Goal: Transaction & Acquisition: Purchase product/service

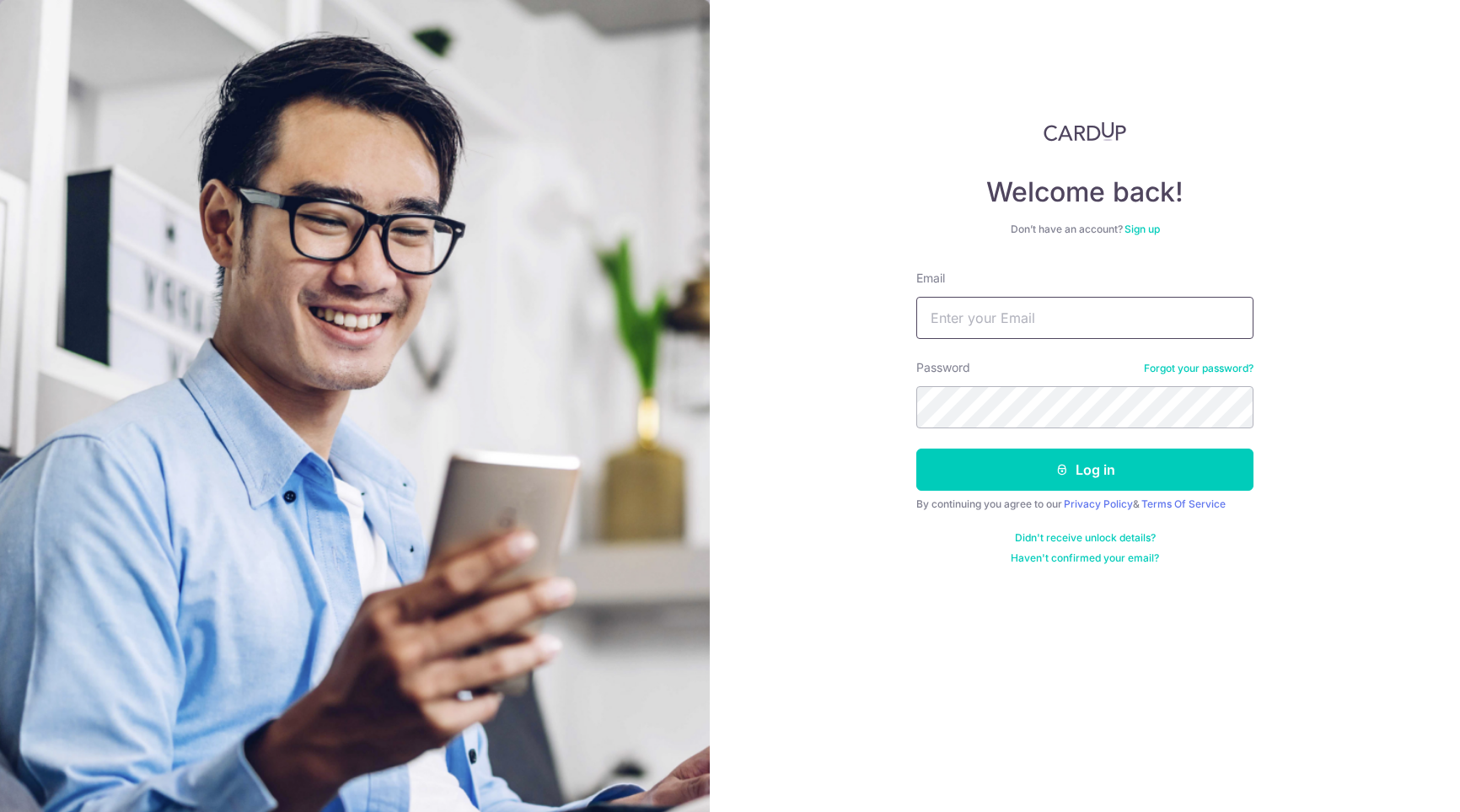
type input "[EMAIL_ADDRESS][DOMAIN_NAME]"
click at [916, 448] on button "Log in" at bounding box center [1085, 469] width 338 height 42
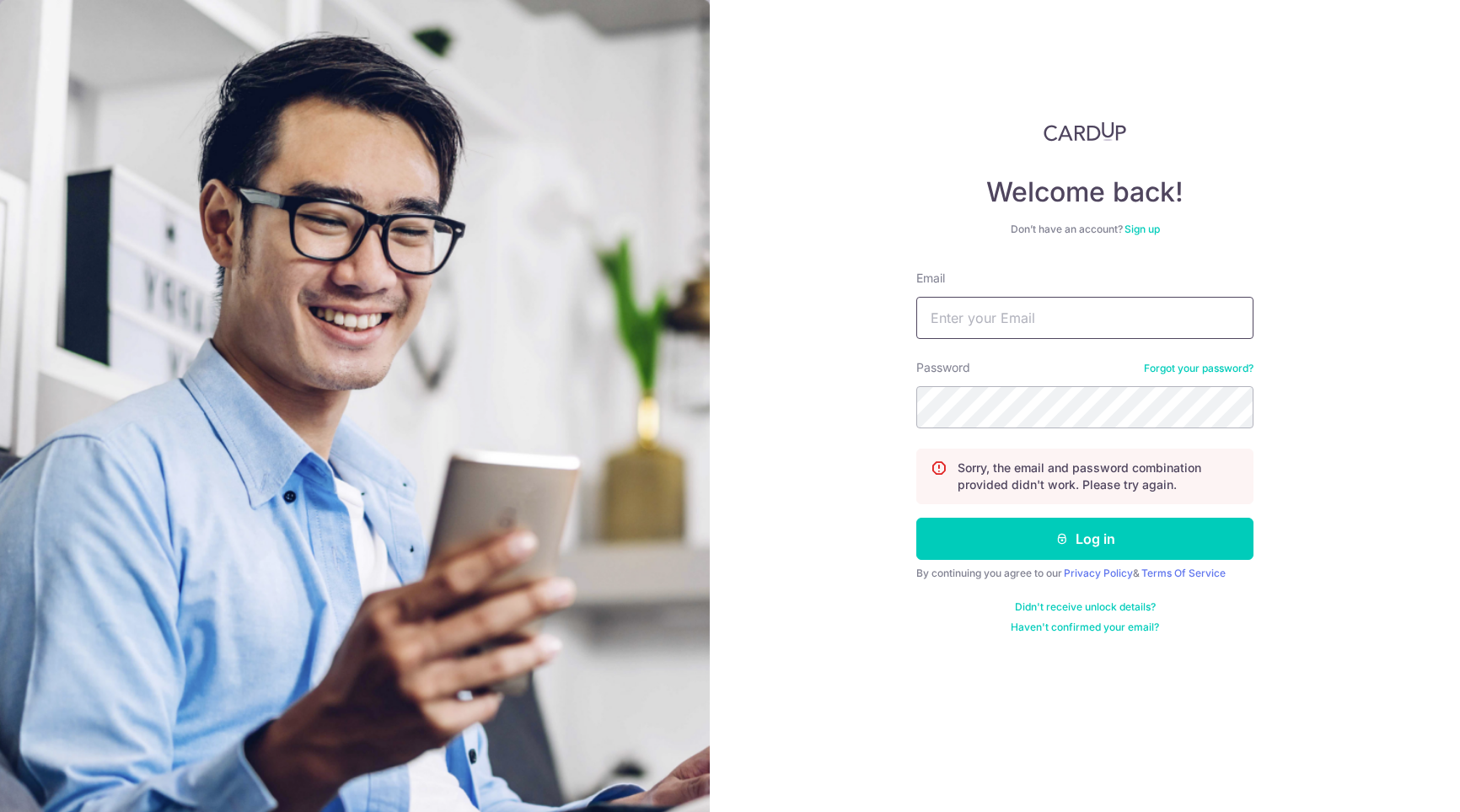
click at [1097, 299] on input "Email" at bounding box center [1085, 318] width 338 height 42
type input "[EMAIL_ADDRESS][DOMAIN_NAME]"
click at [916, 517] on button "Log in" at bounding box center [1085, 538] width 338 height 42
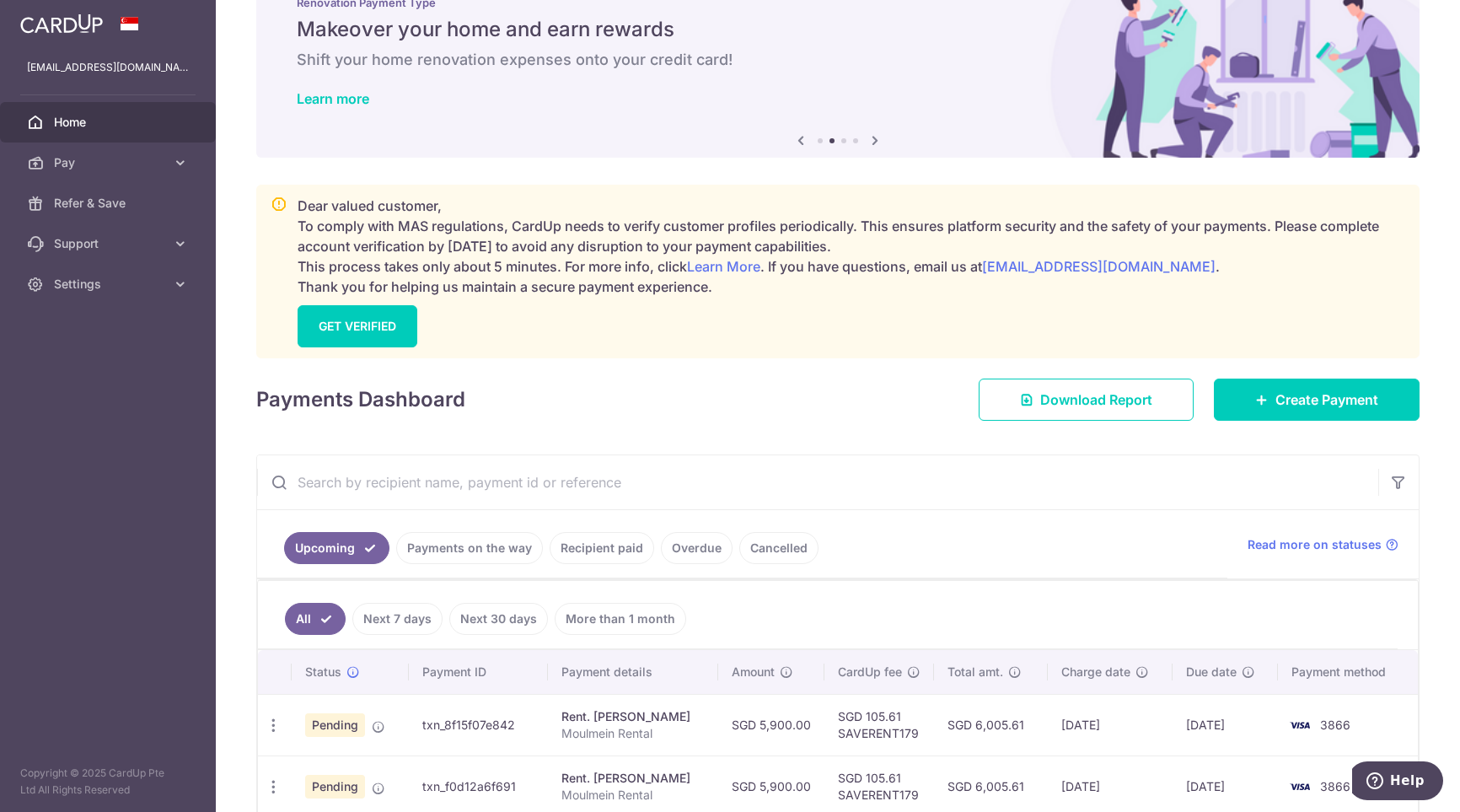
scroll to position [84, 0]
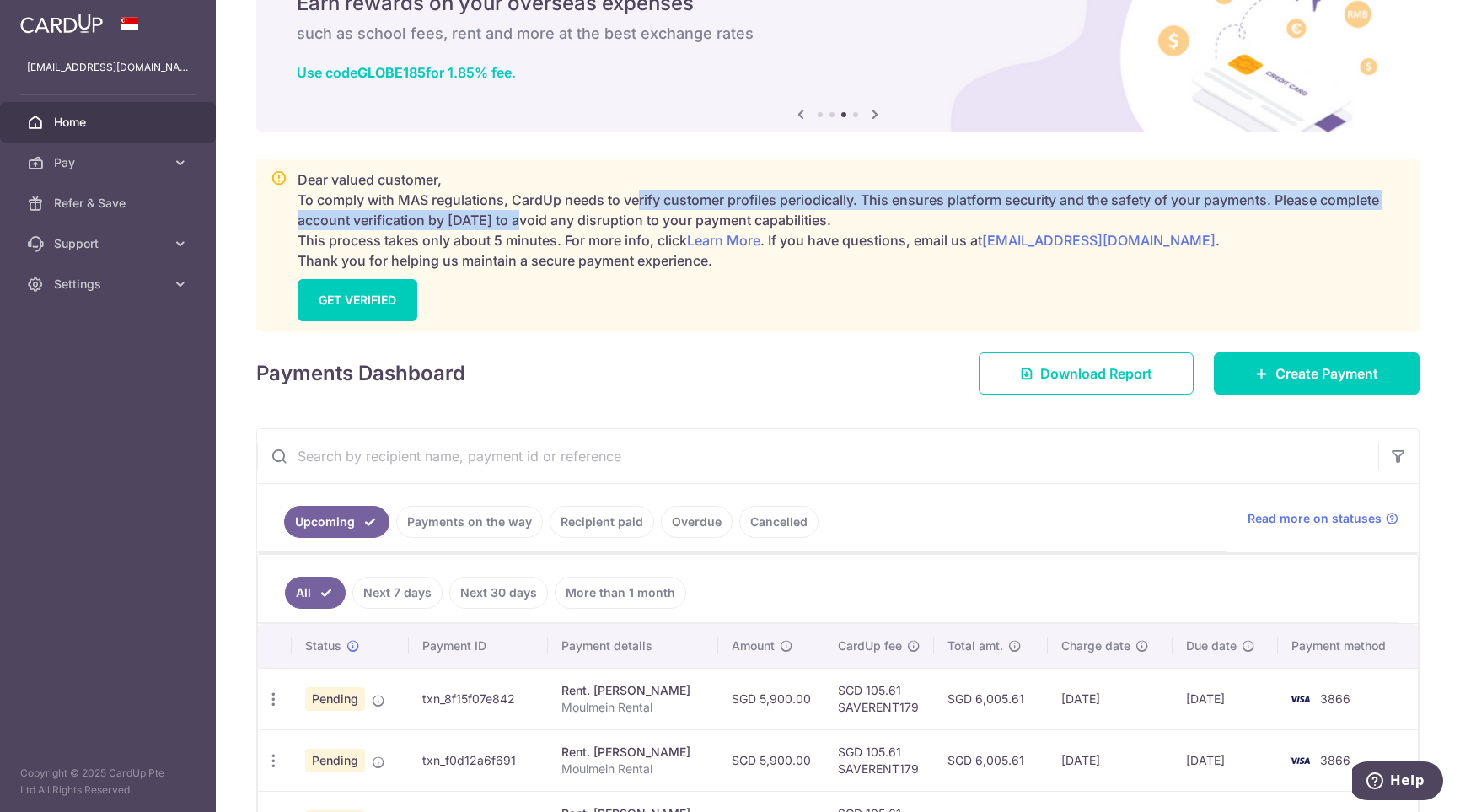
drag, startPoint x: 636, startPoint y: 199, endPoint x: 529, endPoint y: 220, distance: 109.0
click at [529, 220] on p "Dear valued customer, To comply with MAS regulations, CardUp needs to verify cu…" at bounding box center [852, 220] width 1108 height 101
click at [373, 298] on link "GET VERIFIED" at bounding box center [357, 300] width 119 height 42
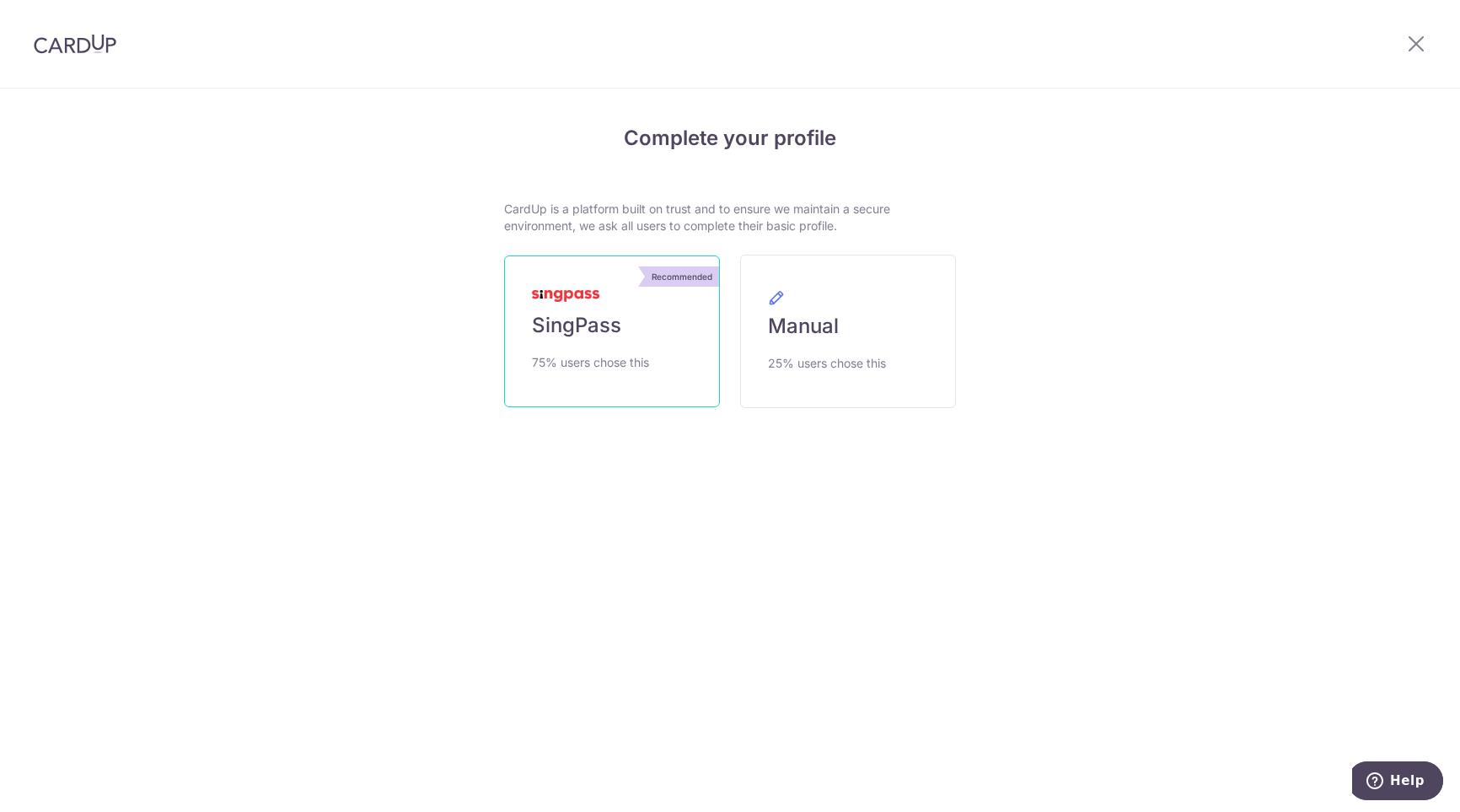
click at [580, 323] on span "SingPass" at bounding box center [576, 325] width 90 height 27
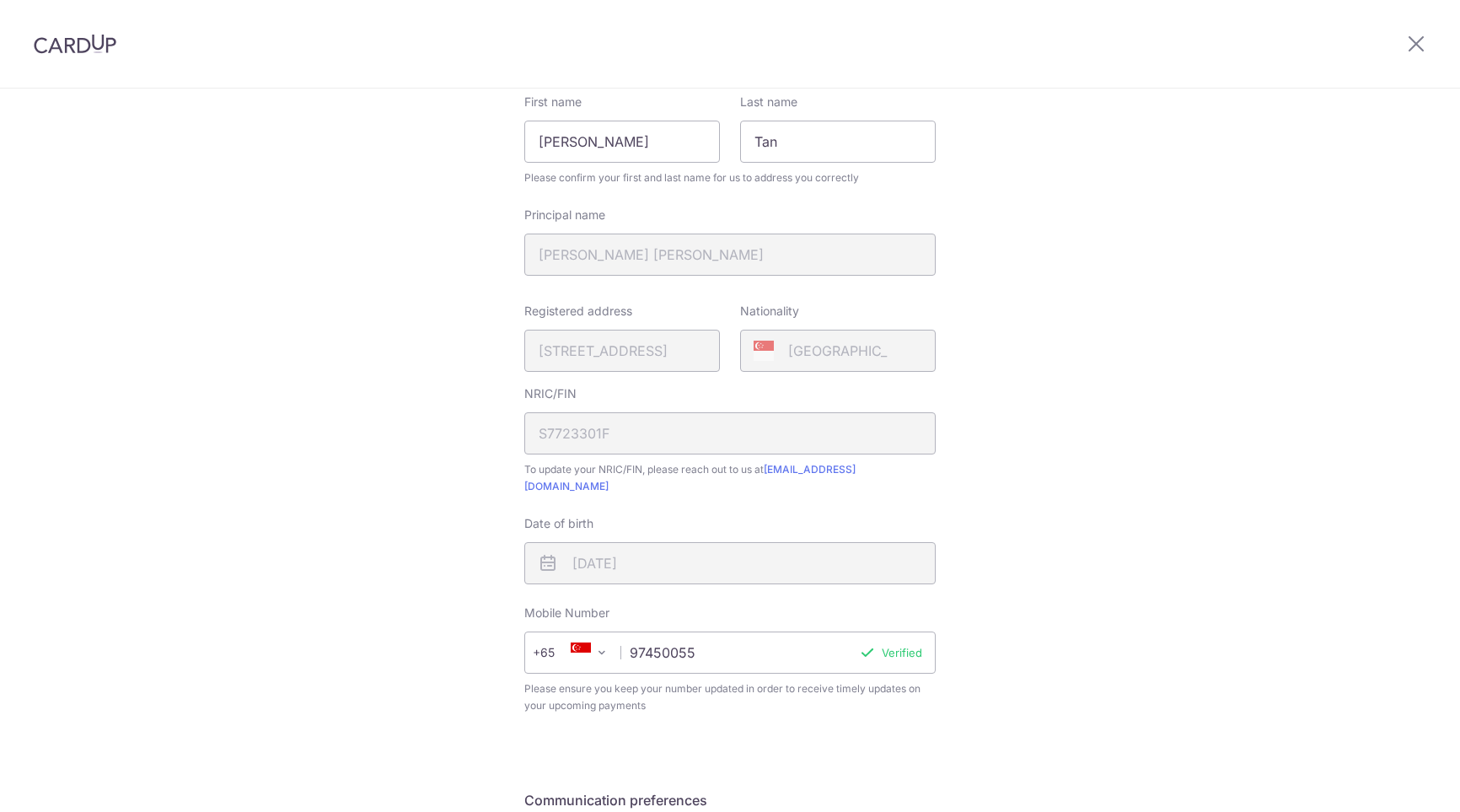
scroll to position [362, 0]
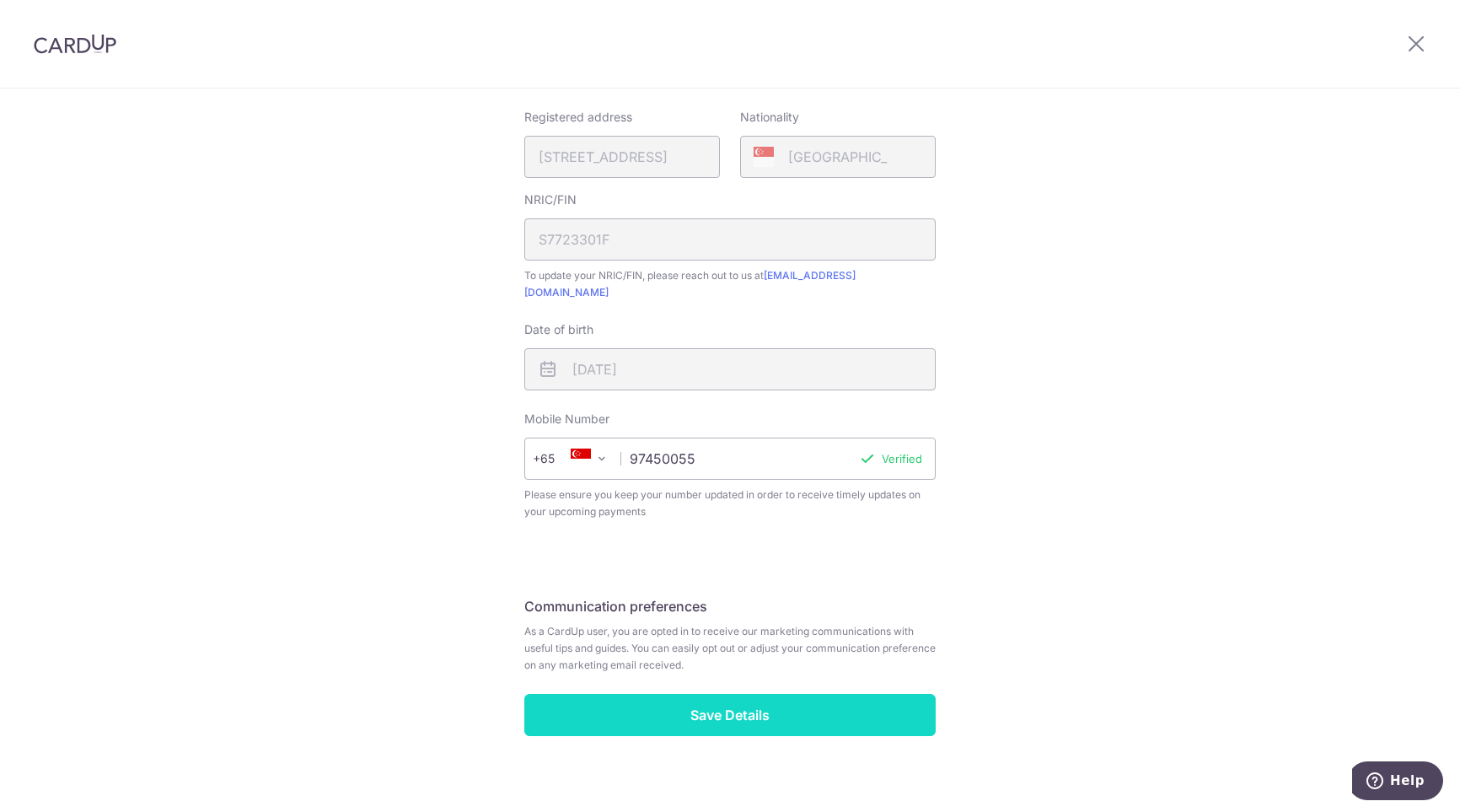
click at [786, 702] on input "Save Details" at bounding box center [730, 714] width 412 height 42
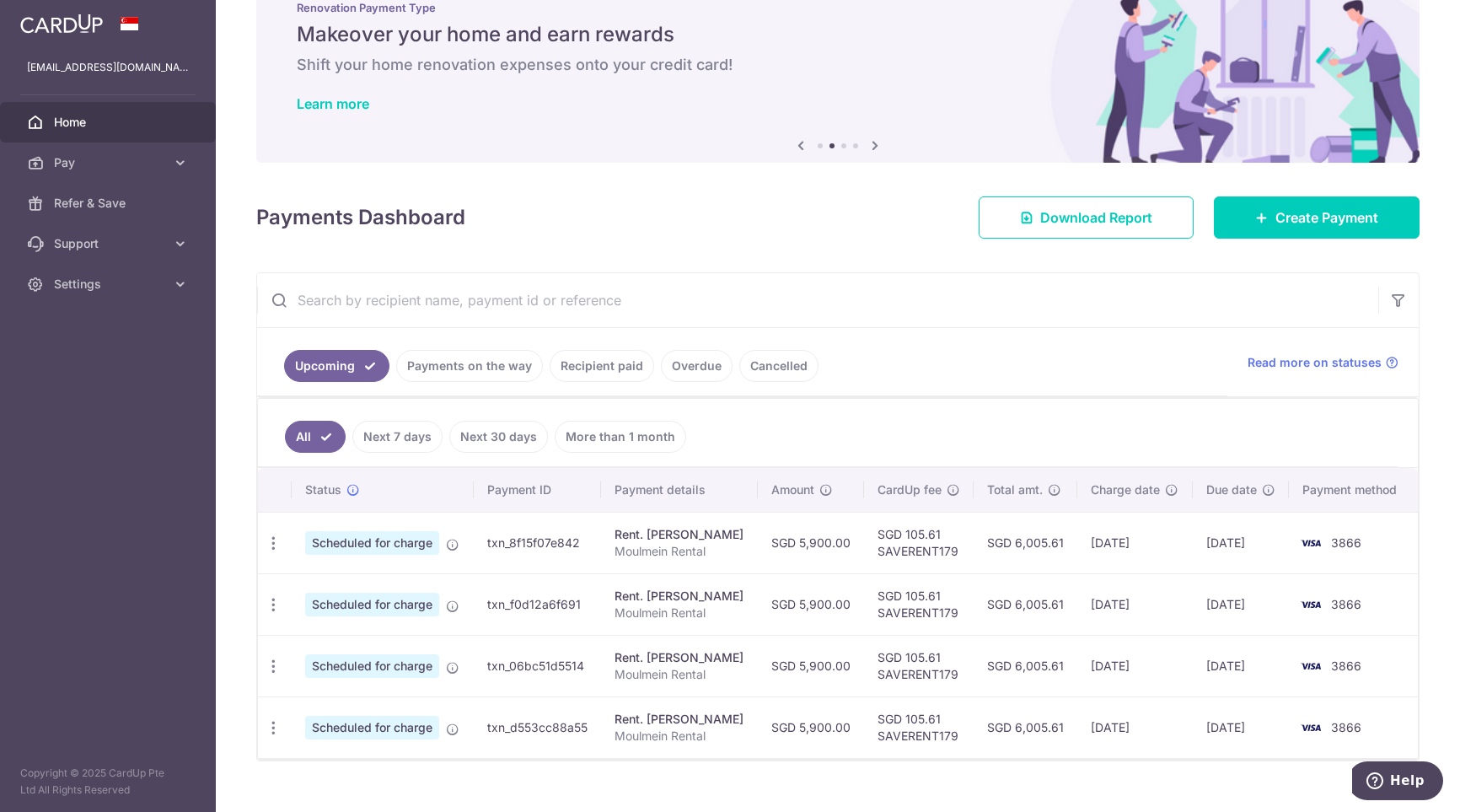
scroll to position [82, 0]
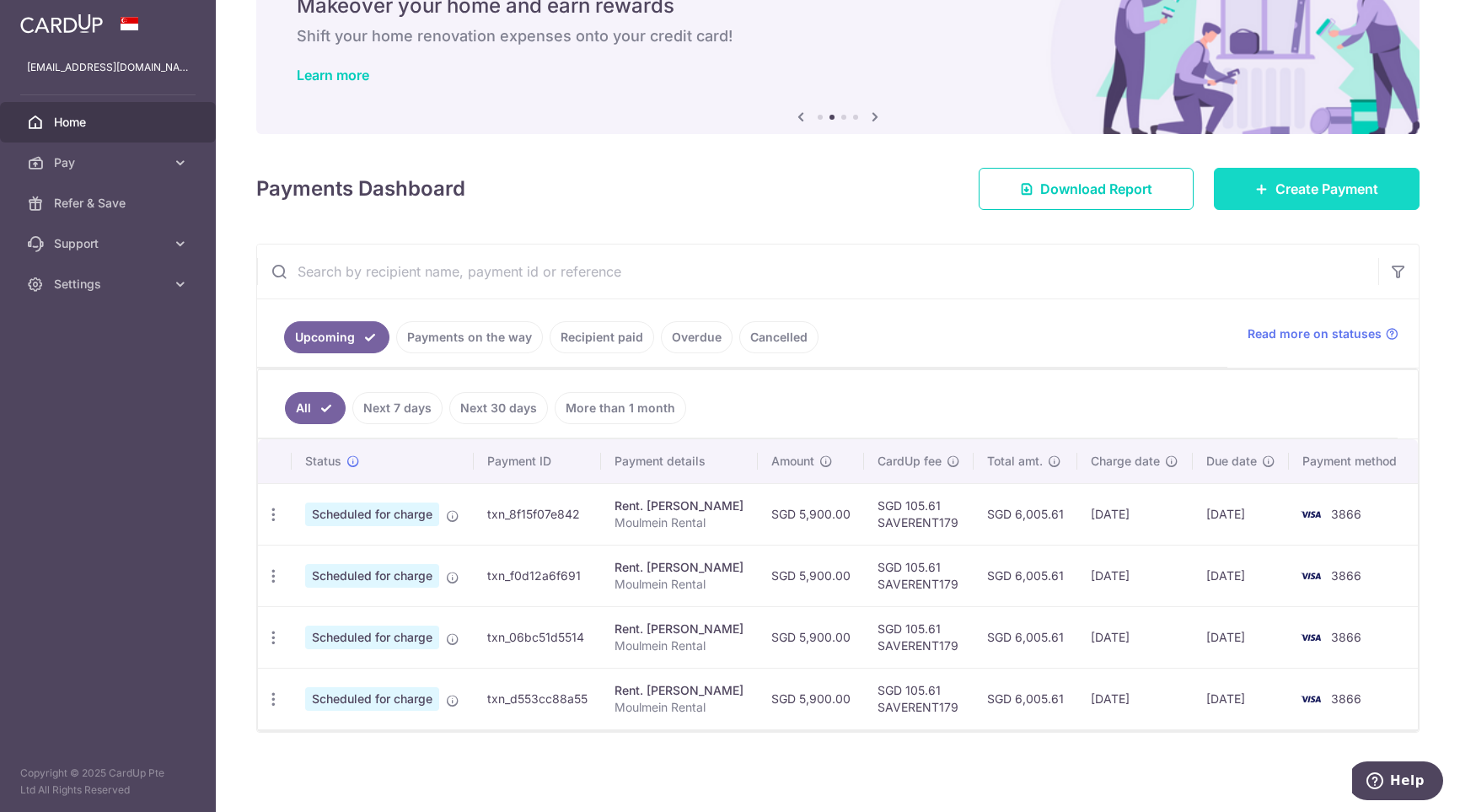
click at [1286, 193] on span "Create Payment" at bounding box center [1327, 188] width 103 height 20
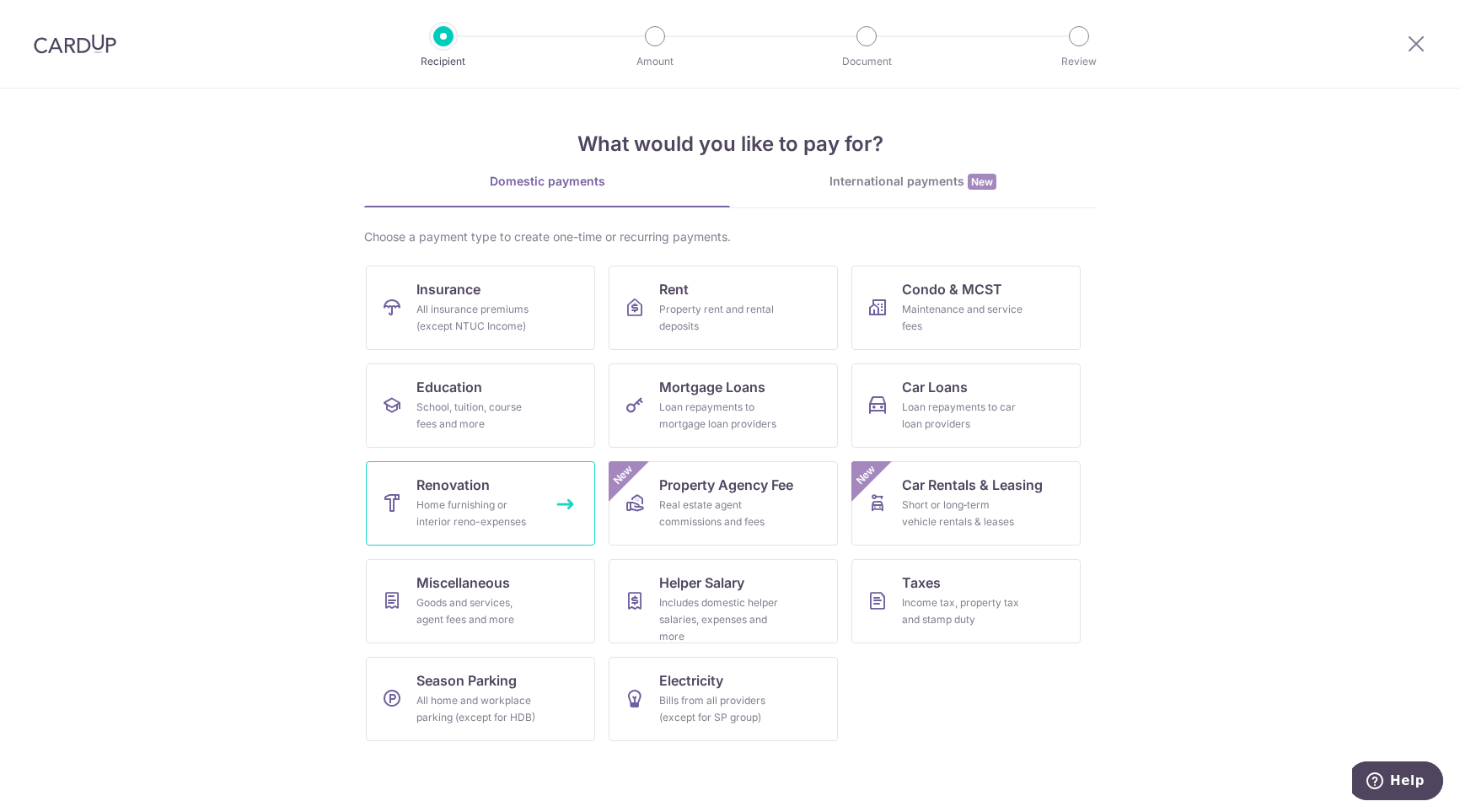
click at [468, 493] on span "Renovation" at bounding box center [453, 484] width 73 height 20
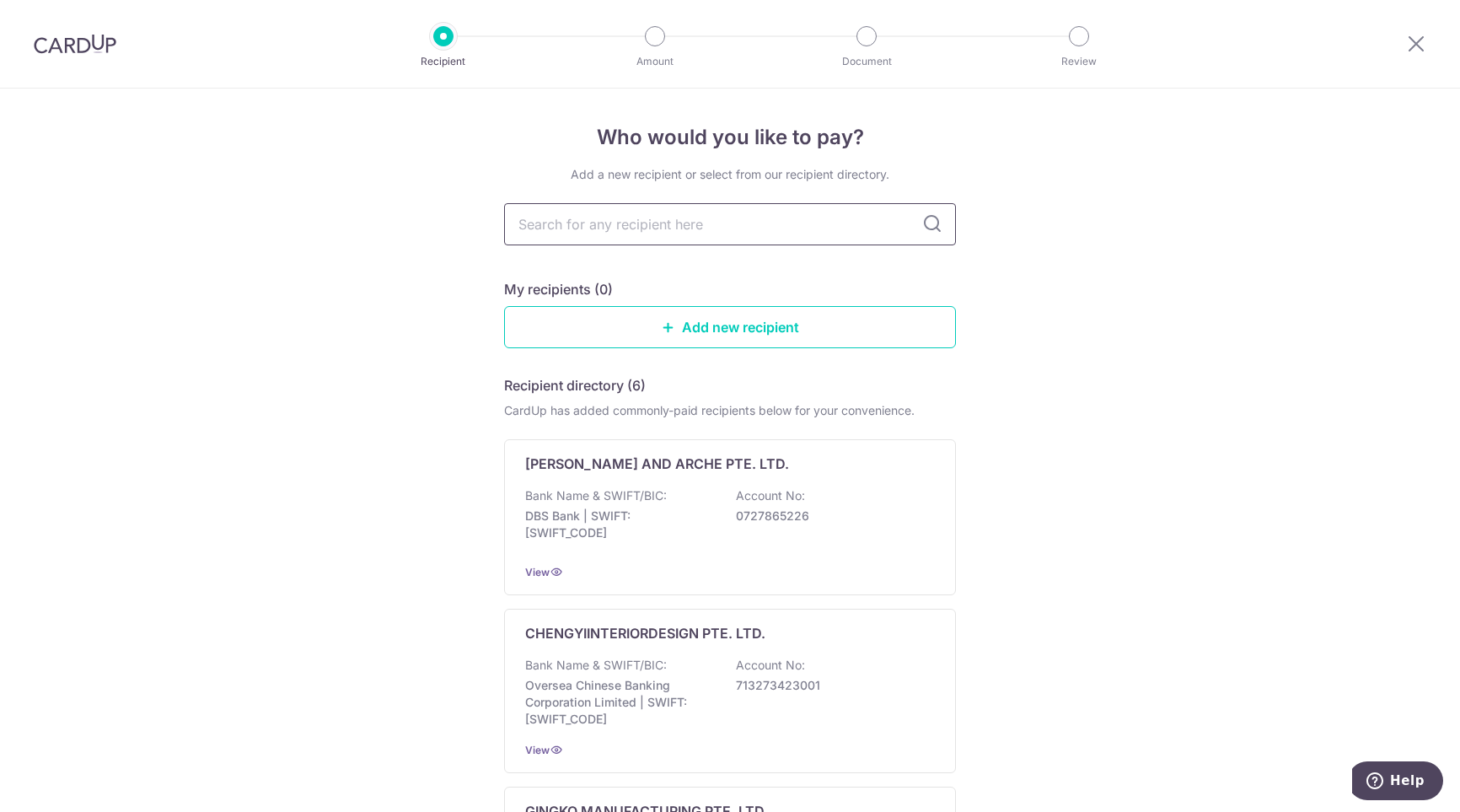
click at [620, 226] on input "text" at bounding box center [730, 224] width 452 height 42
type input "lcn"
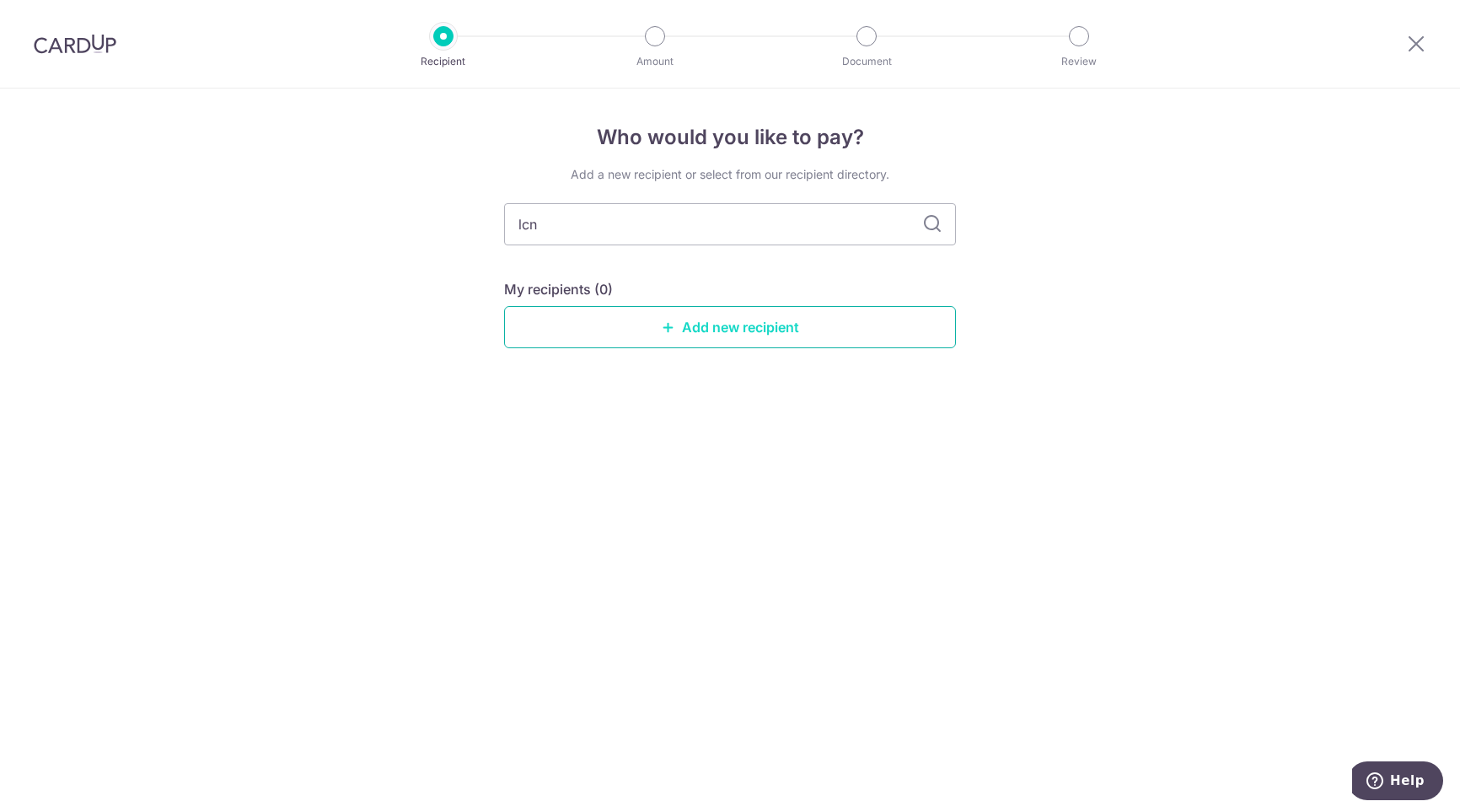
click at [702, 329] on link "Add new recipient" at bounding box center [730, 327] width 452 height 42
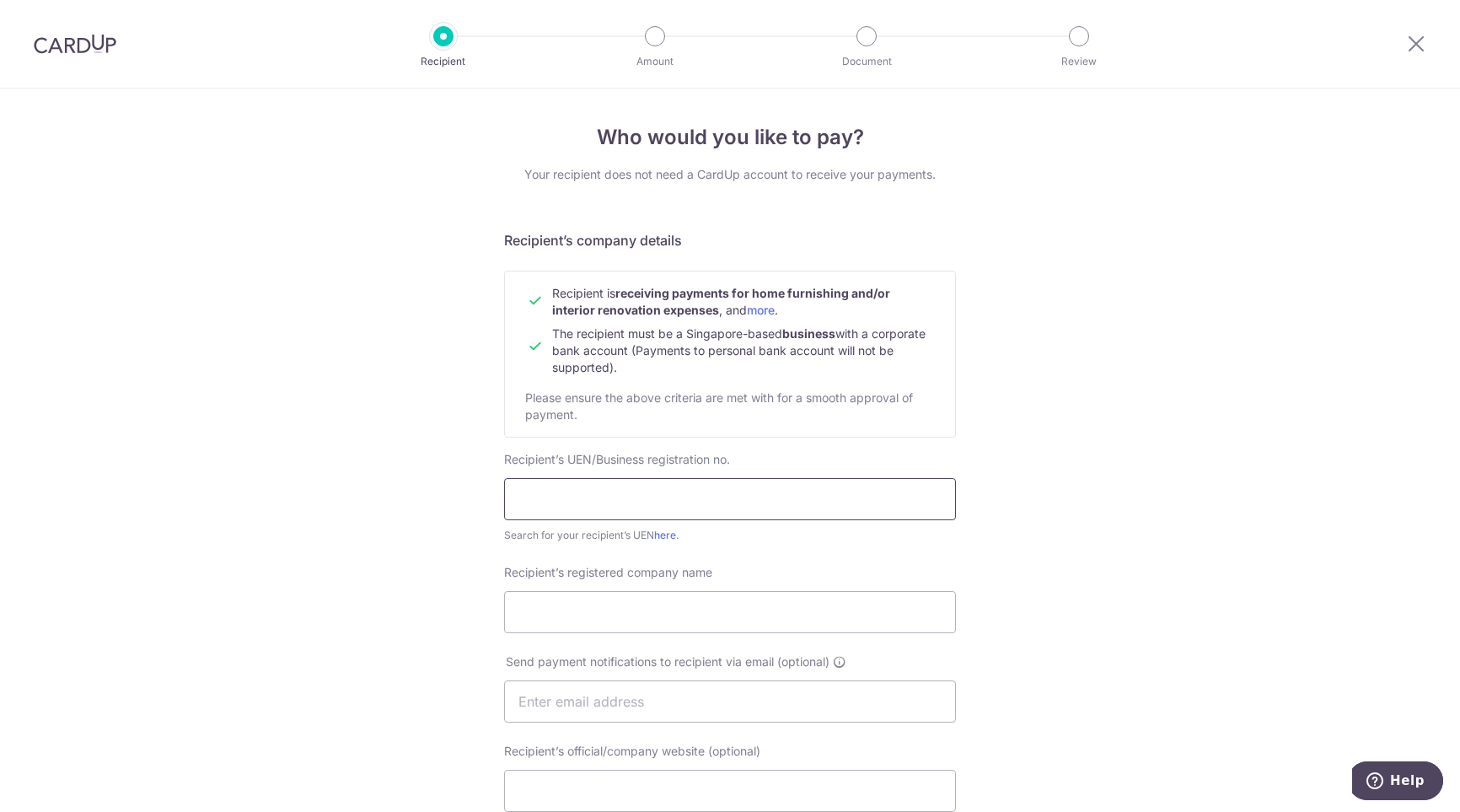
click at [587, 488] on input "text" at bounding box center [730, 498] width 452 height 42
type input "201926122M"
click at [634, 615] on input "Recipient’s registered company name" at bounding box center [730, 612] width 452 height 42
type input "LCN Interior Design Pte Ltd"
click at [683, 694] on input "text" at bounding box center [730, 701] width 452 height 42
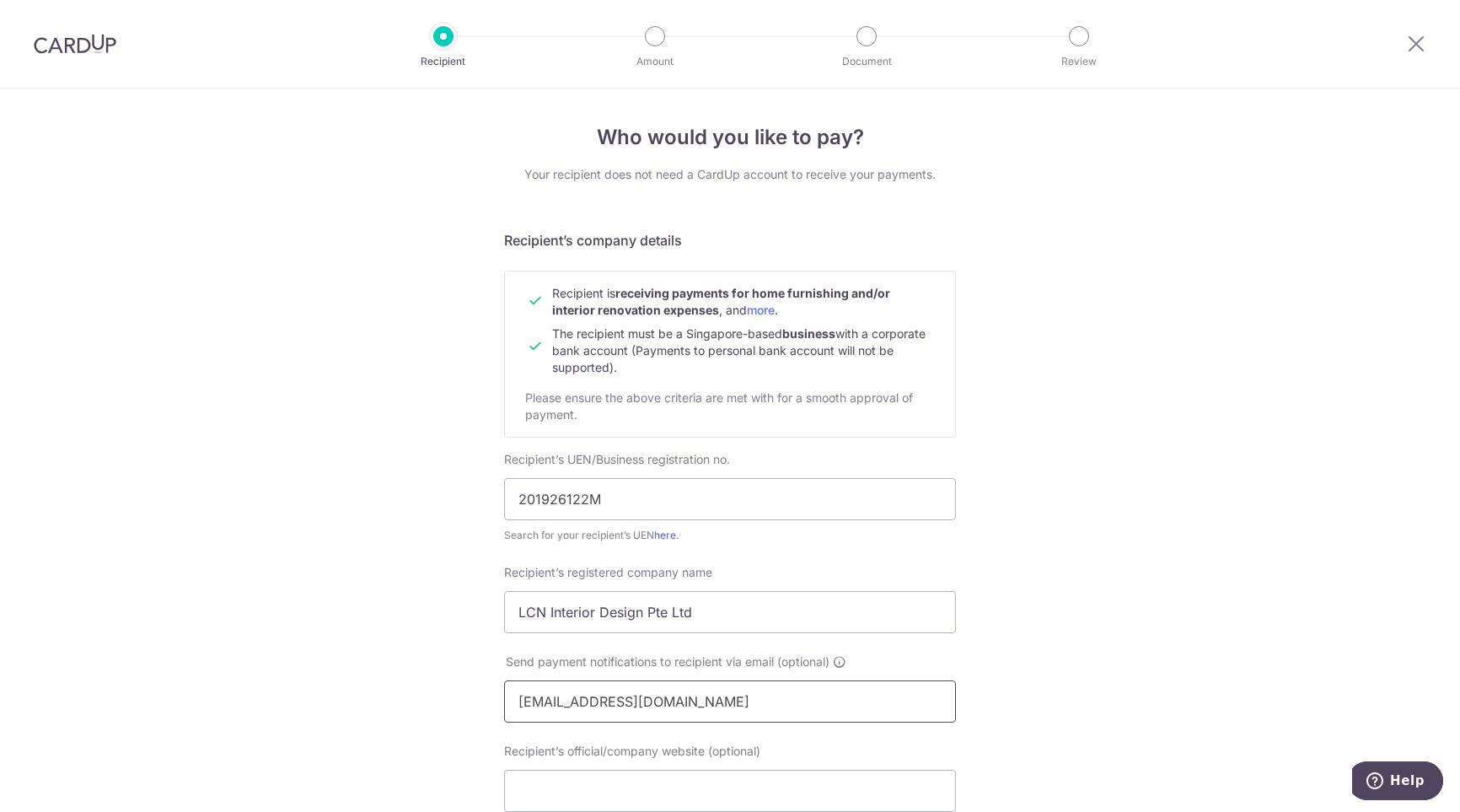
type input "louisandrez@gmail.com"
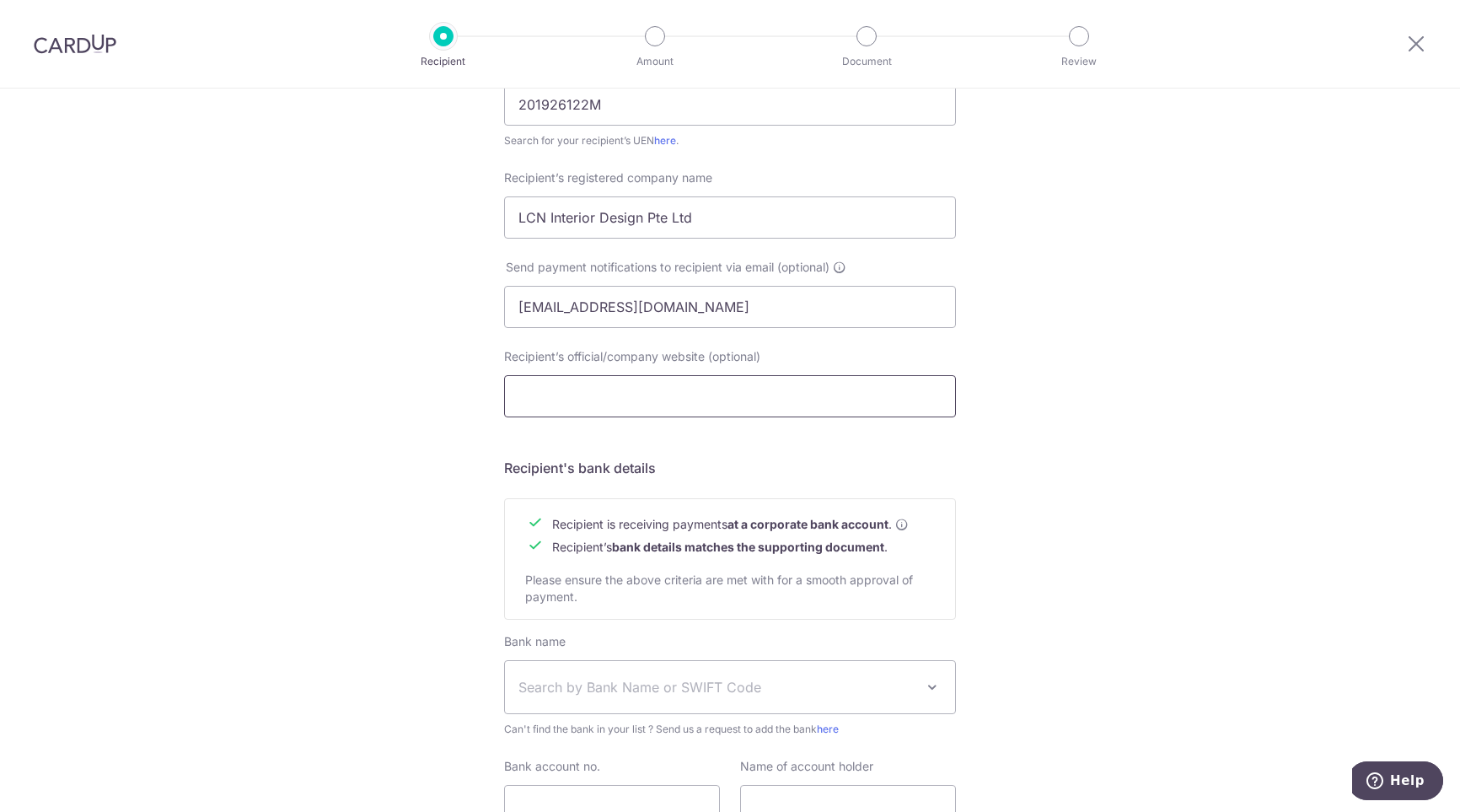
scroll to position [421, 0]
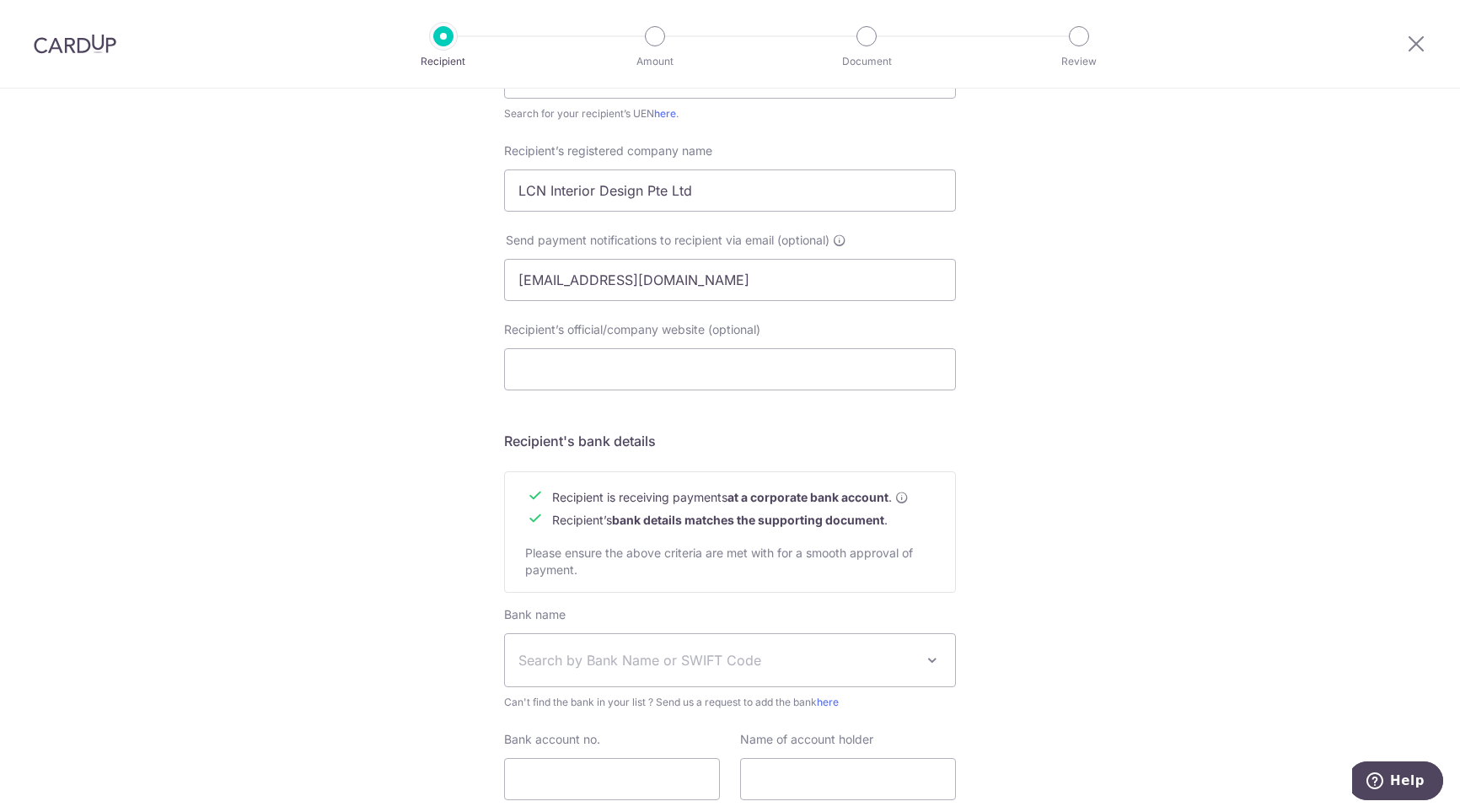
click at [674, 665] on span "Search by Bank Name or SWIFT Code" at bounding box center [716, 660] width 396 height 20
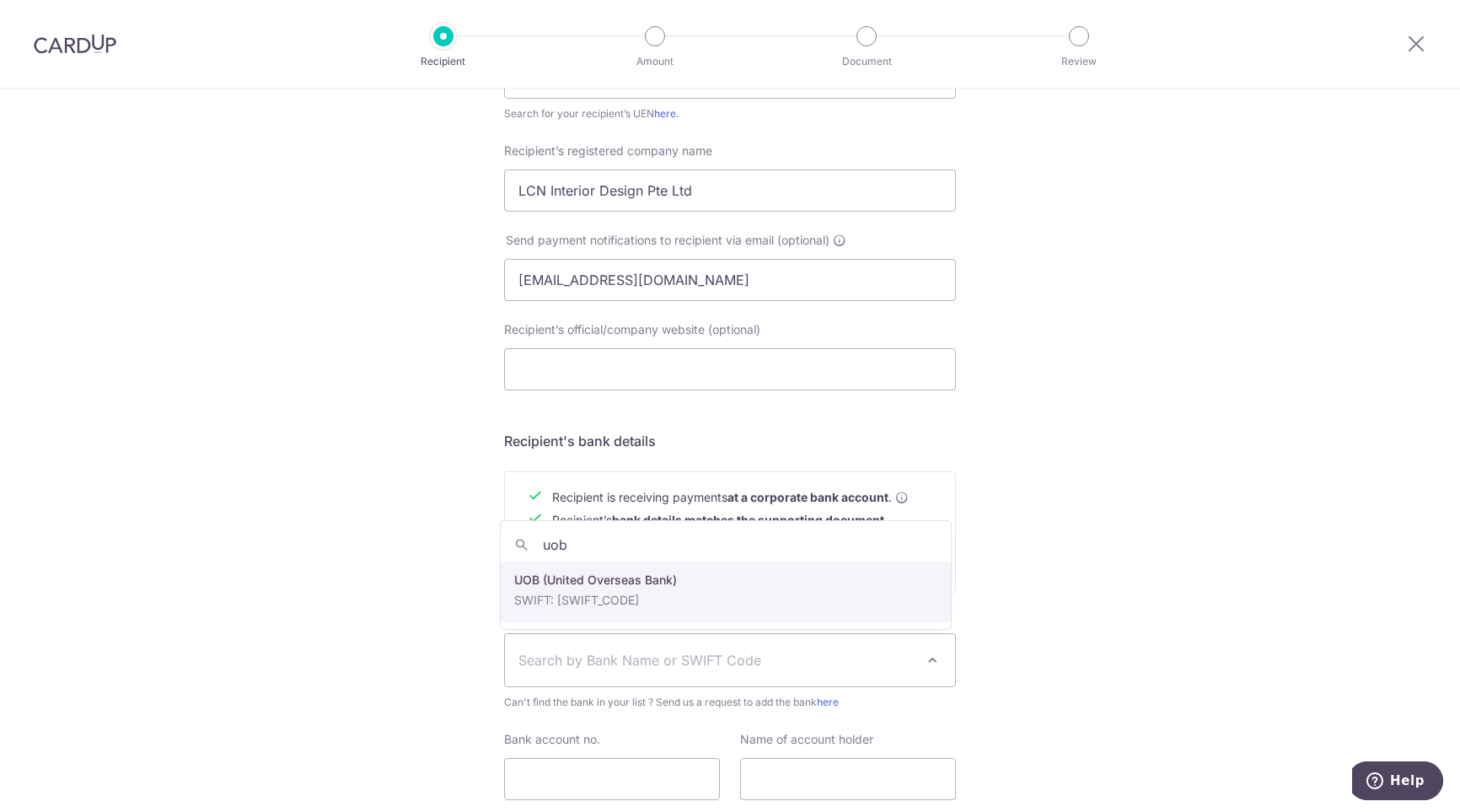
click at [724, 551] on input "uob" at bounding box center [726, 545] width 450 height 34
type input "uob"
select select "18"
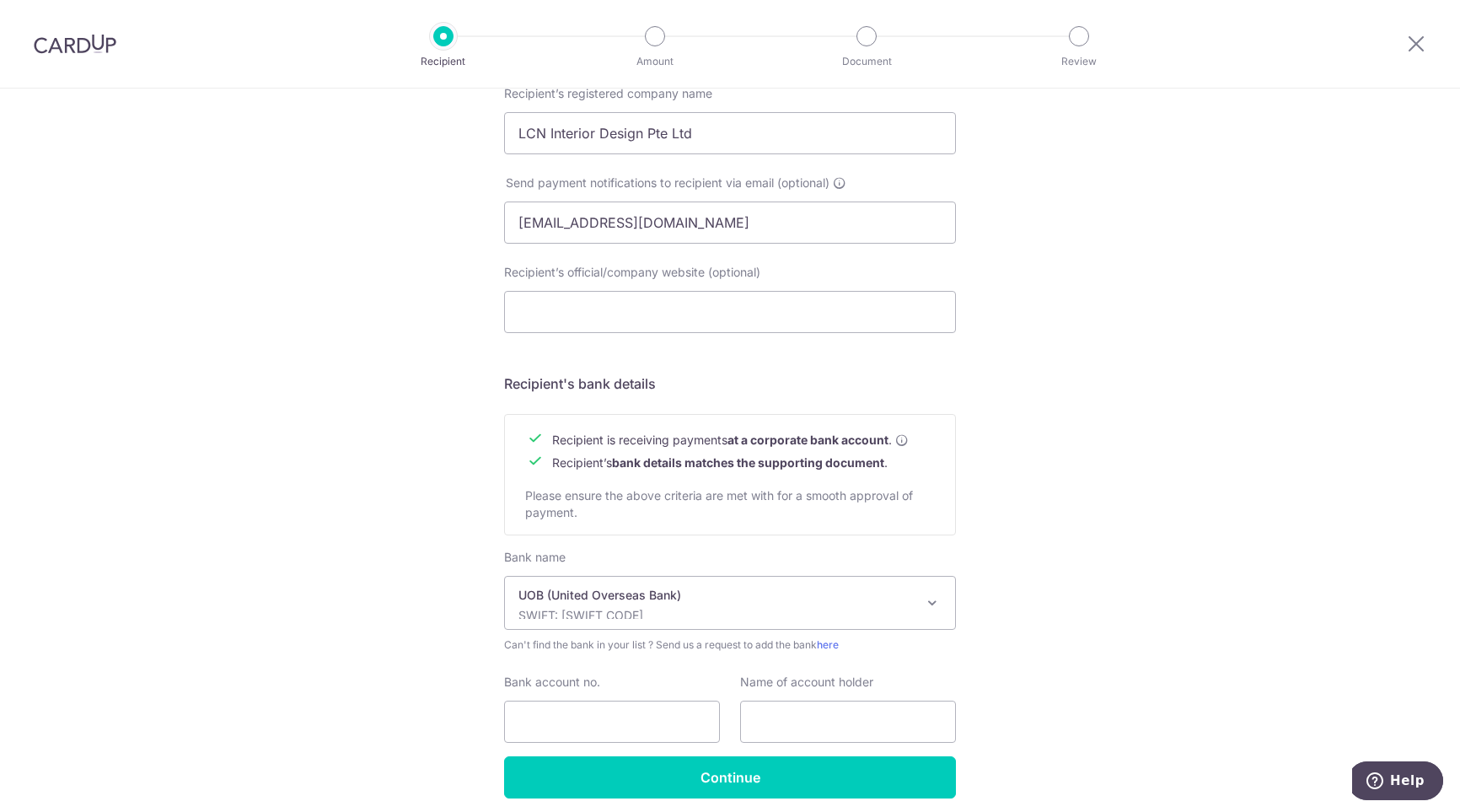
scroll to position [545, 0]
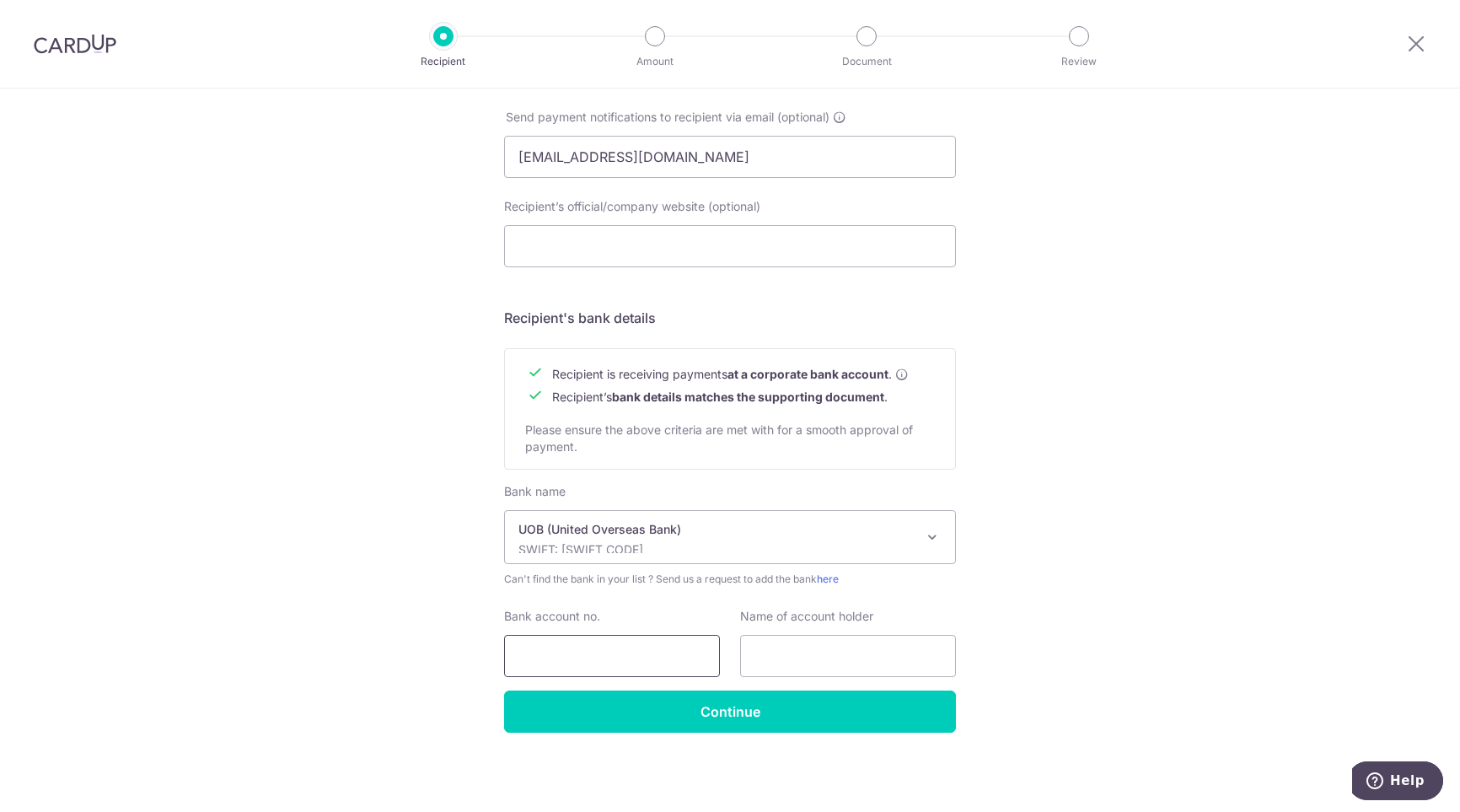
click at [610, 657] on input "Bank account no." at bounding box center [612, 655] width 216 height 42
type input "3713174430"
click at [792, 660] on input "text" at bounding box center [848, 655] width 216 height 42
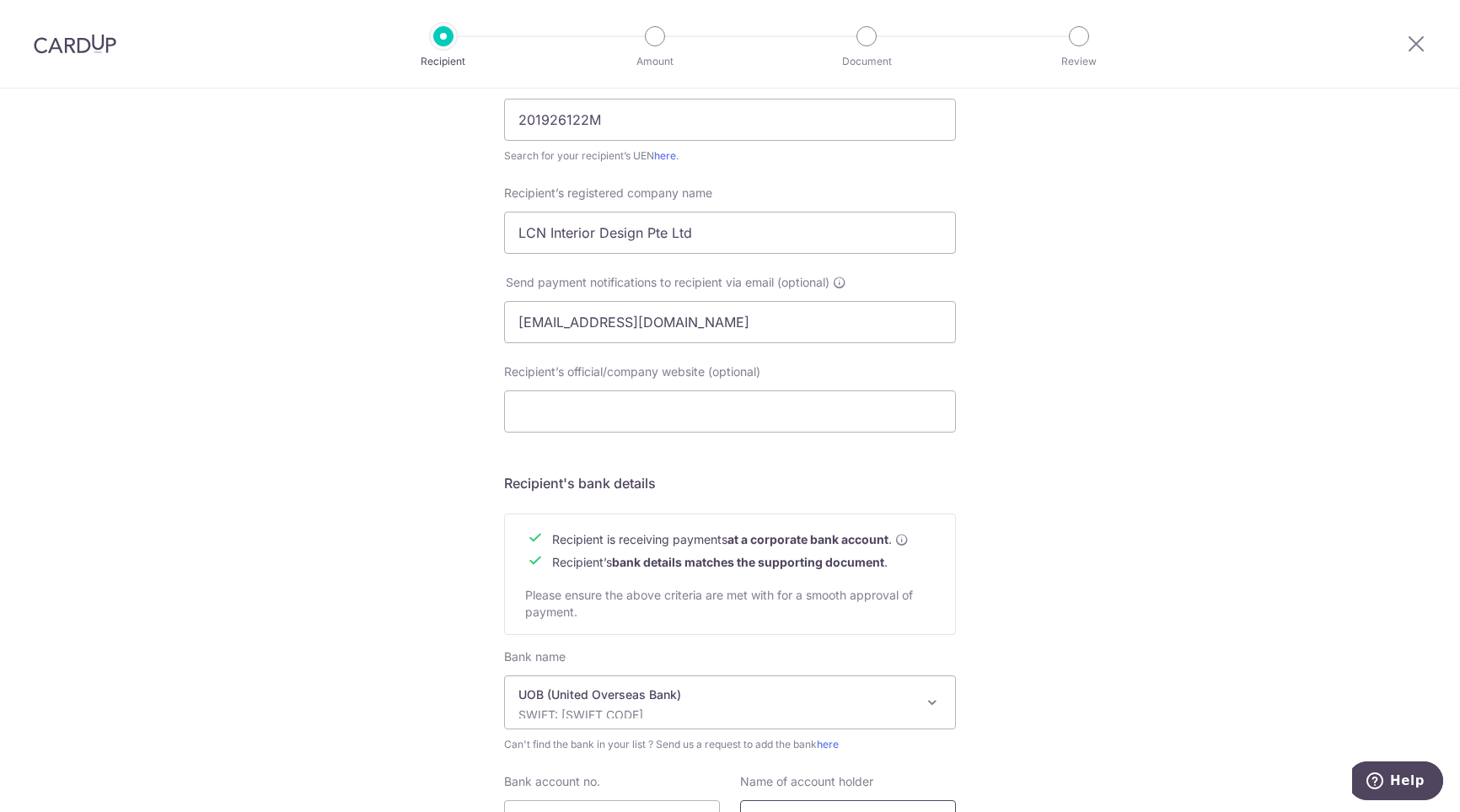
scroll to position [376, 0]
drag, startPoint x: 706, startPoint y: 232, endPoint x: 176, endPoint y: 246, distance: 530.2
click at [178, 246] on div "Who would you like to pay? Your recipient does not need a CardUp account to rec…" at bounding box center [730, 346] width 1460 height 1268
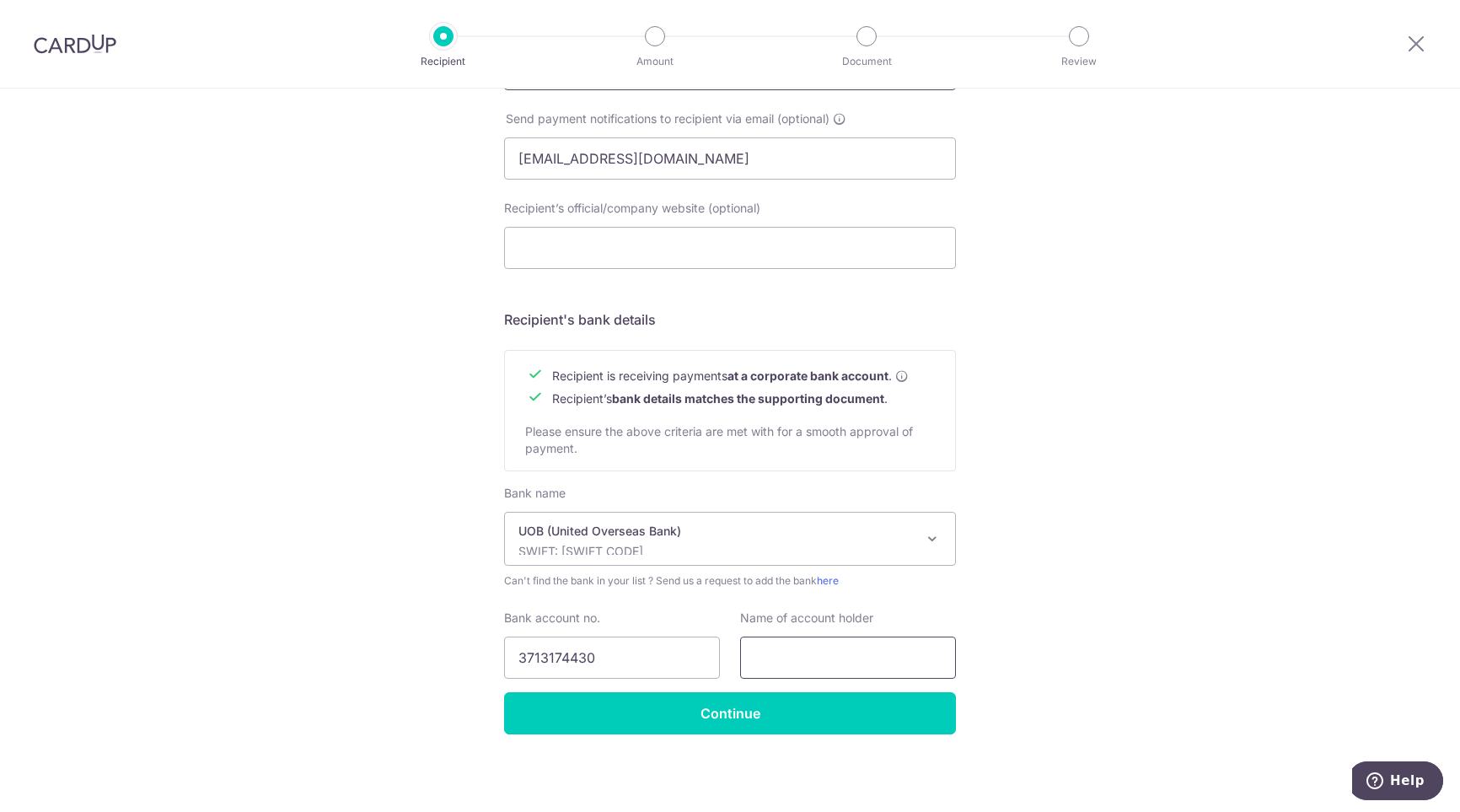
scroll to position [545, 0]
click at [824, 656] on input "text" at bounding box center [848, 655] width 216 height 42
paste input "LCN Interior Design Pte Ltd"
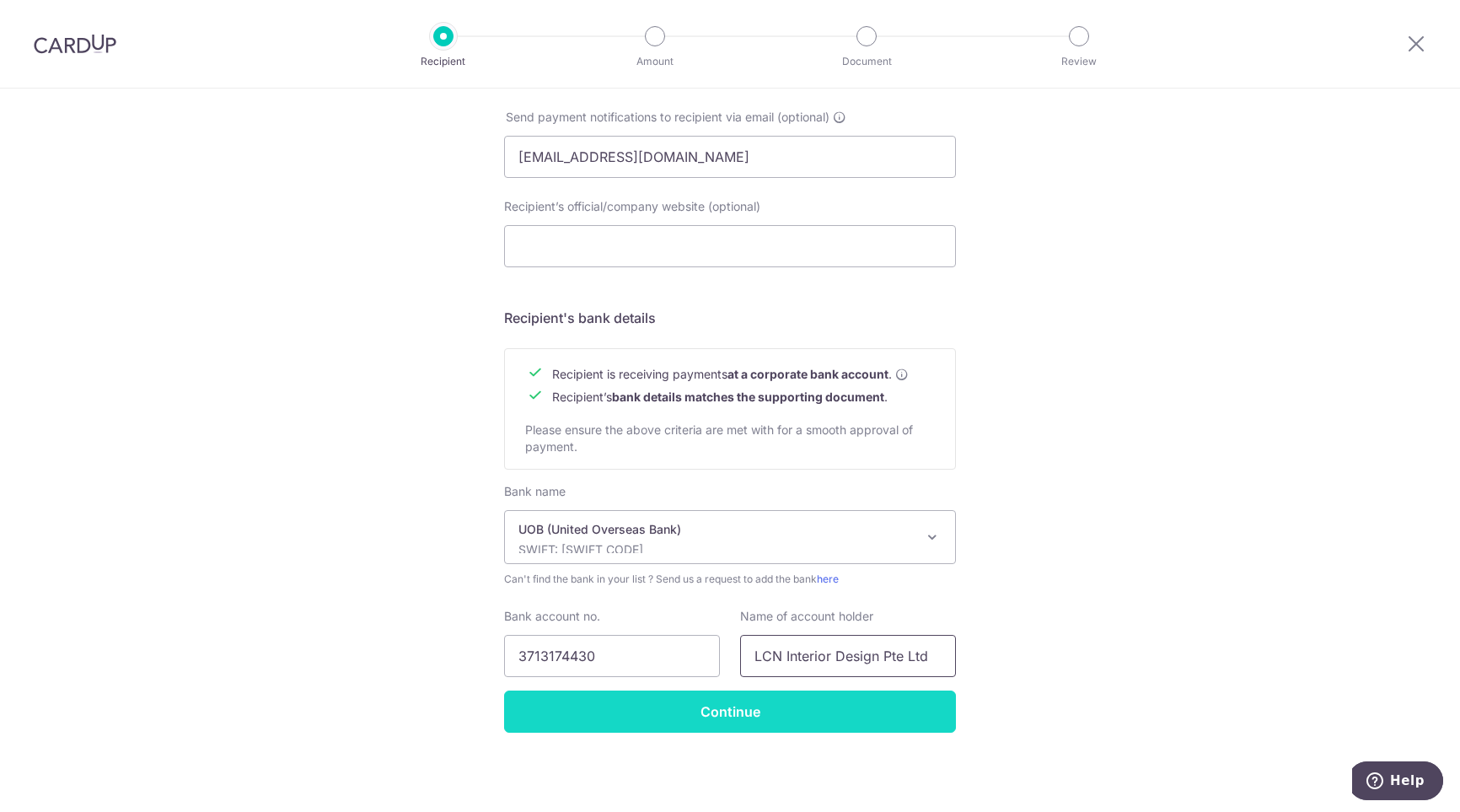
type input "LCN Interior Design Pte Ltd"
click at [731, 704] on input "Continue" at bounding box center [730, 711] width 452 height 42
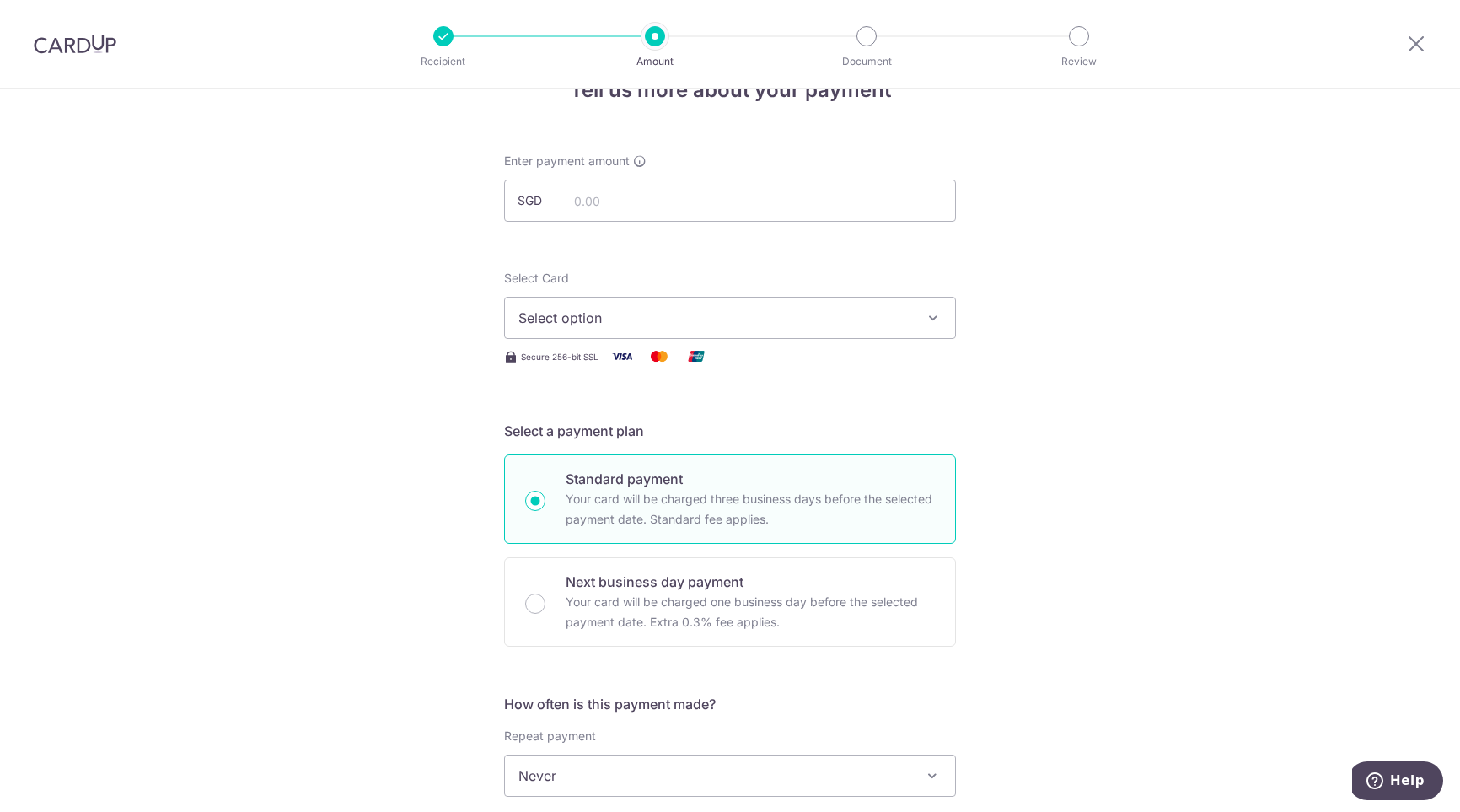
scroll to position [84, 0]
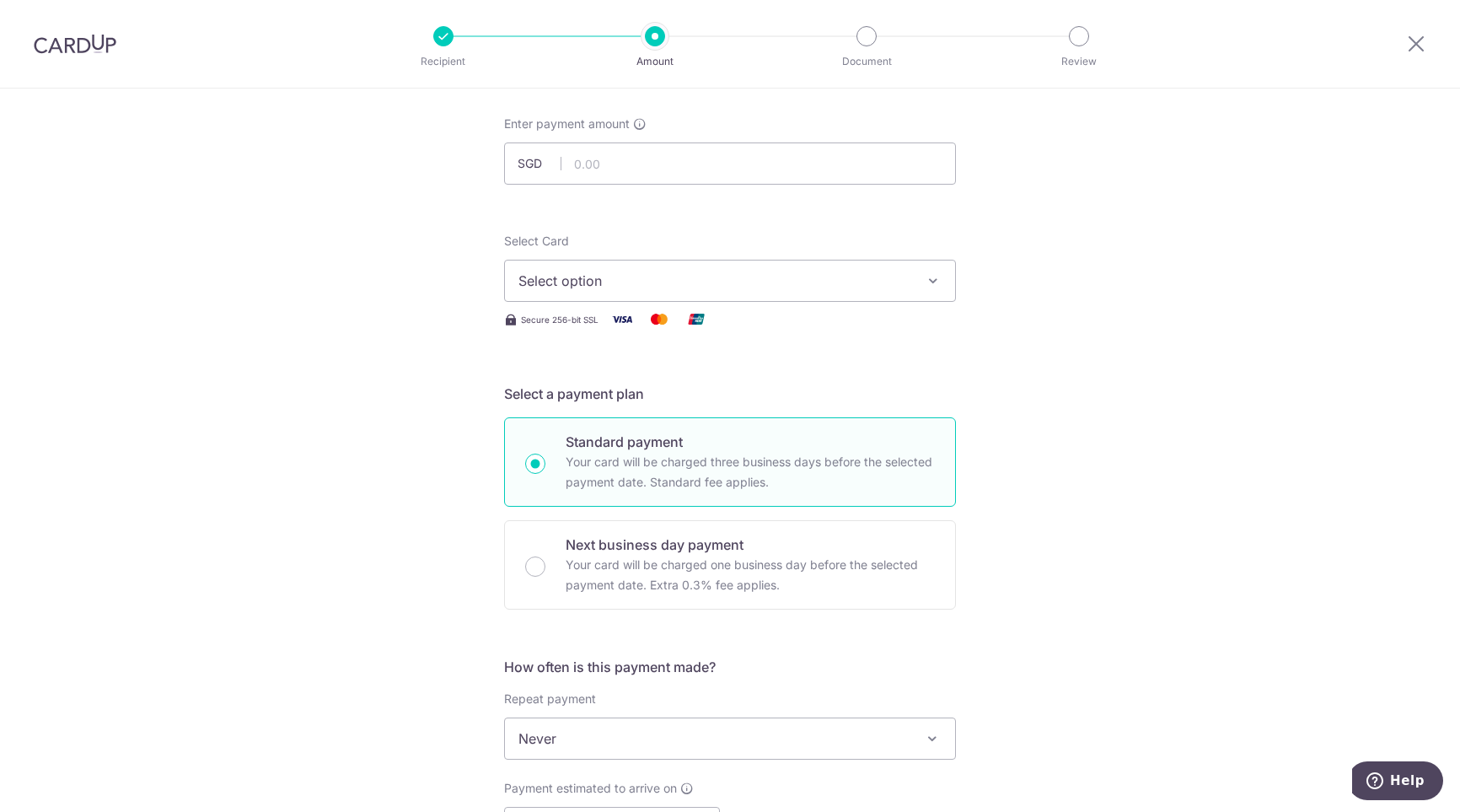
click at [636, 282] on span "Select option" at bounding box center [715, 280] width 393 height 20
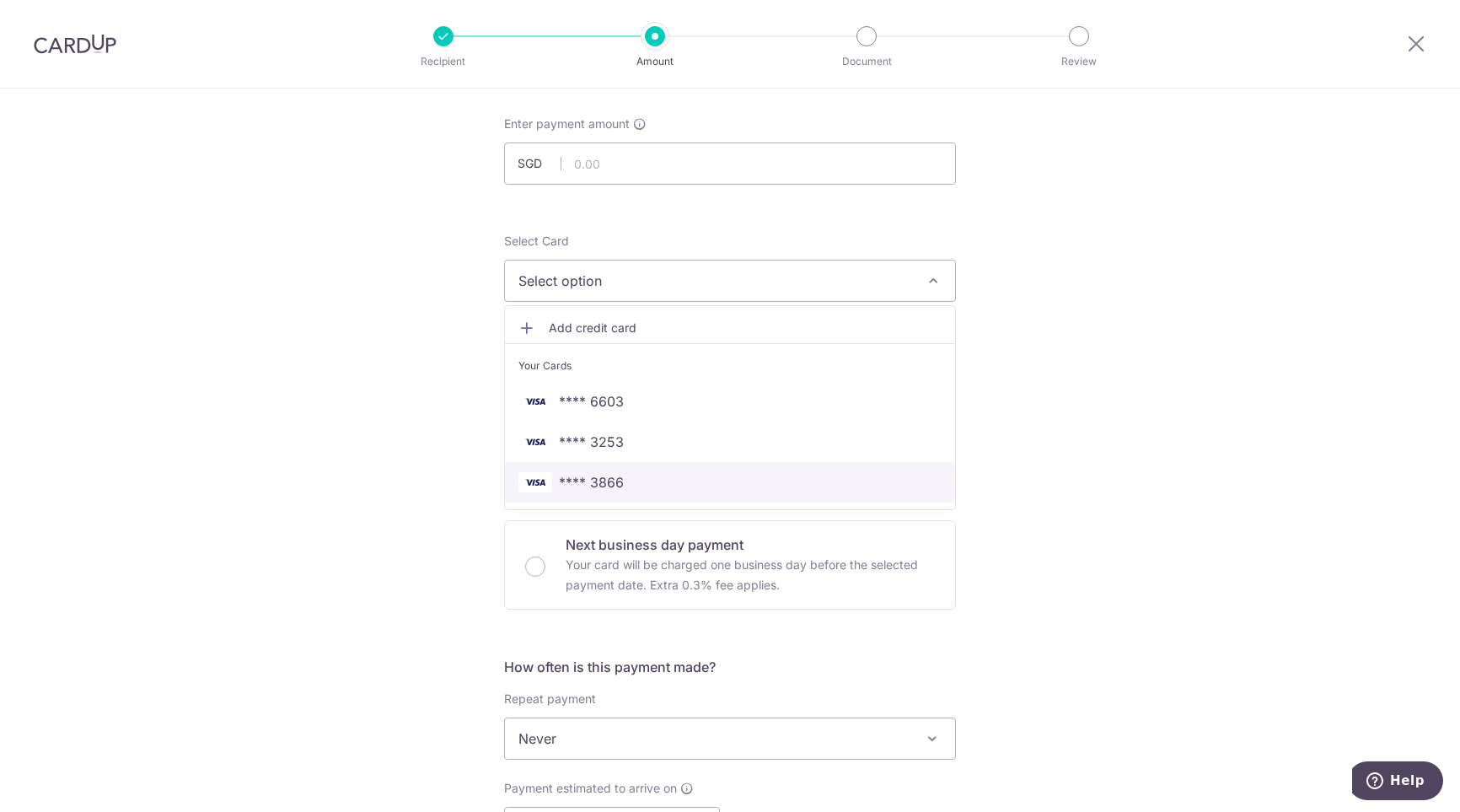
click at [664, 480] on span "**** 3866" at bounding box center [730, 481] width 423 height 20
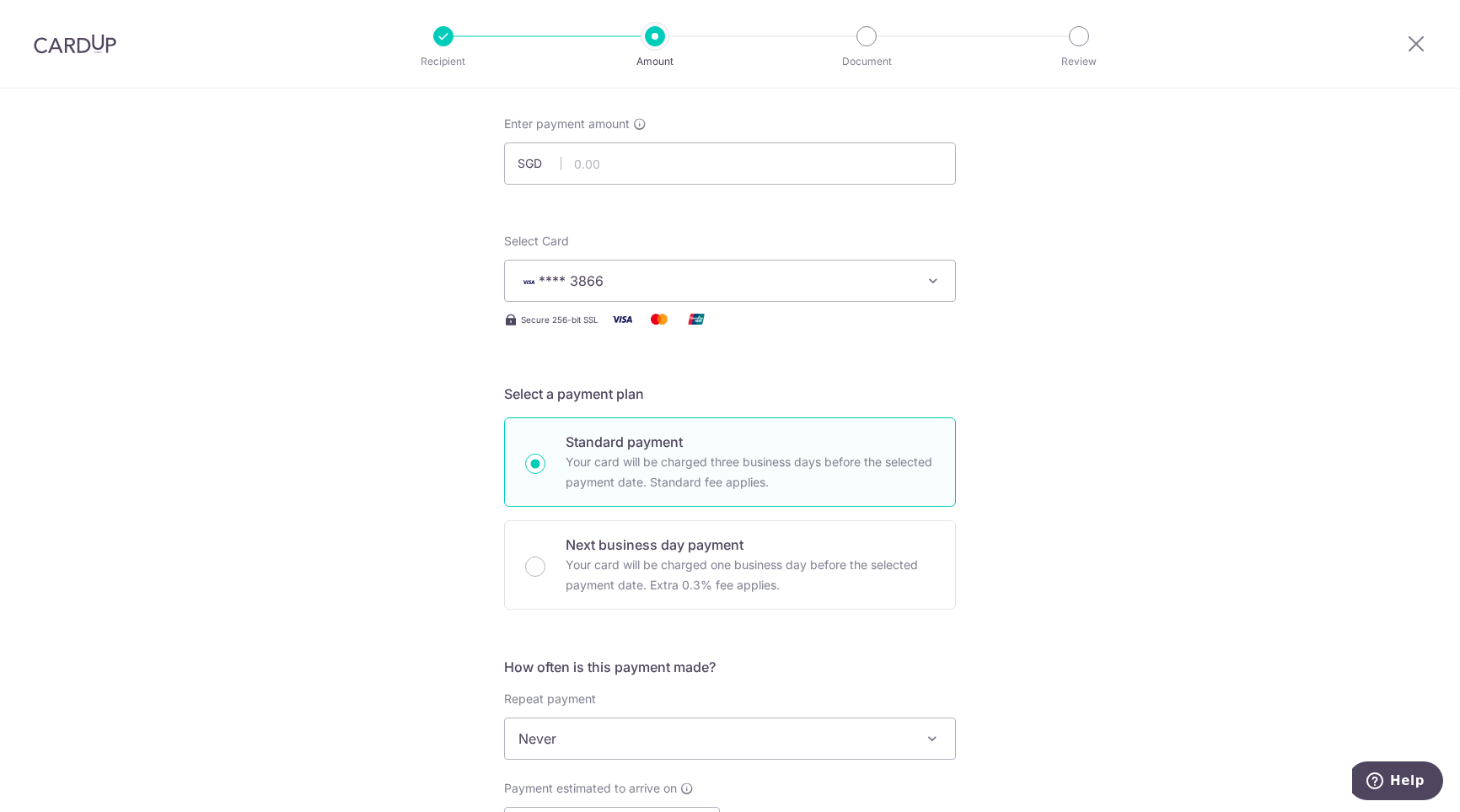
click at [292, 409] on div "Tell us more about your payment Enter payment amount SGD Recipient added succes…" at bounding box center [730, 823] width 1460 height 1638
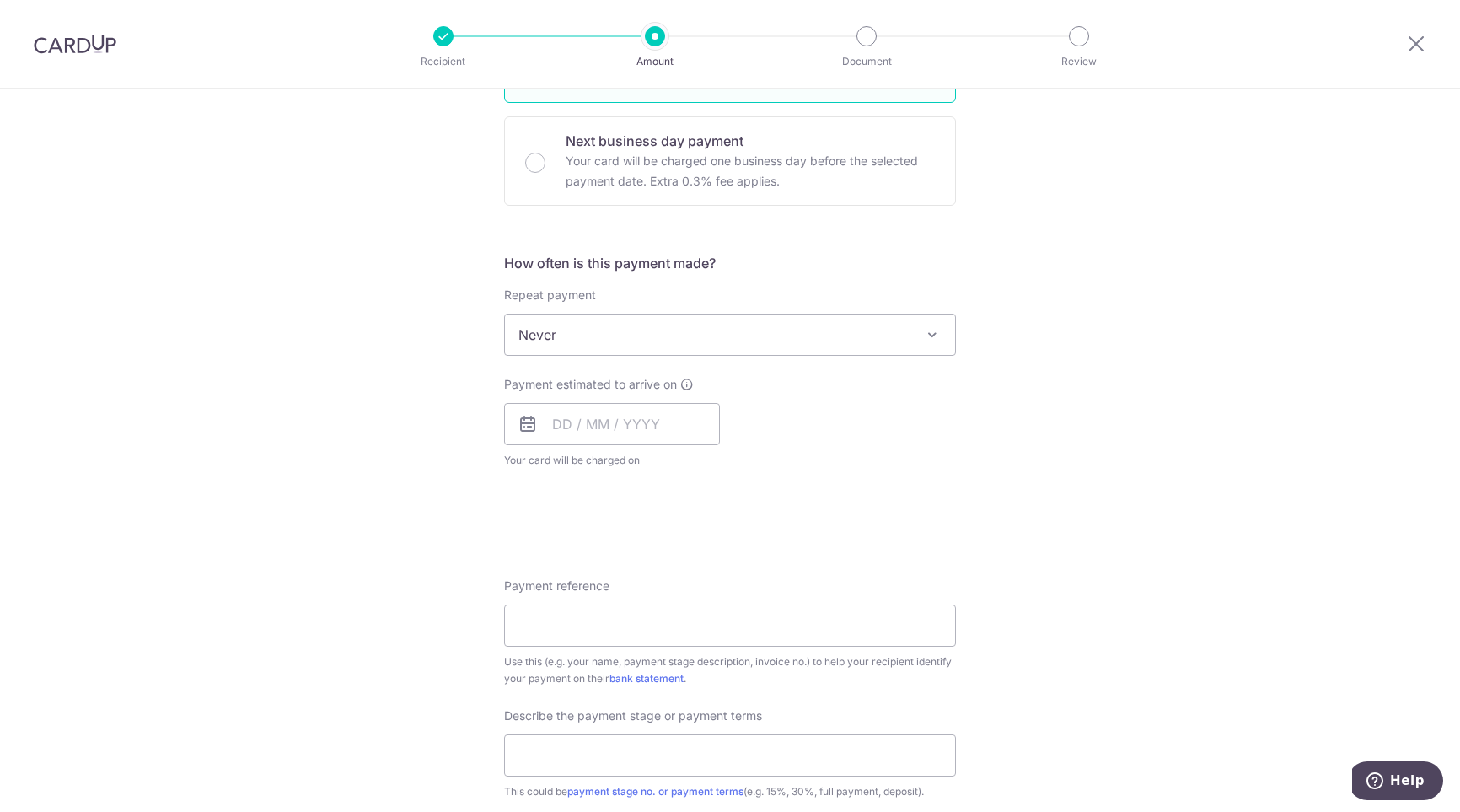
scroll to position [505, 0]
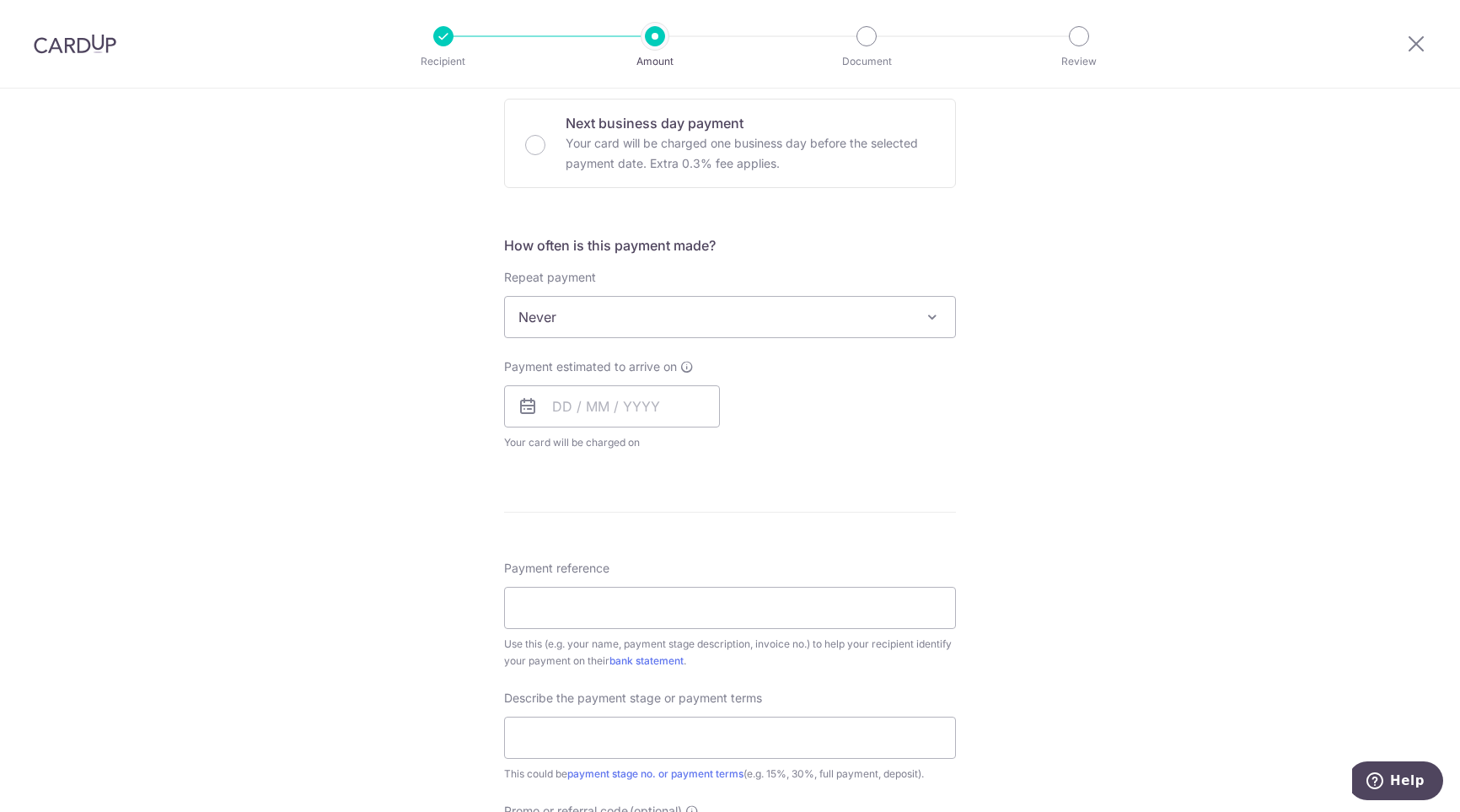
click at [577, 317] on span "Never" at bounding box center [730, 317] width 450 height 40
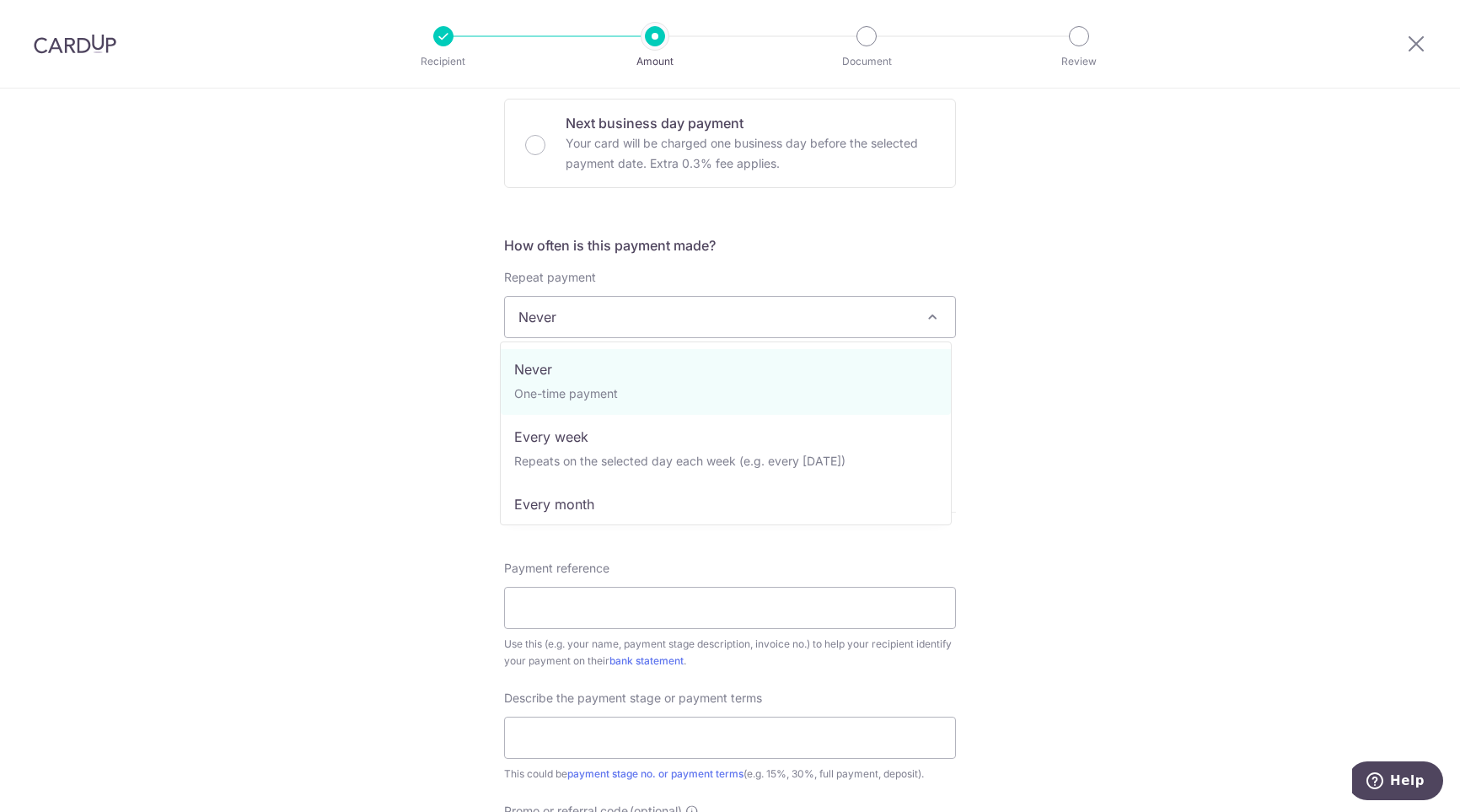
scroll to position [0, 0]
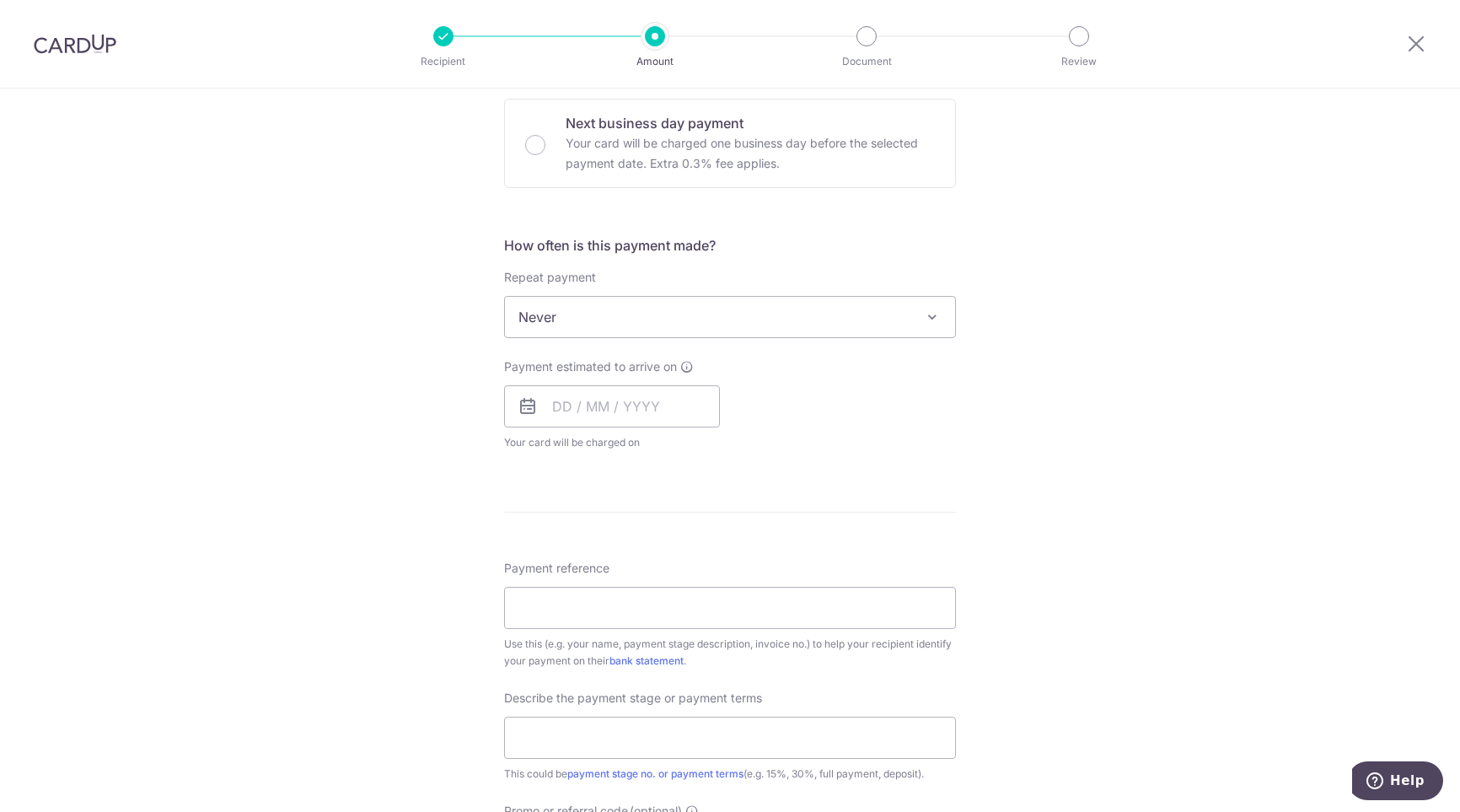
click at [350, 448] on div "Tell us more about your payment Enter payment amount SGD Recipient added succes…" at bounding box center [730, 402] width 1460 height 1638
click at [578, 625] on input "Payment reference" at bounding box center [730, 607] width 452 height 42
paste input "LCN Interior Design Pte Ltd"
type input "LCN Interior Design Pte Ltd"
drag, startPoint x: 645, startPoint y: 594, endPoint x: 291, endPoint y: 592, distance: 354.0
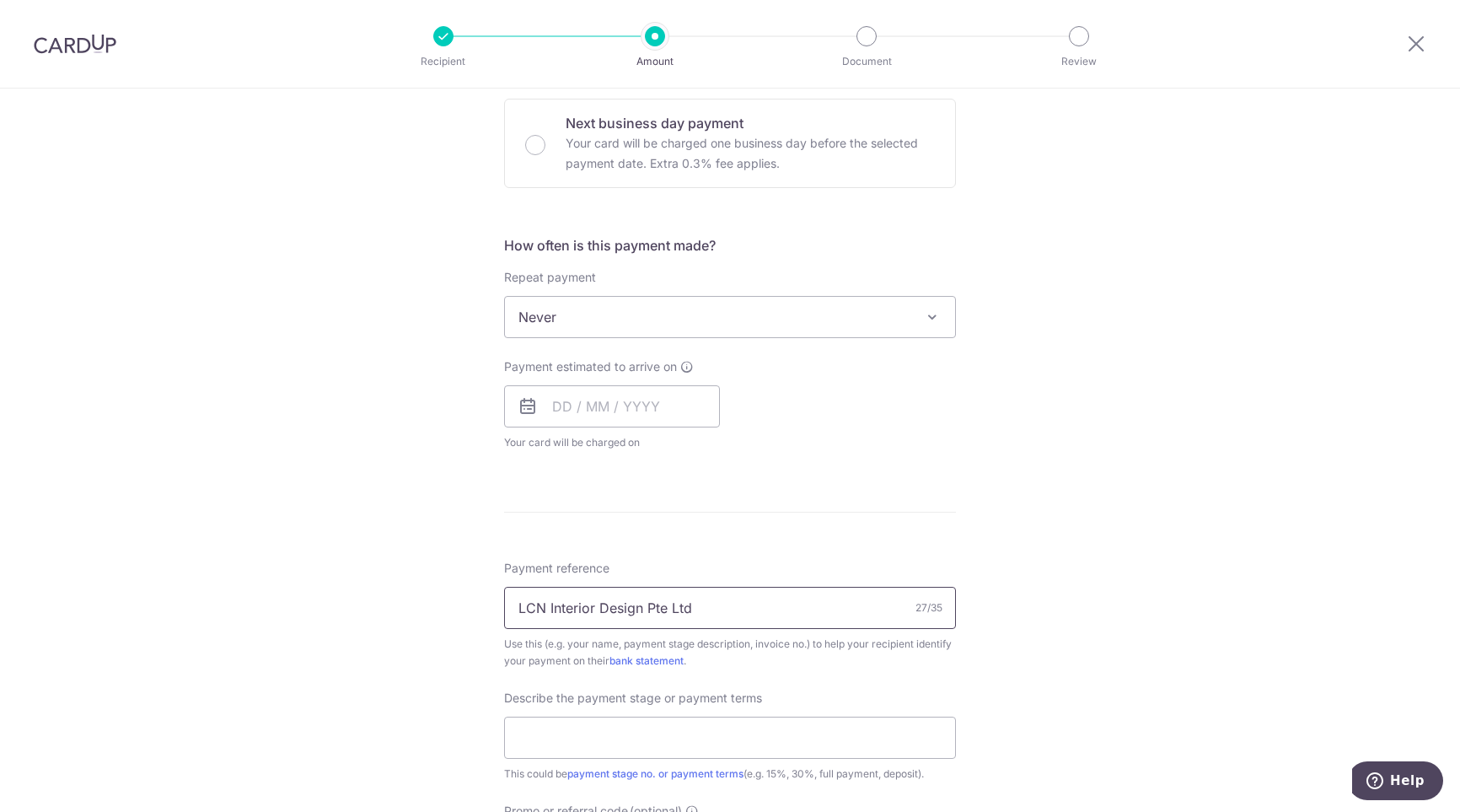
click at [291, 592] on div "Tell us more about your payment Enter payment amount SGD Recipient added succes…" at bounding box center [730, 402] width 1460 height 1638
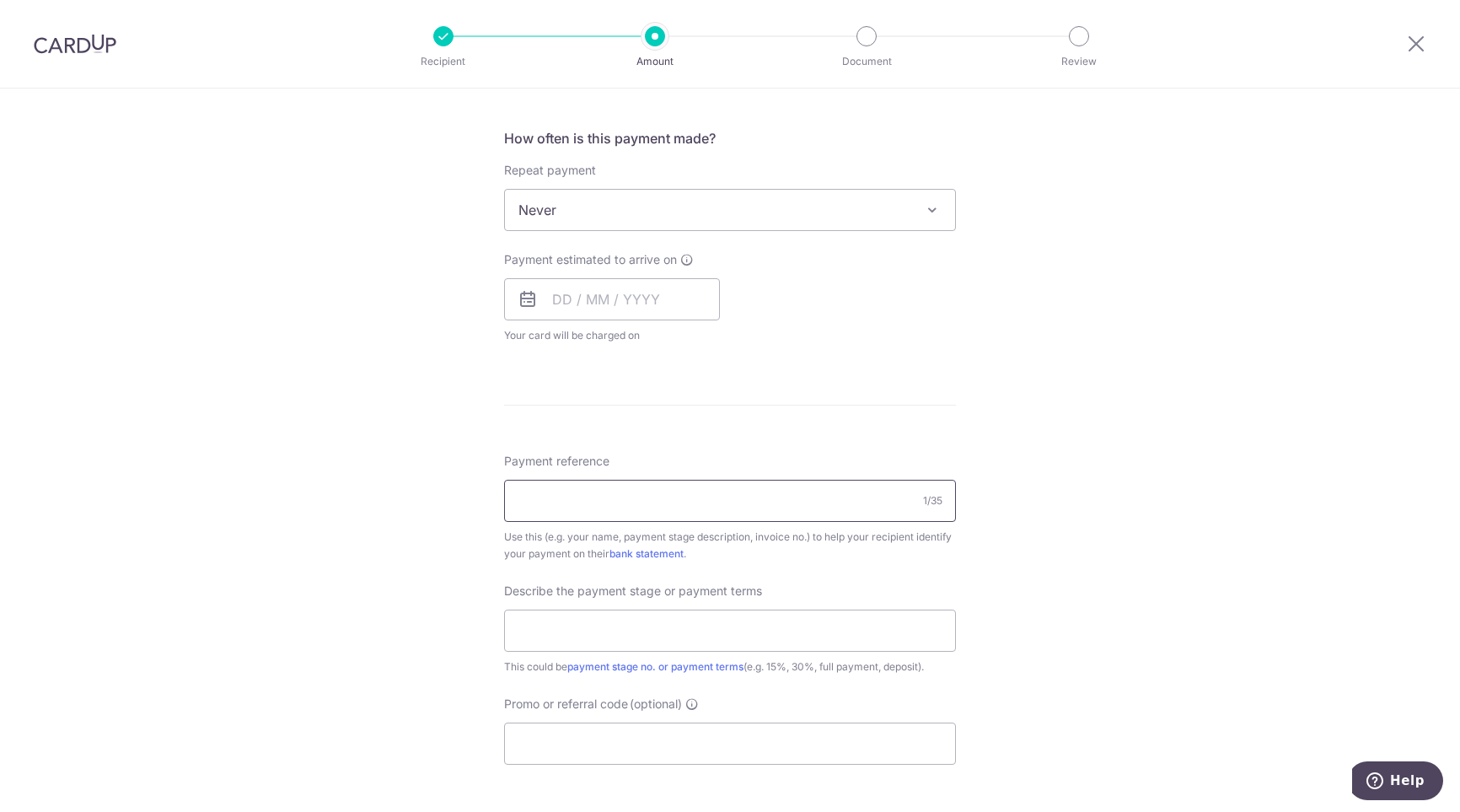
scroll to position [674, 0]
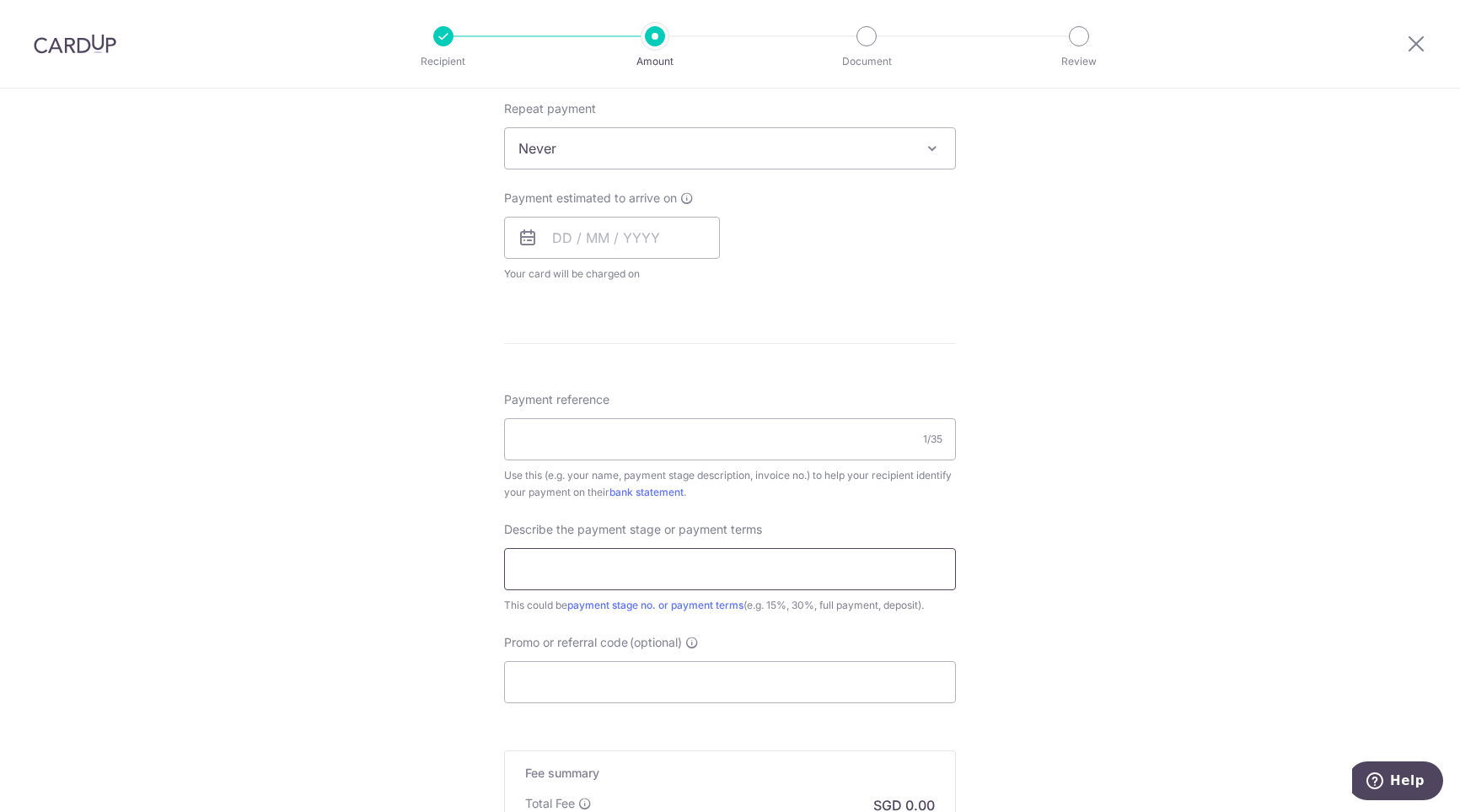
click at [617, 588] on input "text" at bounding box center [730, 568] width 452 height 42
click at [619, 574] on input "text" at bounding box center [730, 568] width 452 height 42
type input "30%"
click at [623, 449] on input "Payment reference" at bounding box center [730, 439] width 452 height 42
paste input "30%"
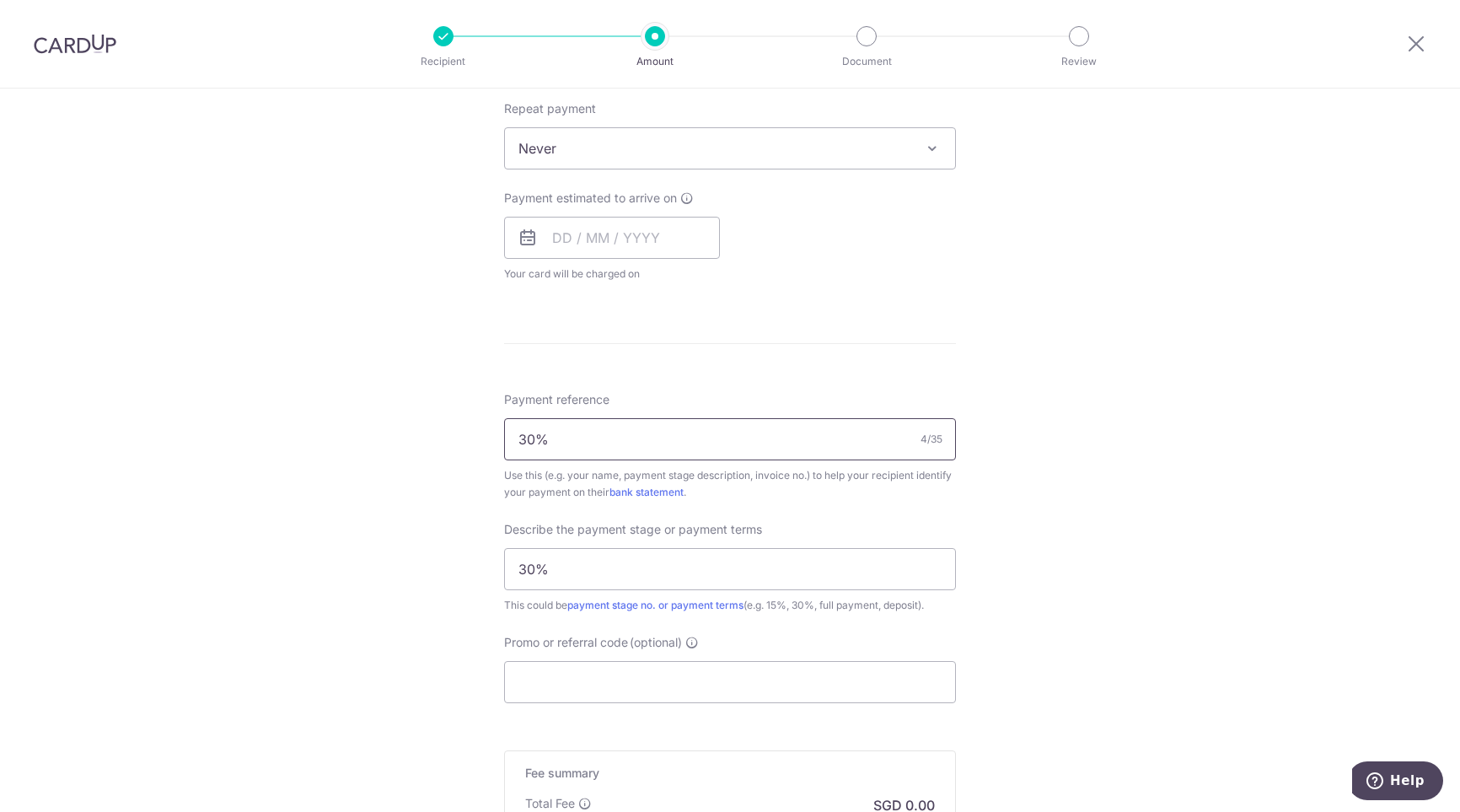
scroll to position [915, 0]
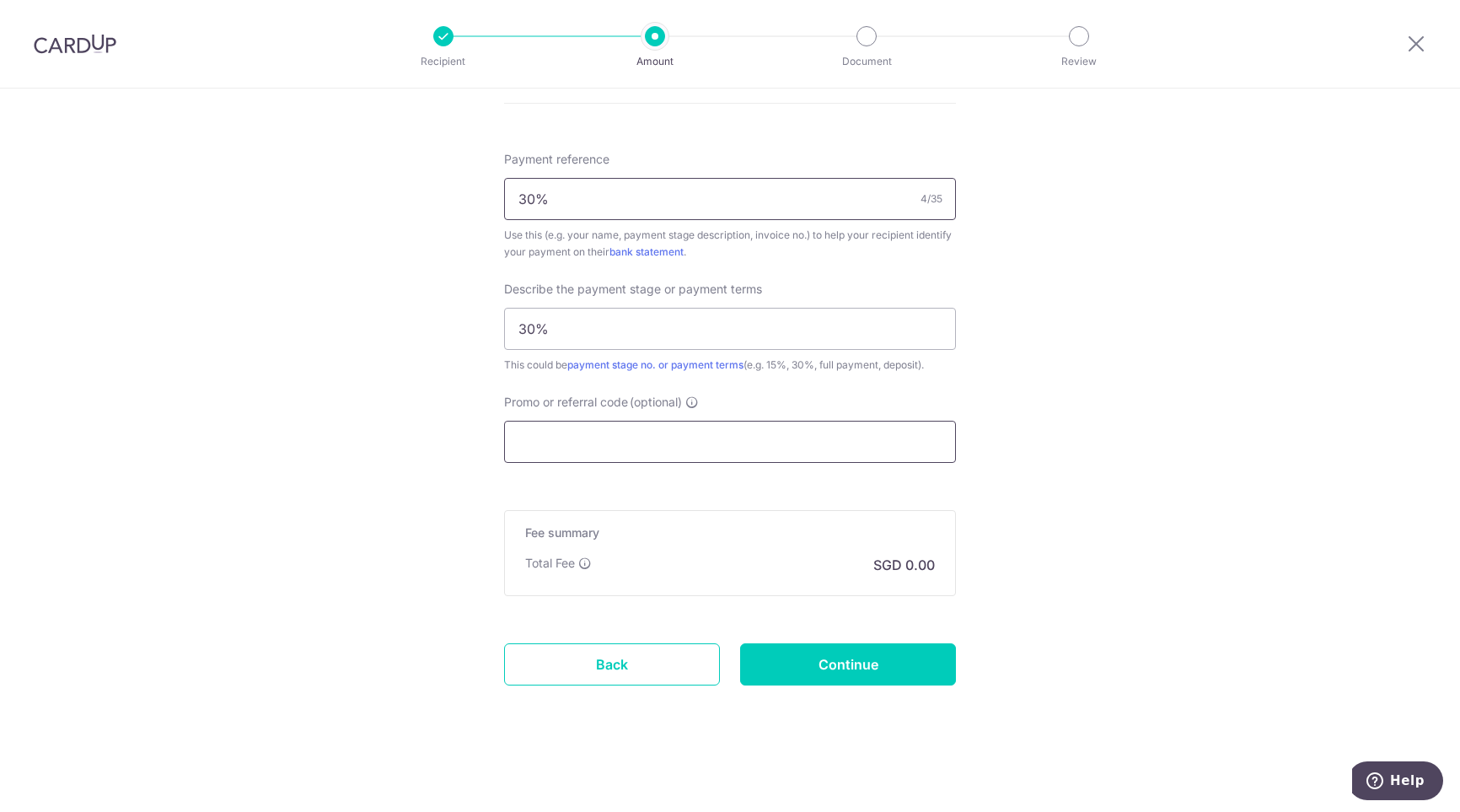
type input "30%"
click at [625, 428] on input "Promo or referral code (optional)" at bounding box center [730, 441] width 452 height 42
click at [620, 446] on input "Promo or referral code (optional)" at bounding box center [730, 441] width 452 height 42
paste input "KELTAX24""
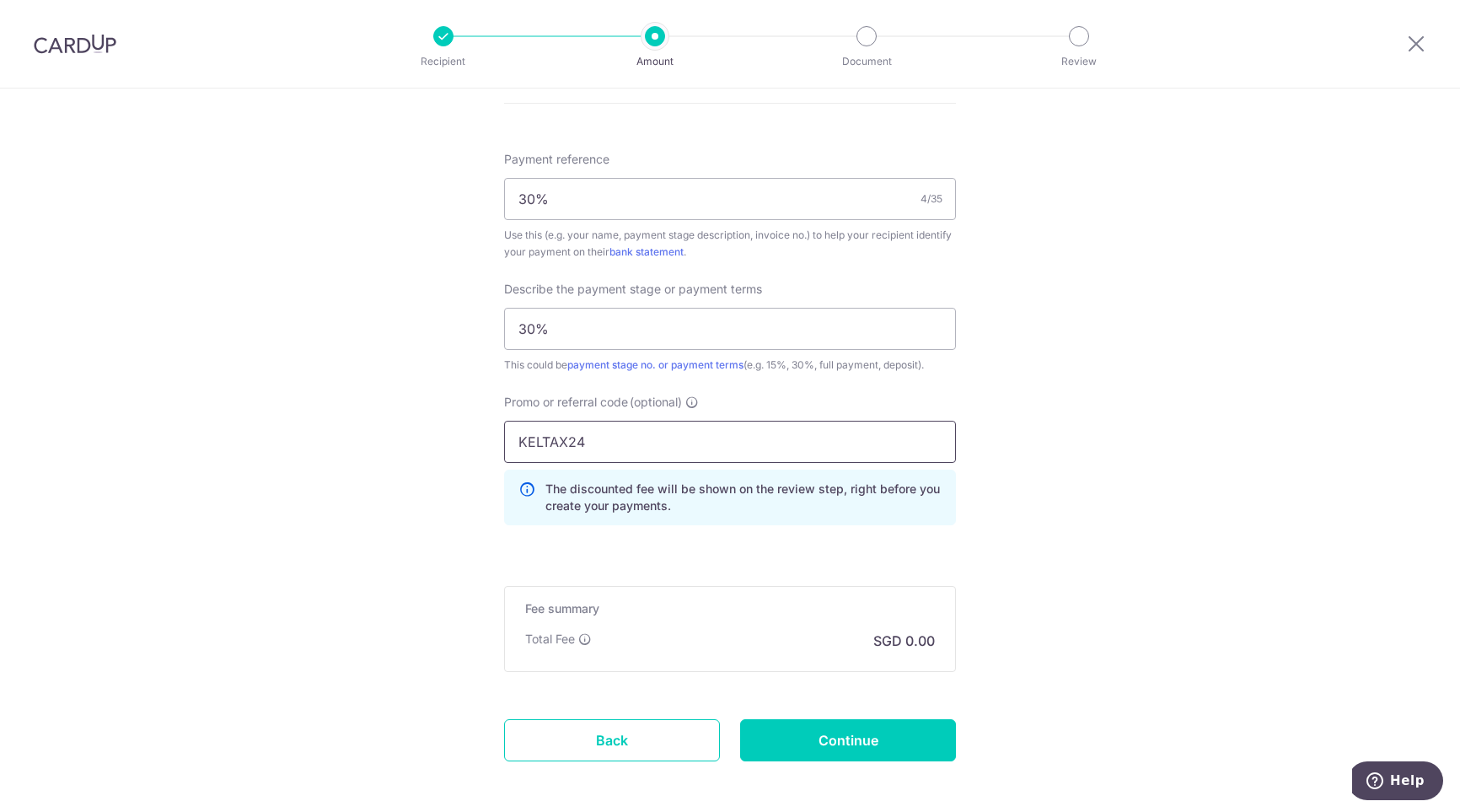
type input "KELTAX24"
click at [878, 741] on input "Continue" at bounding box center [848, 740] width 216 height 42
type input "Create Schedule"
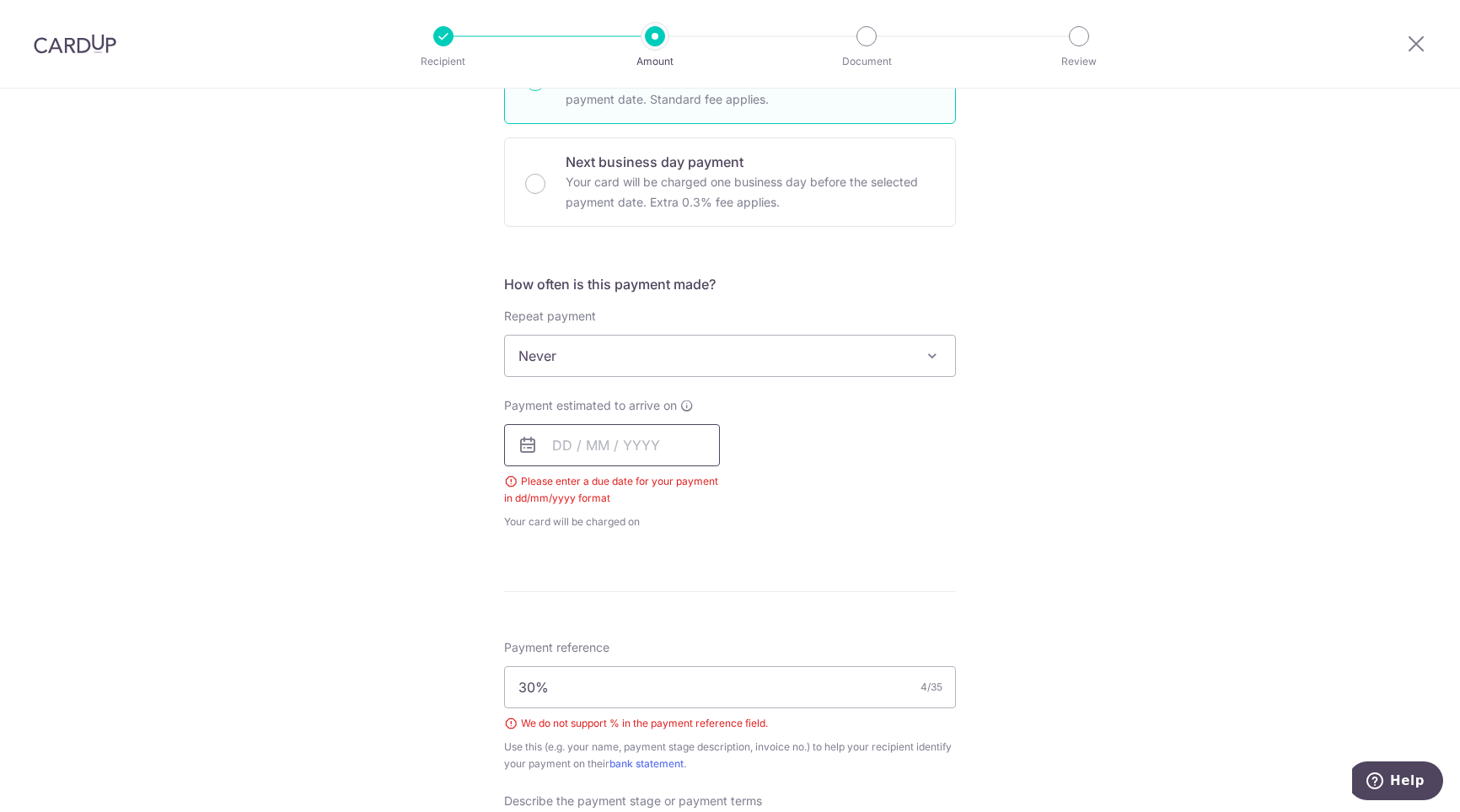
scroll to position [505, 0]
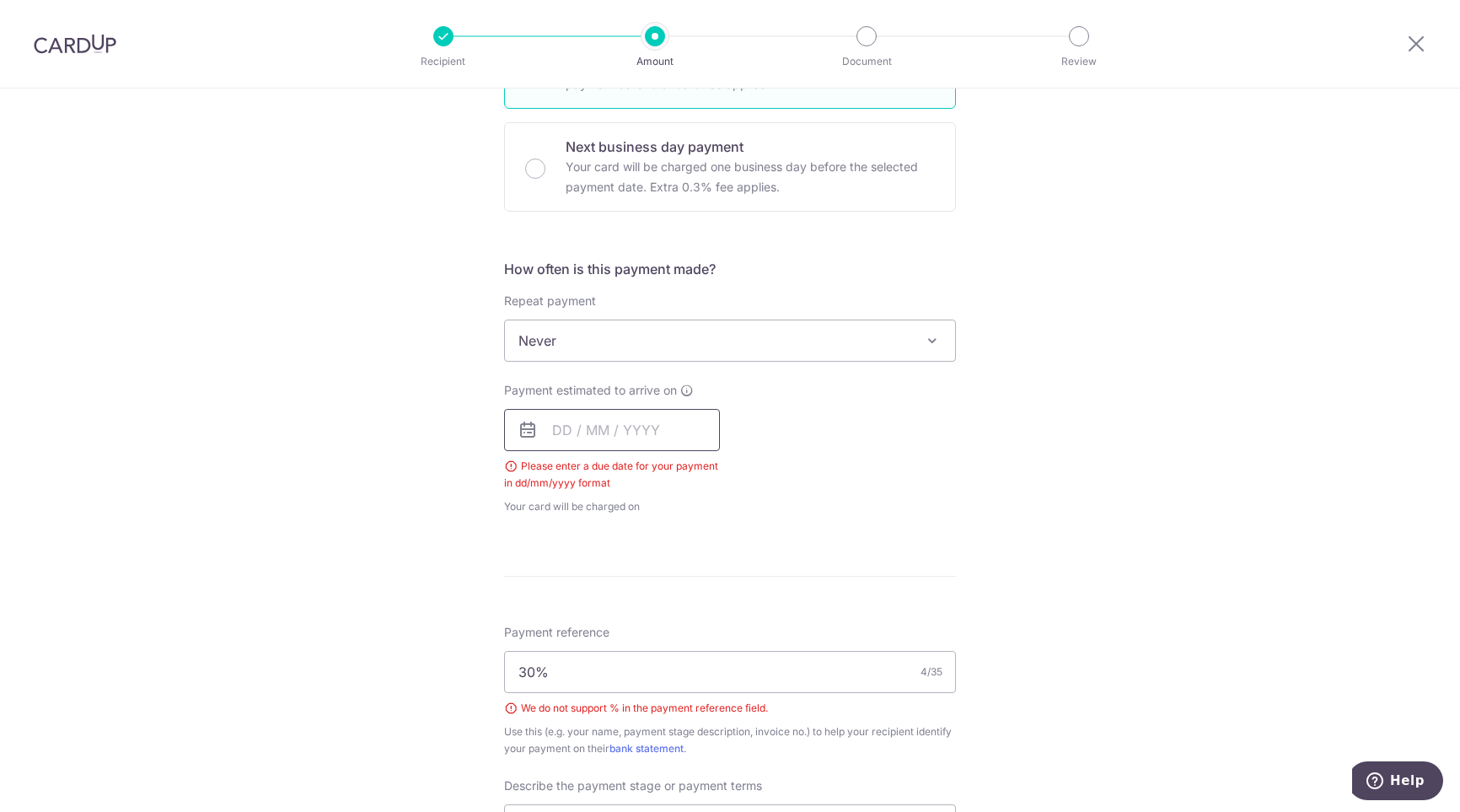
click at [562, 430] on input "text" at bounding box center [612, 429] width 216 height 42
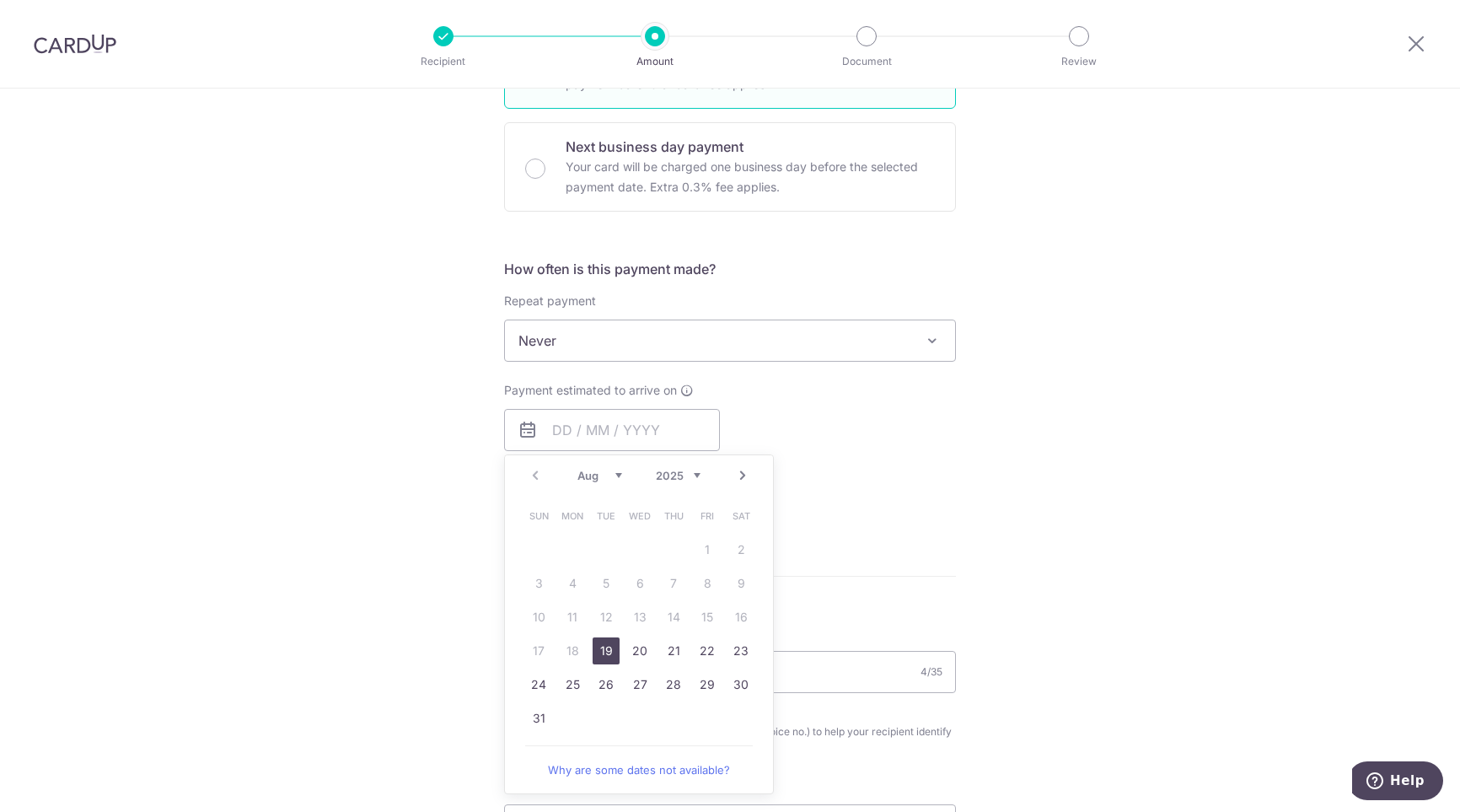
click at [600, 646] on link "19" at bounding box center [605, 650] width 27 height 27
type input "[DATE]"
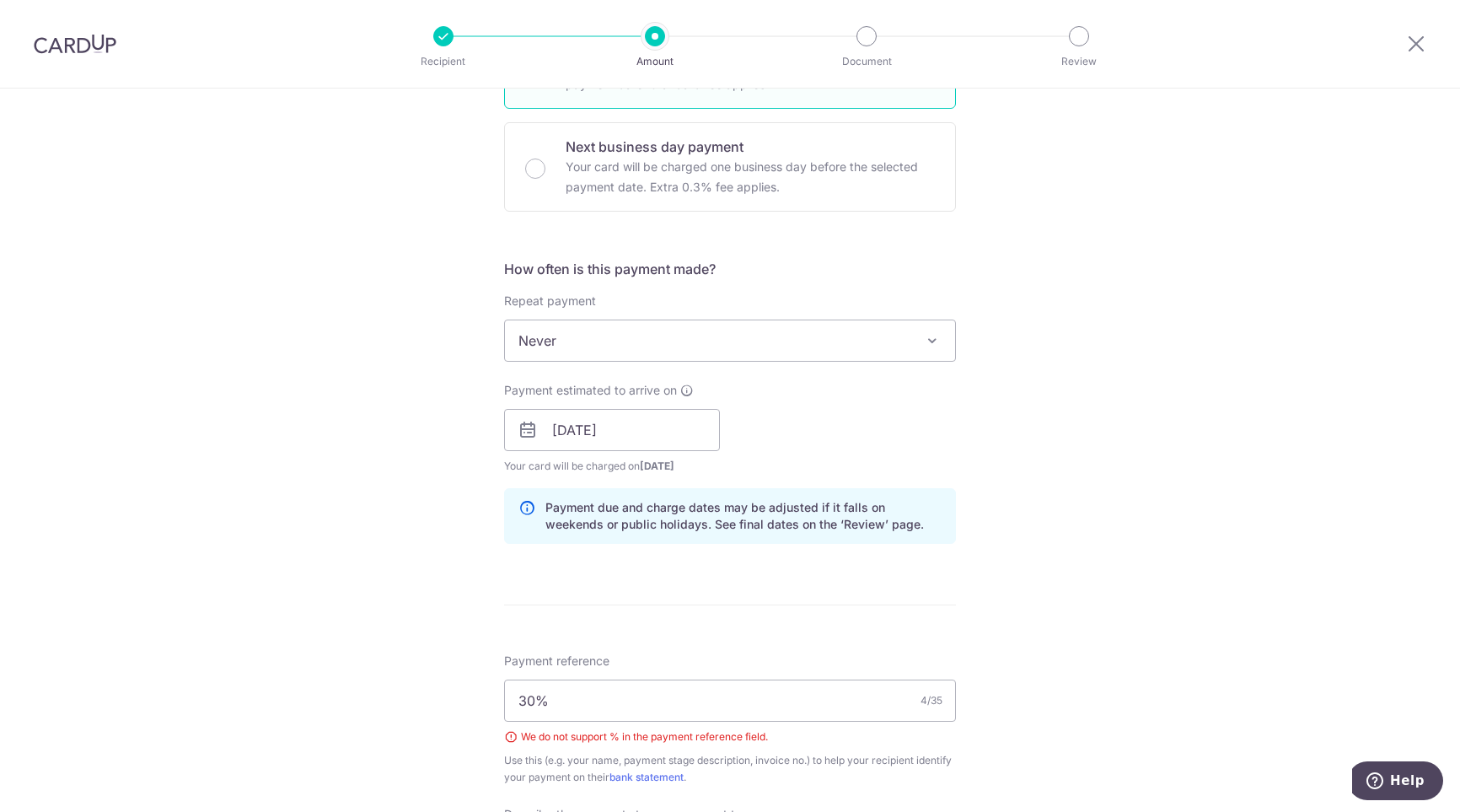
click at [418, 436] on div "Tell us more about your payment Enter payment amount SGD Please enter your paym…" at bounding box center [730, 509] width 1460 height 1853
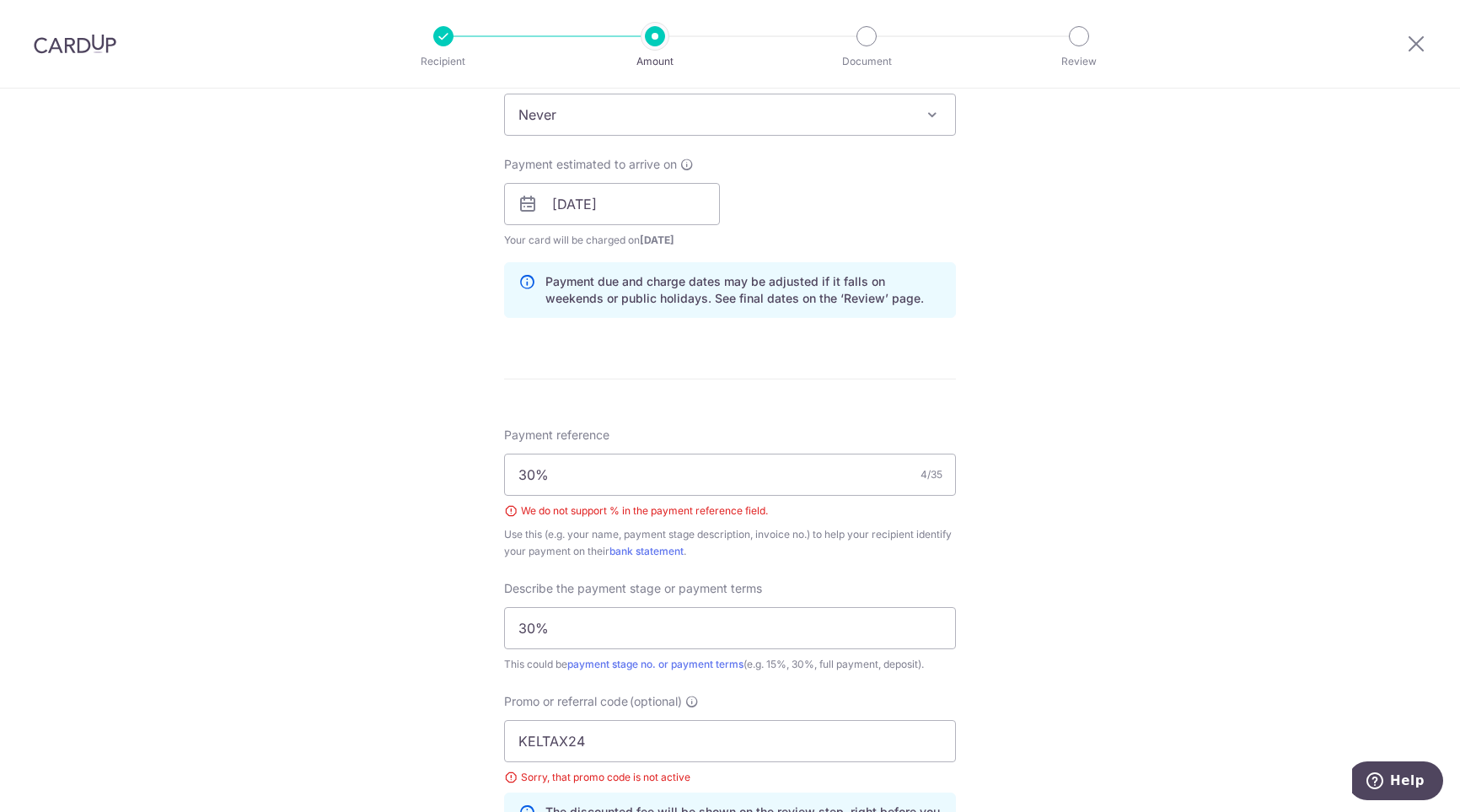
scroll to position [759, 0]
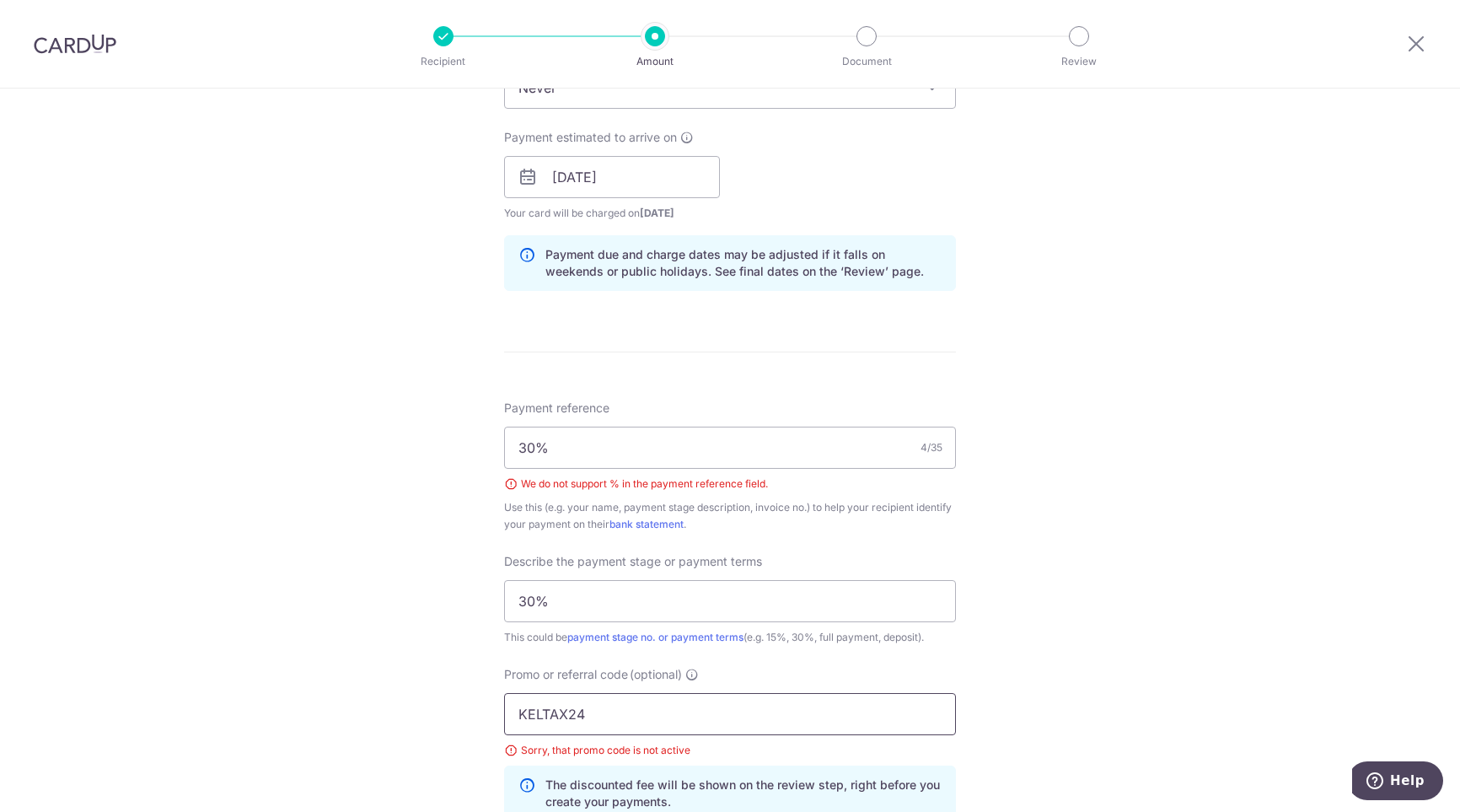
drag, startPoint x: 612, startPoint y: 704, endPoint x: 295, endPoint y: 690, distance: 317.3
click at [298, 690] on div "Tell us more about your payment Enter payment amount SGD Please enter your paym…" at bounding box center [730, 257] width 1460 height 1853
click at [596, 711] on input "Promo or referral code (optional)" at bounding box center [730, 713] width 452 height 42
paste input "RENO25ONE"
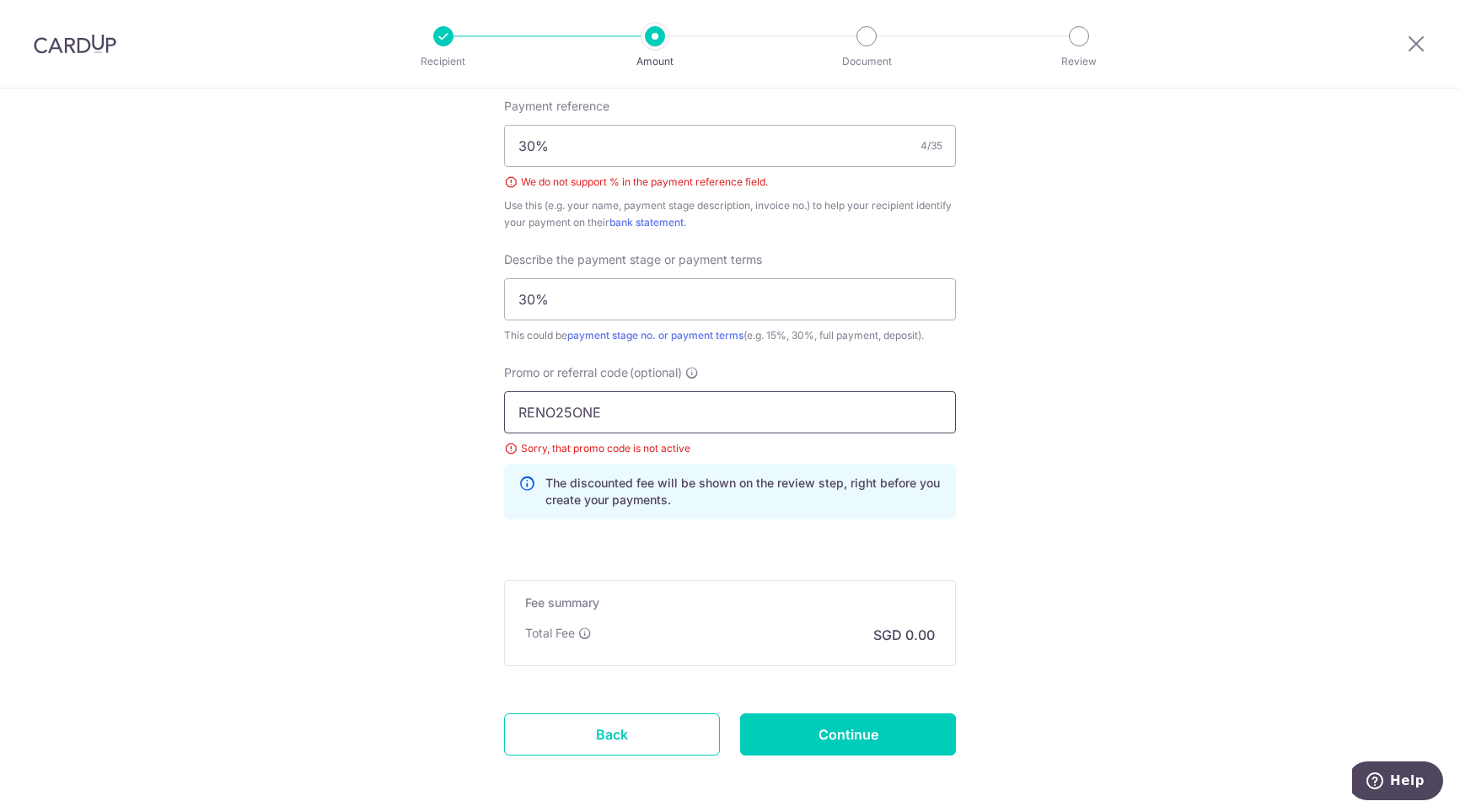
scroll to position [1130, 0]
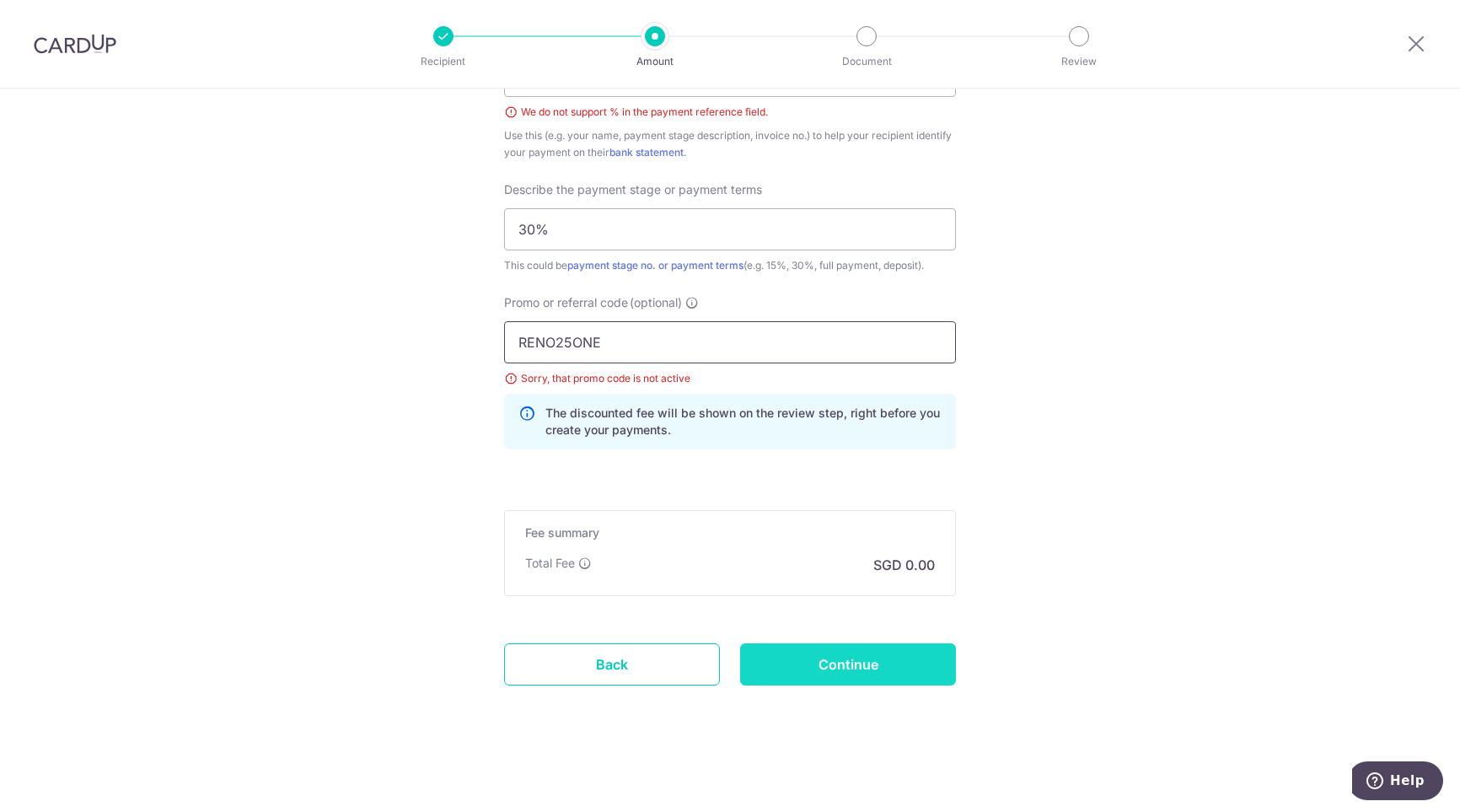
type input "RENO25ONE"
click at [802, 662] on input "Continue" at bounding box center [848, 664] width 216 height 42
type input "Create Schedule"
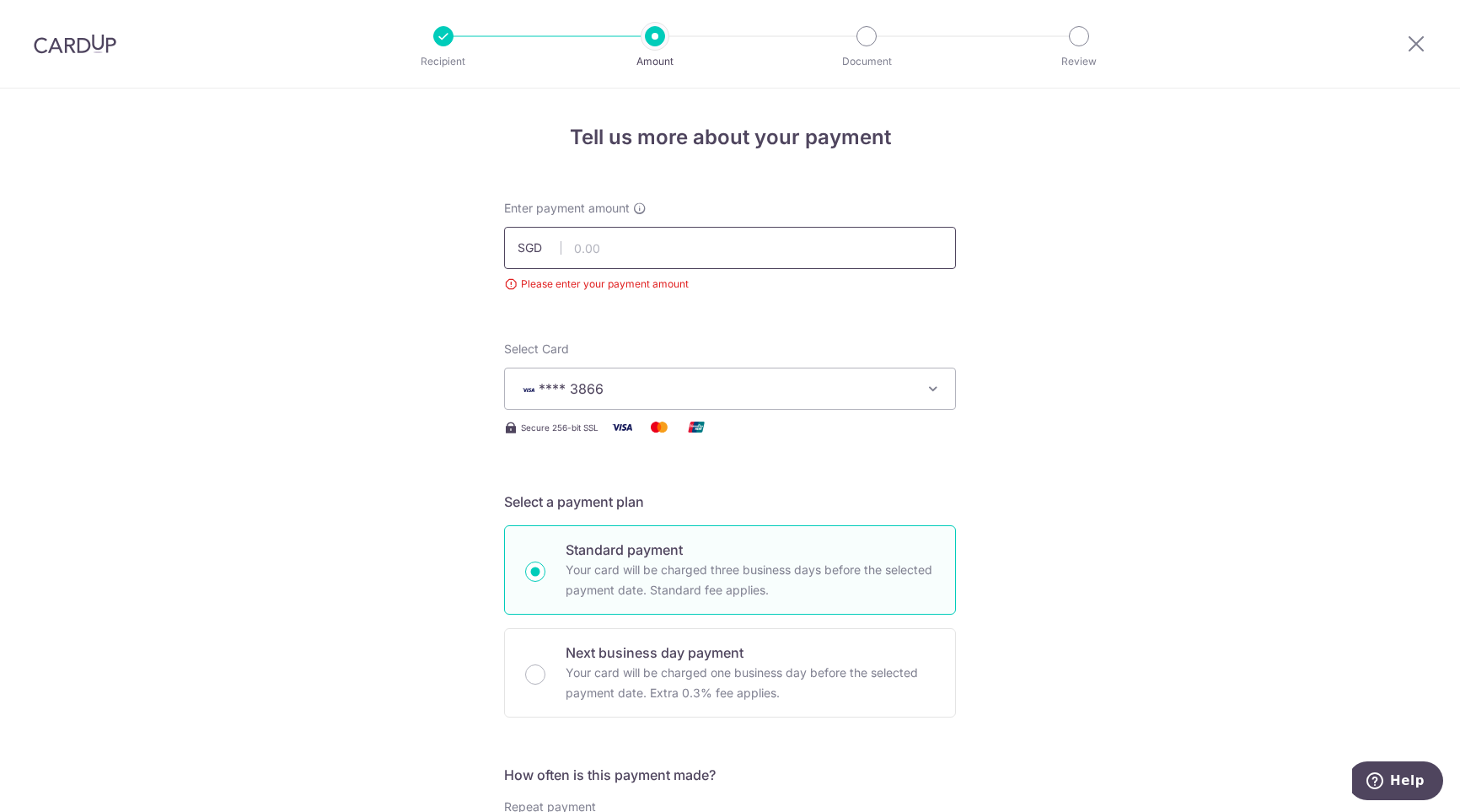
click at [624, 248] on input "text" at bounding box center [730, 248] width 452 height 42
type input "100000"
type input "100,000.00"
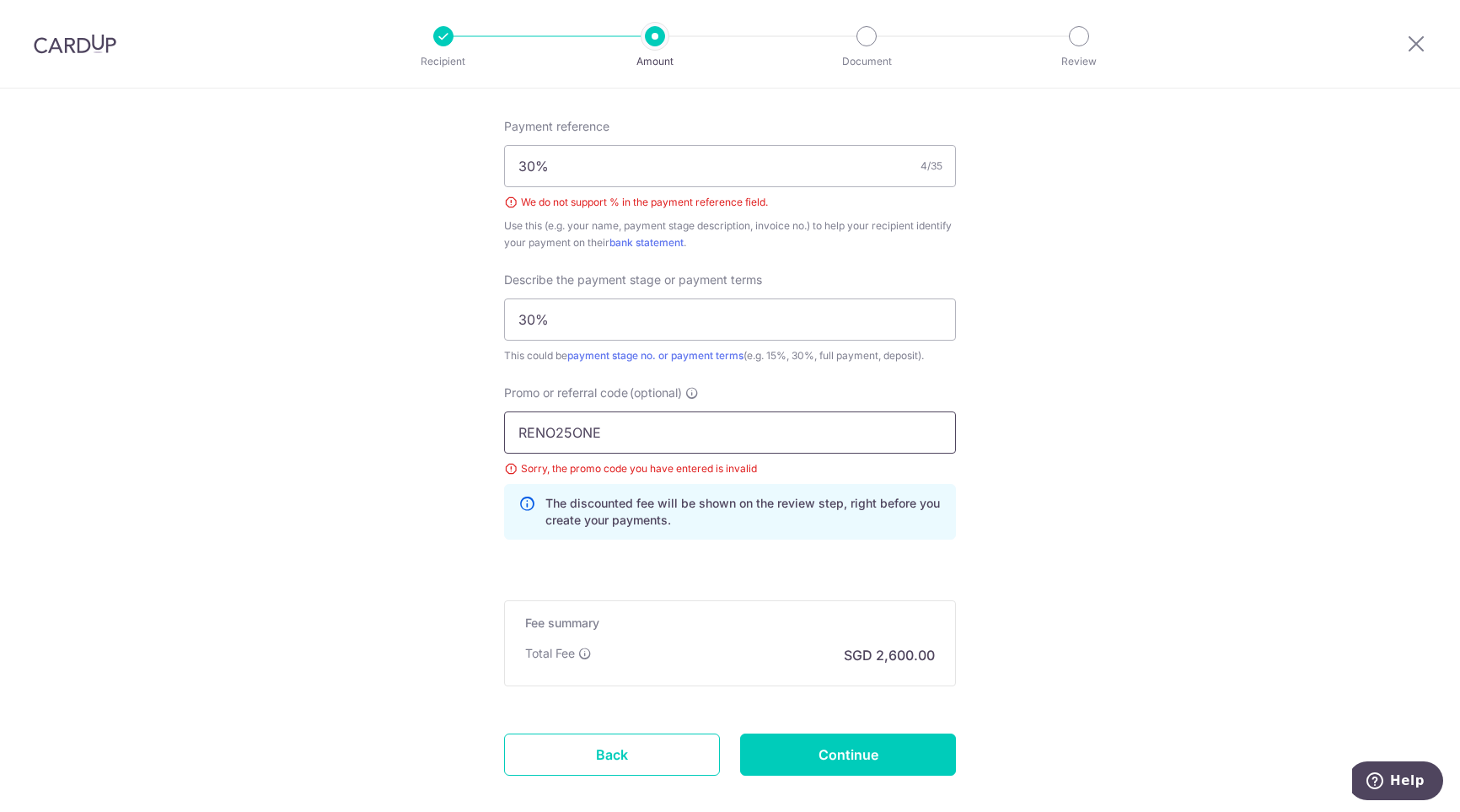
scroll to position [877, 0]
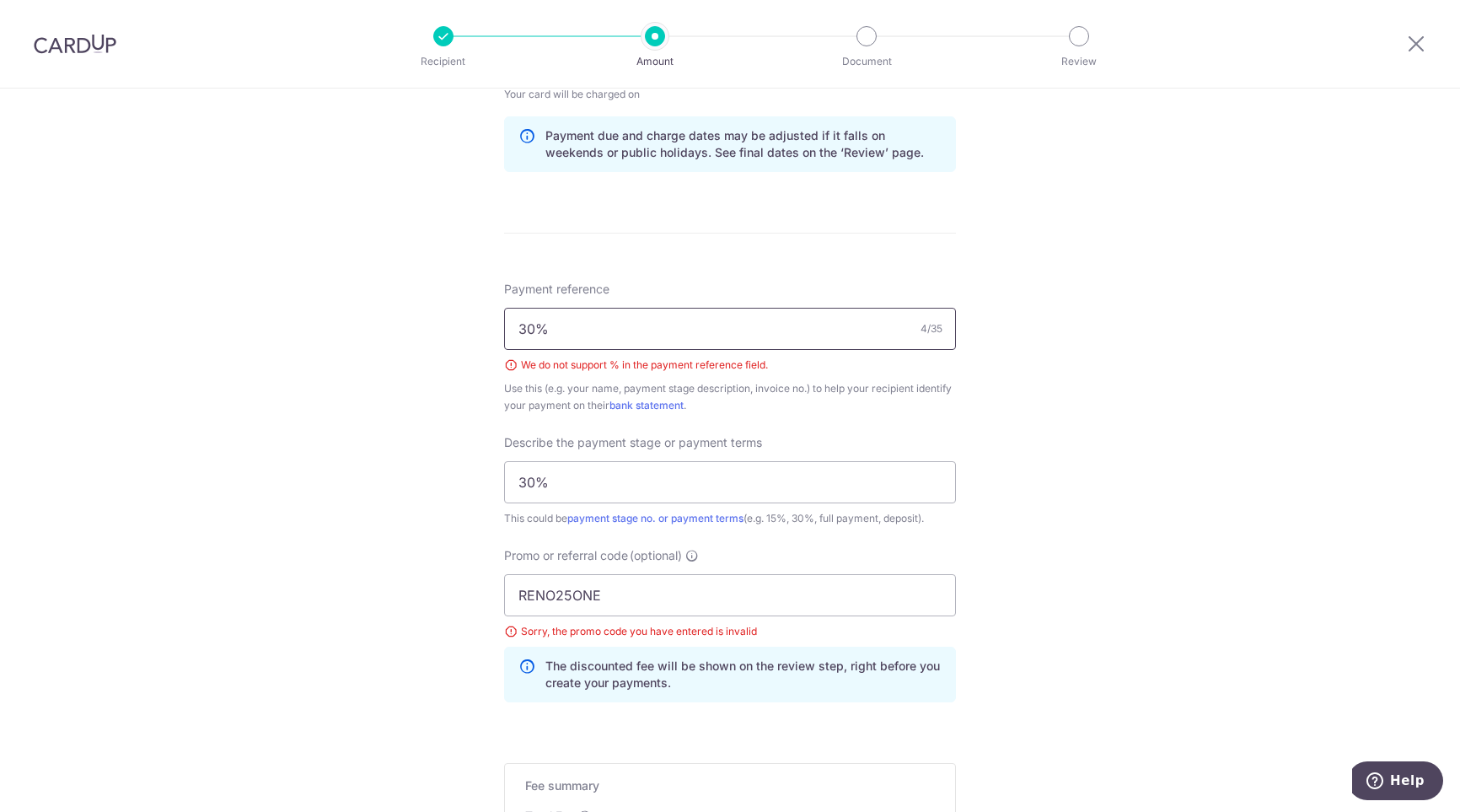
click at [664, 329] on input "30%" at bounding box center [730, 329] width 452 height 42
click at [664, 328] on input "30" at bounding box center [730, 329] width 452 height 42
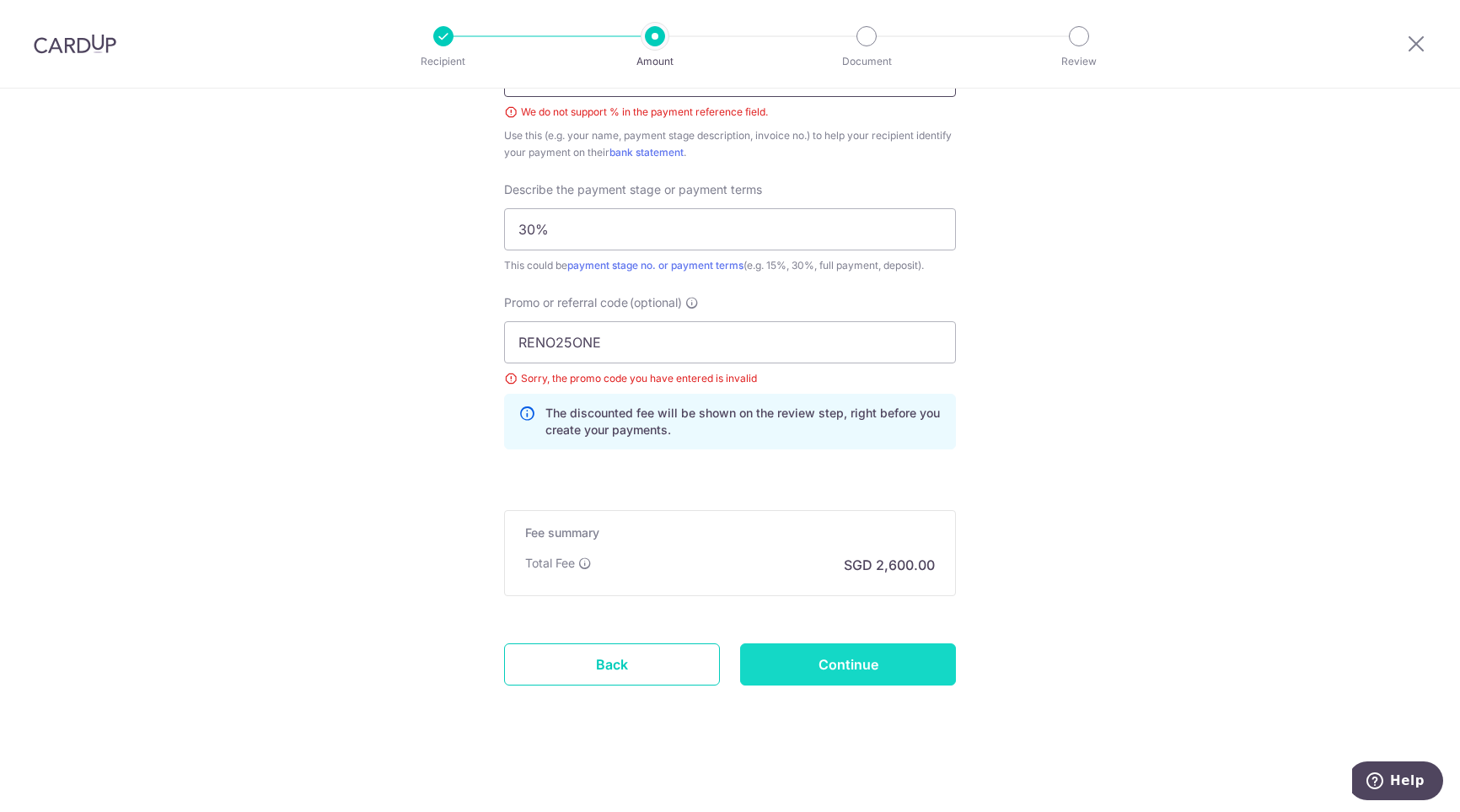
type input "30 percent"
click at [833, 664] on input "Continue" at bounding box center [848, 664] width 216 height 42
type input "Create Schedule"
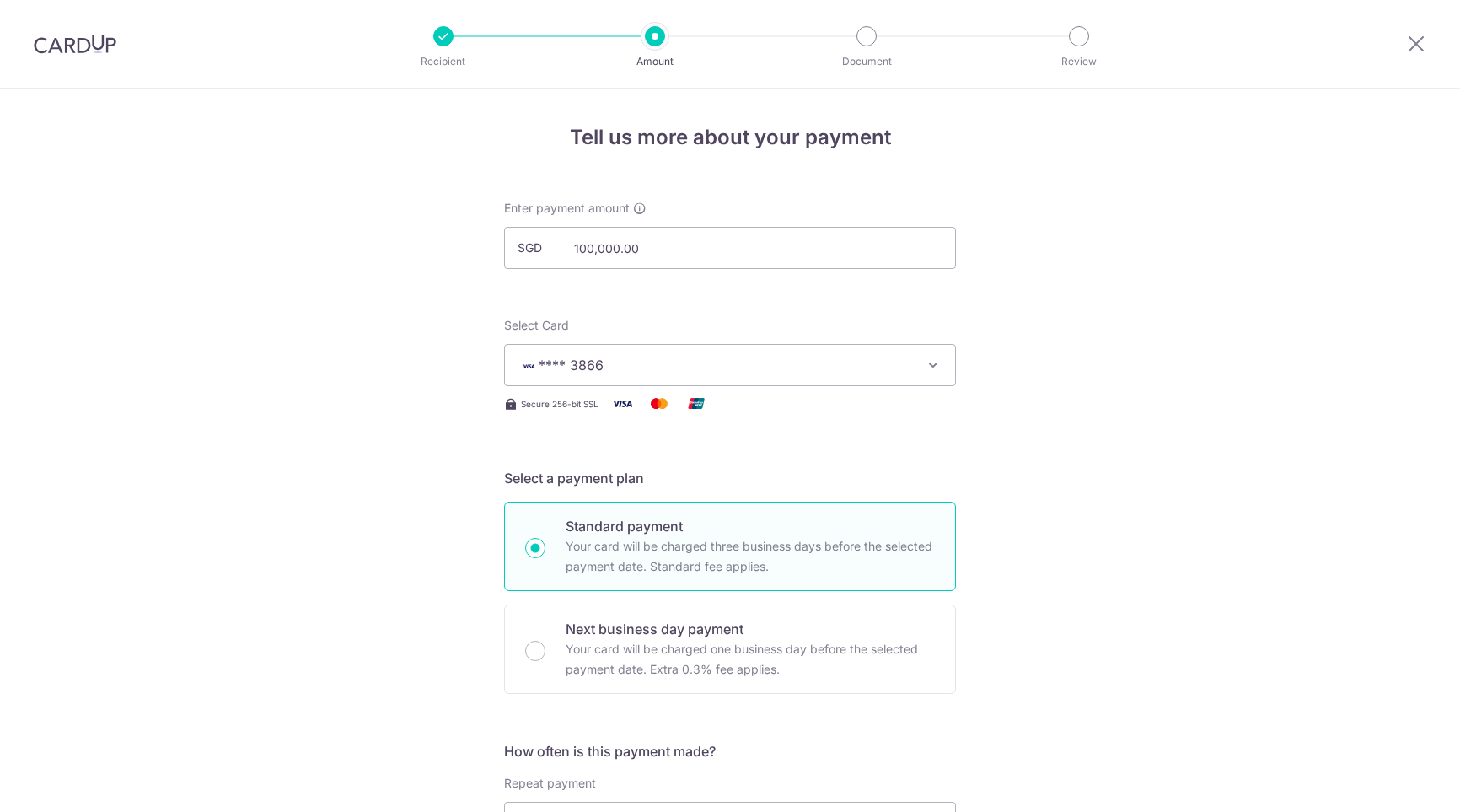
scroll to position [1083, 0]
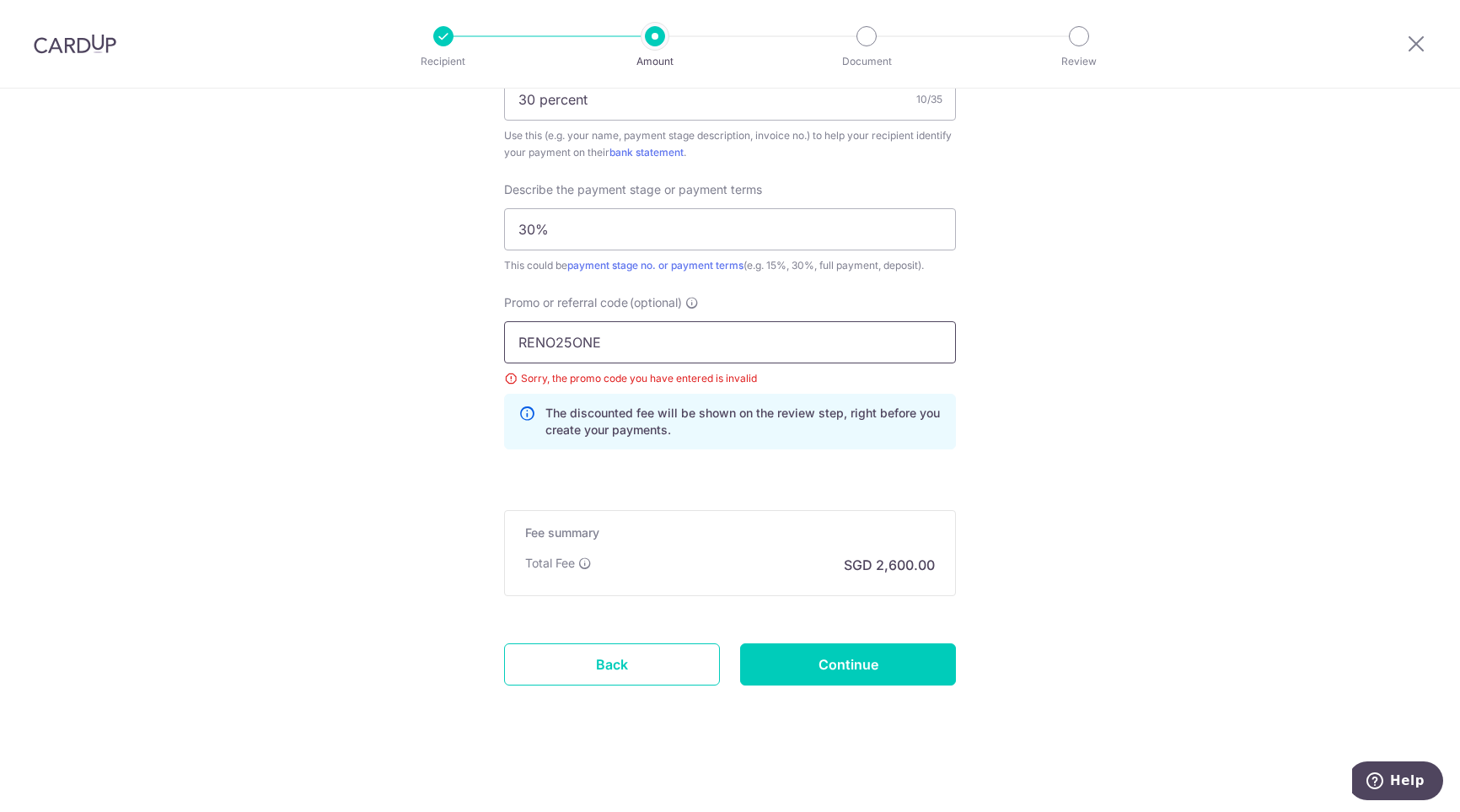
click at [716, 337] on input "RENO25ONE" at bounding box center [730, 341] width 452 height 42
type input "RENO25ONE"
click at [823, 662] on input "Continue" at bounding box center [848, 664] width 216 height 42
type input "Update Schedule"
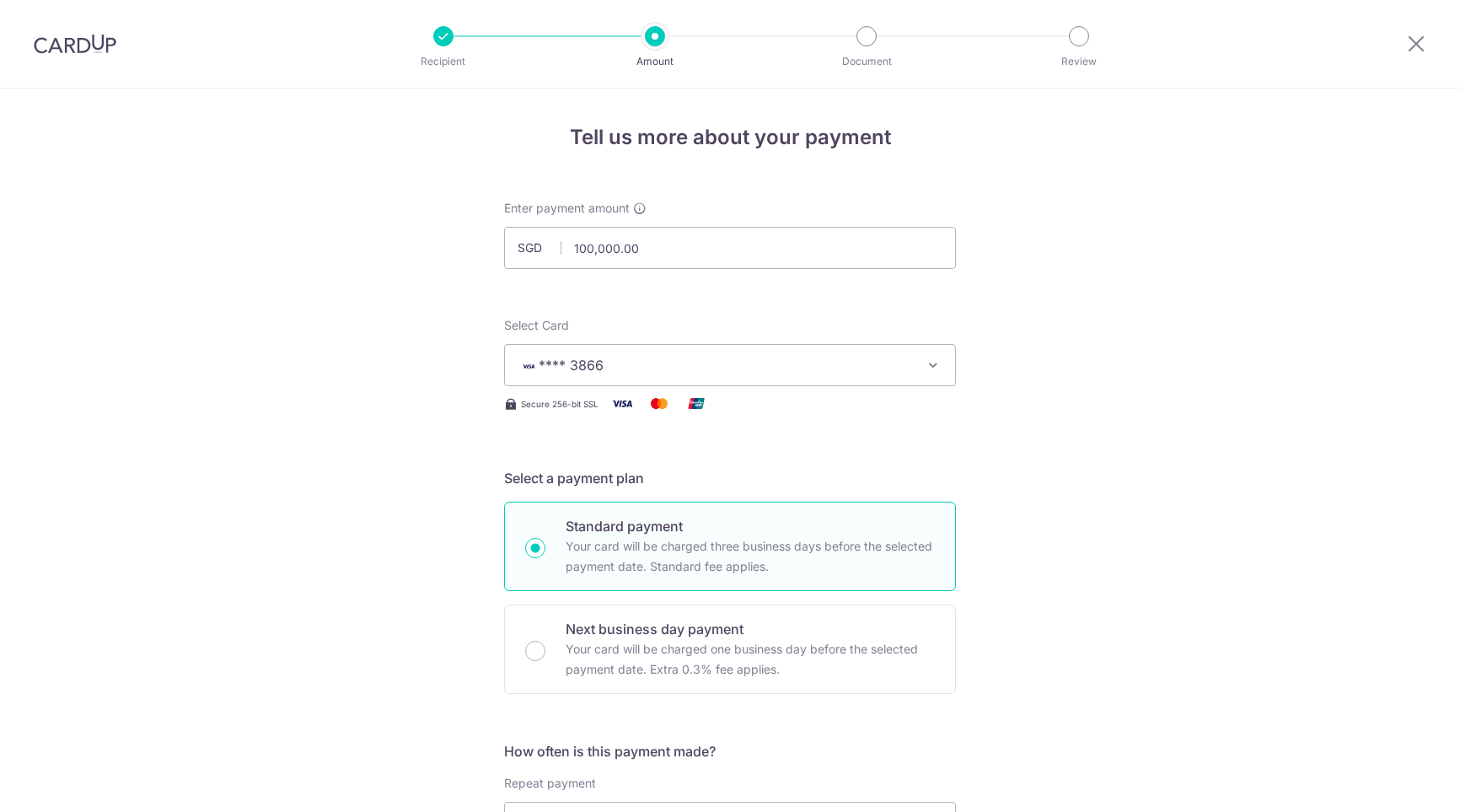
scroll to position [1083, 0]
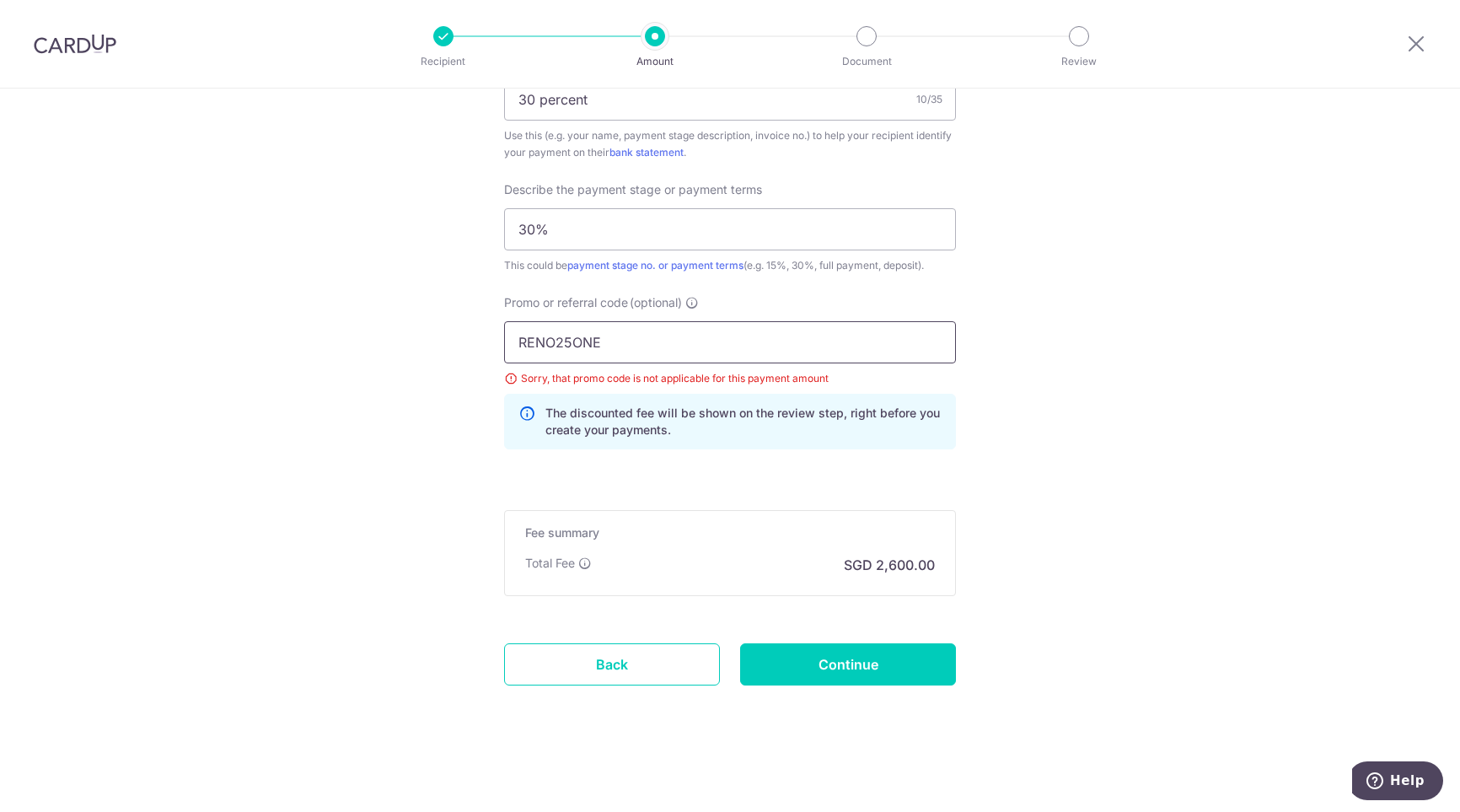
click at [645, 336] on input "RENO25ONE" at bounding box center [730, 341] width 452 height 42
drag, startPoint x: 657, startPoint y: 413, endPoint x: 835, endPoint y: 429, distance: 178.7
click at [835, 429] on p "The discounted fee will be shown on the review step, right before you create yo…" at bounding box center [743, 421] width 396 height 34
drag, startPoint x: 644, startPoint y: 377, endPoint x: 803, endPoint y: 375, distance: 159.0
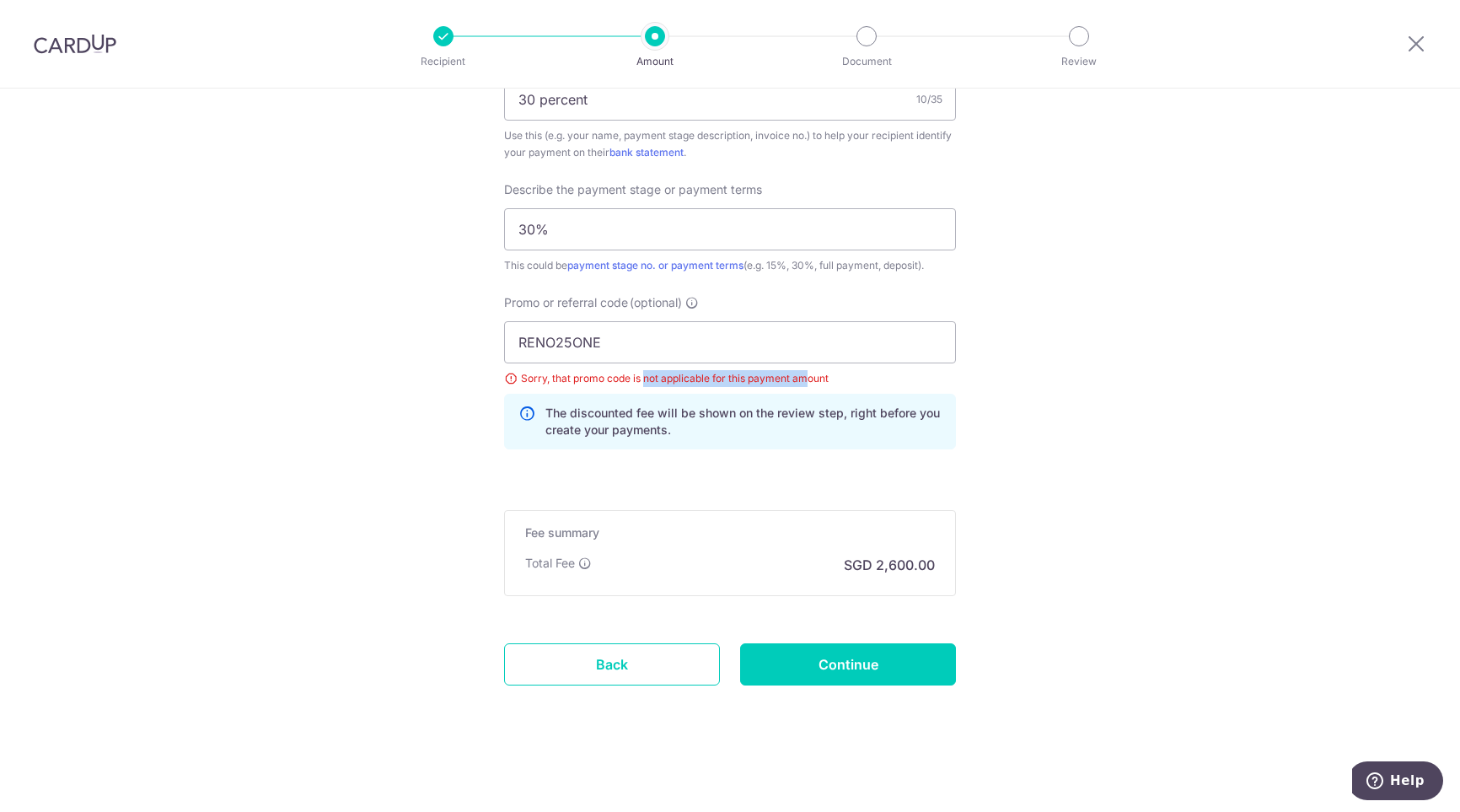
click at [803, 375] on div "Sorry, that promo code is not applicable for this payment amount" at bounding box center [730, 378] width 452 height 17
drag, startPoint x: 447, startPoint y: 336, endPoint x: 277, endPoint y: 336, distance: 170.0
paste input "text"
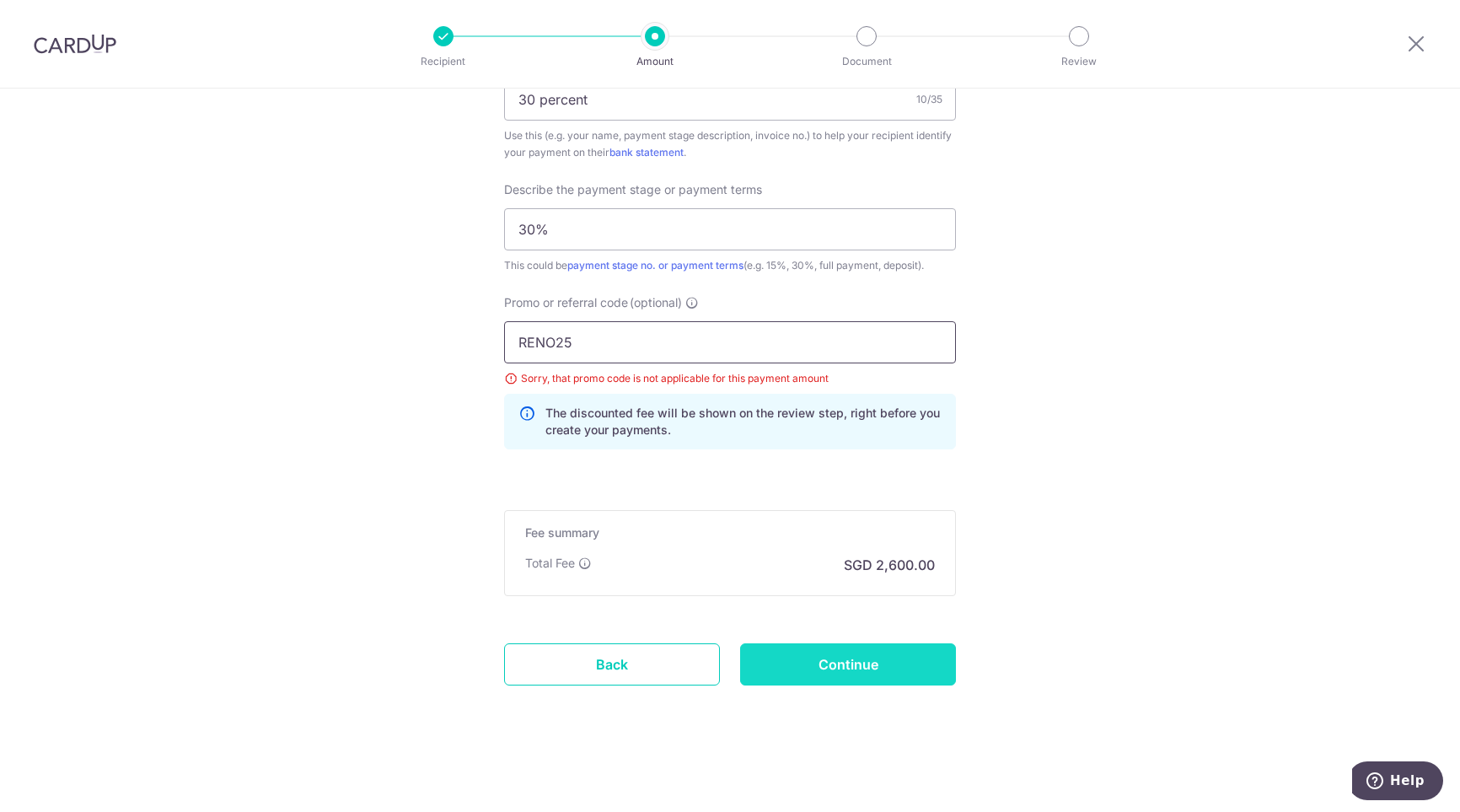
type input "RENO25"
click at [807, 656] on input "Continue" at bounding box center [848, 664] width 216 height 42
type input "Update Schedule"
drag, startPoint x: 642, startPoint y: 349, endPoint x: 187, endPoint y: 342, distance: 455.1
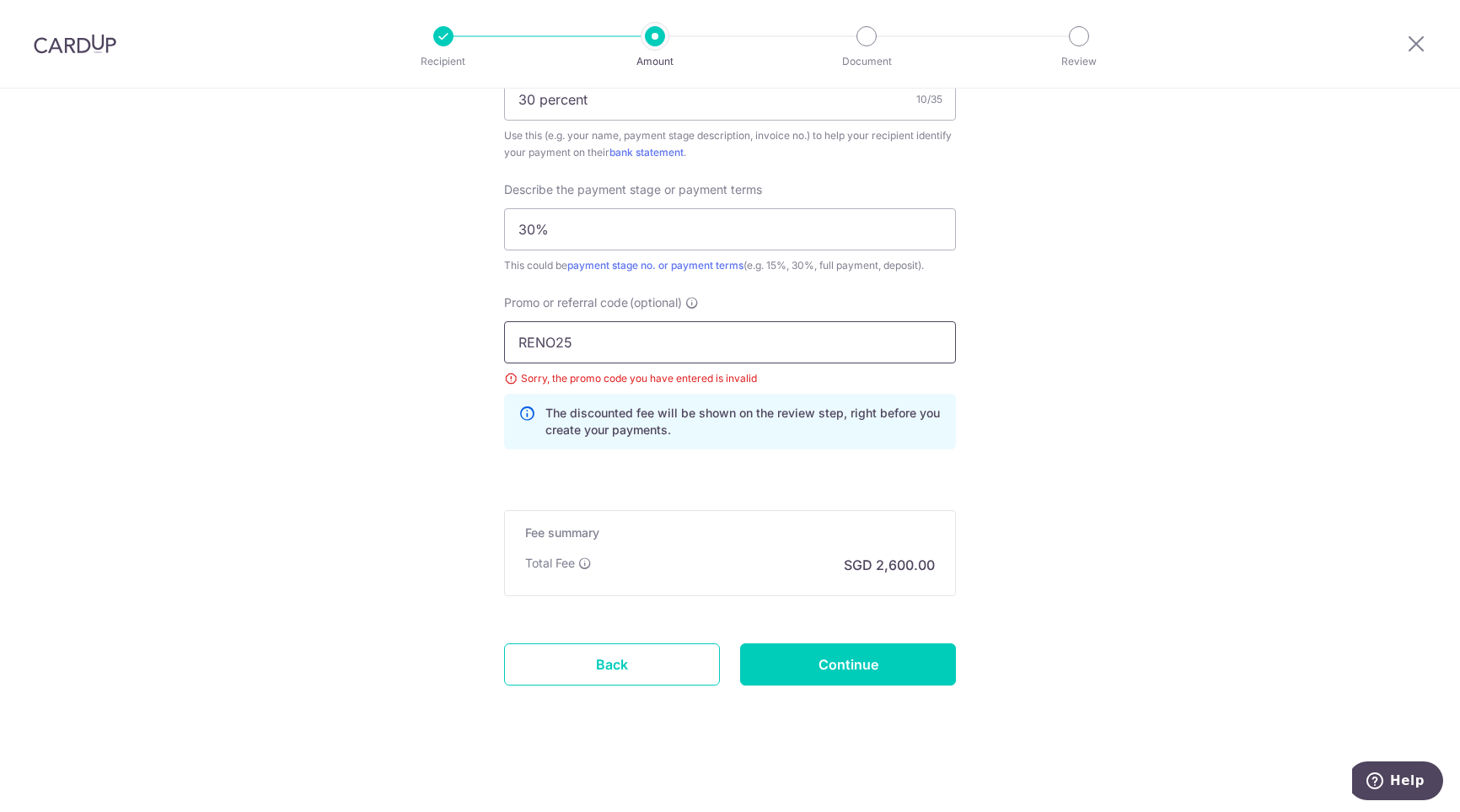
paste input "3HOME25R"
type input "3HOME25R"
click at [845, 667] on input "Continue" at bounding box center [848, 664] width 216 height 42
type input "Update Schedule"
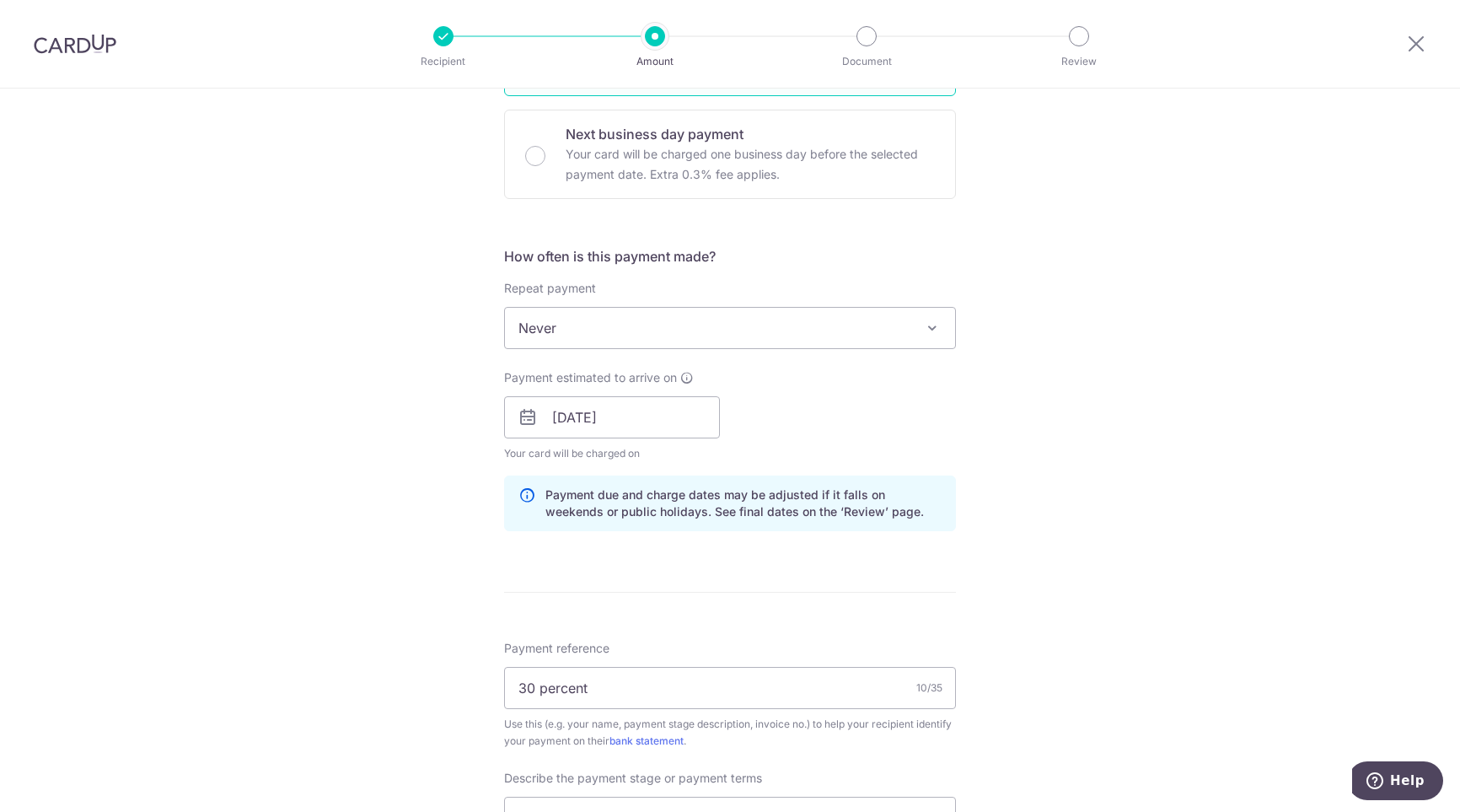
scroll to position [493, 0]
click at [706, 333] on span "Never" at bounding box center [730, 329] width 450 height 40
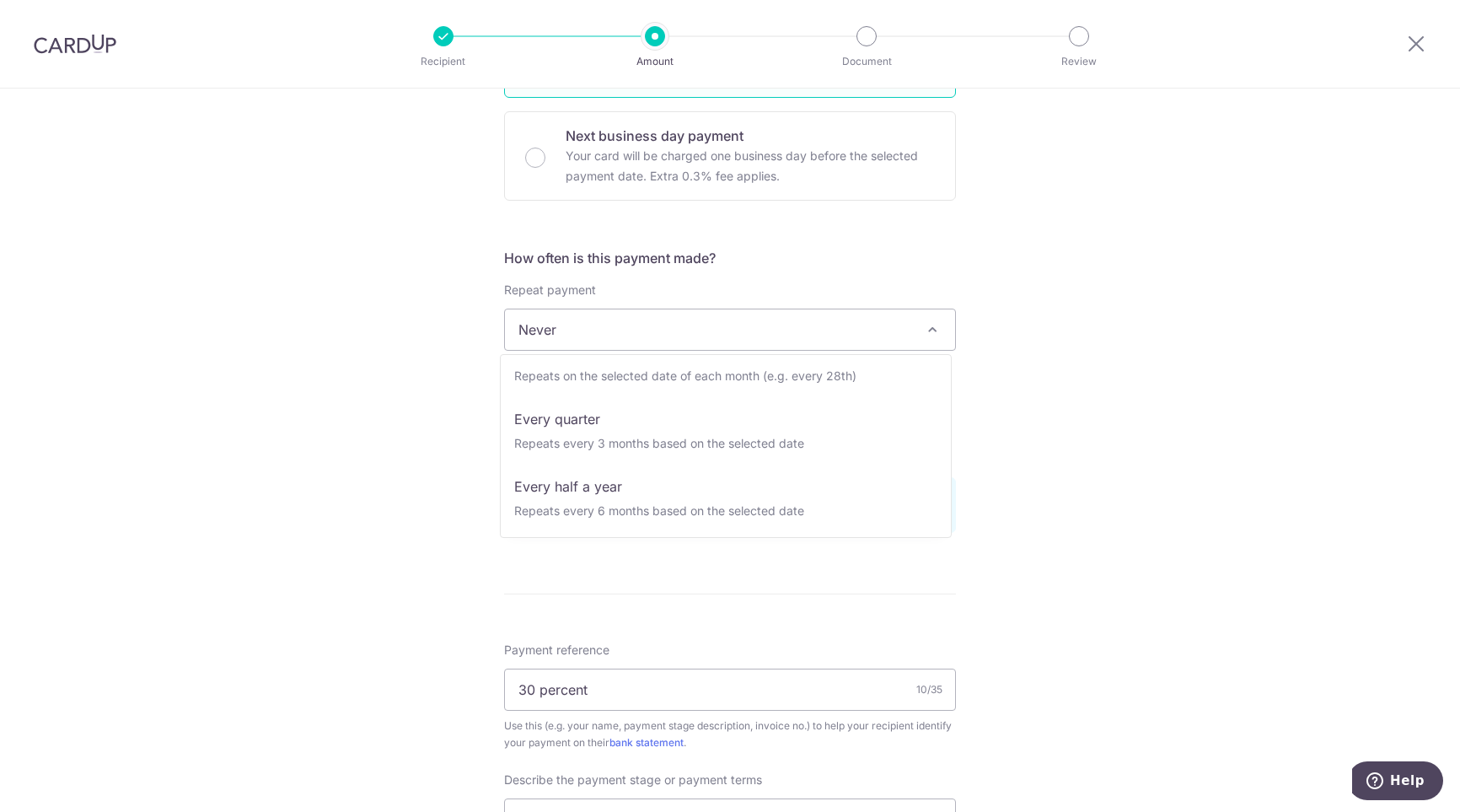
scroll to position [169, 0]
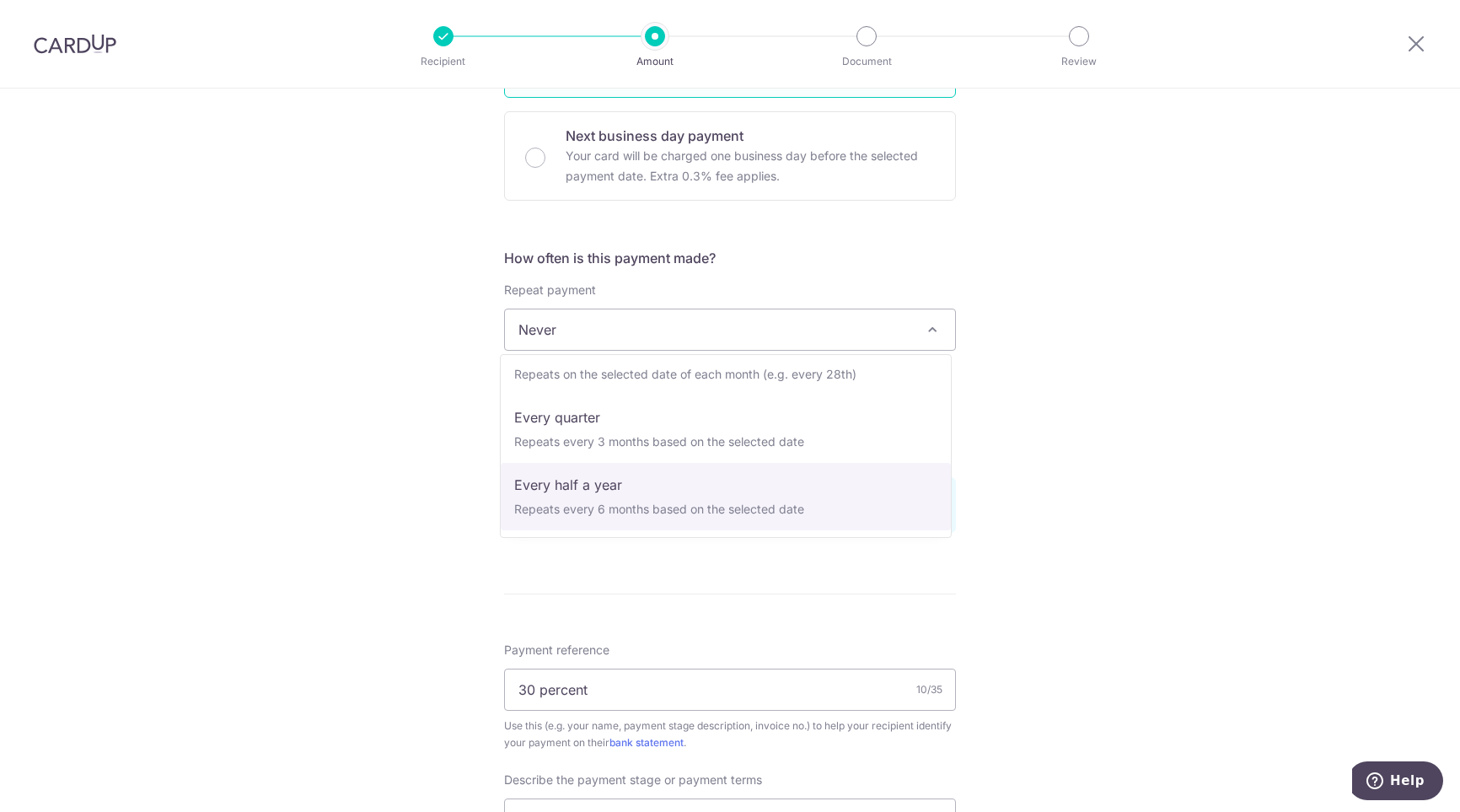
select select "5"
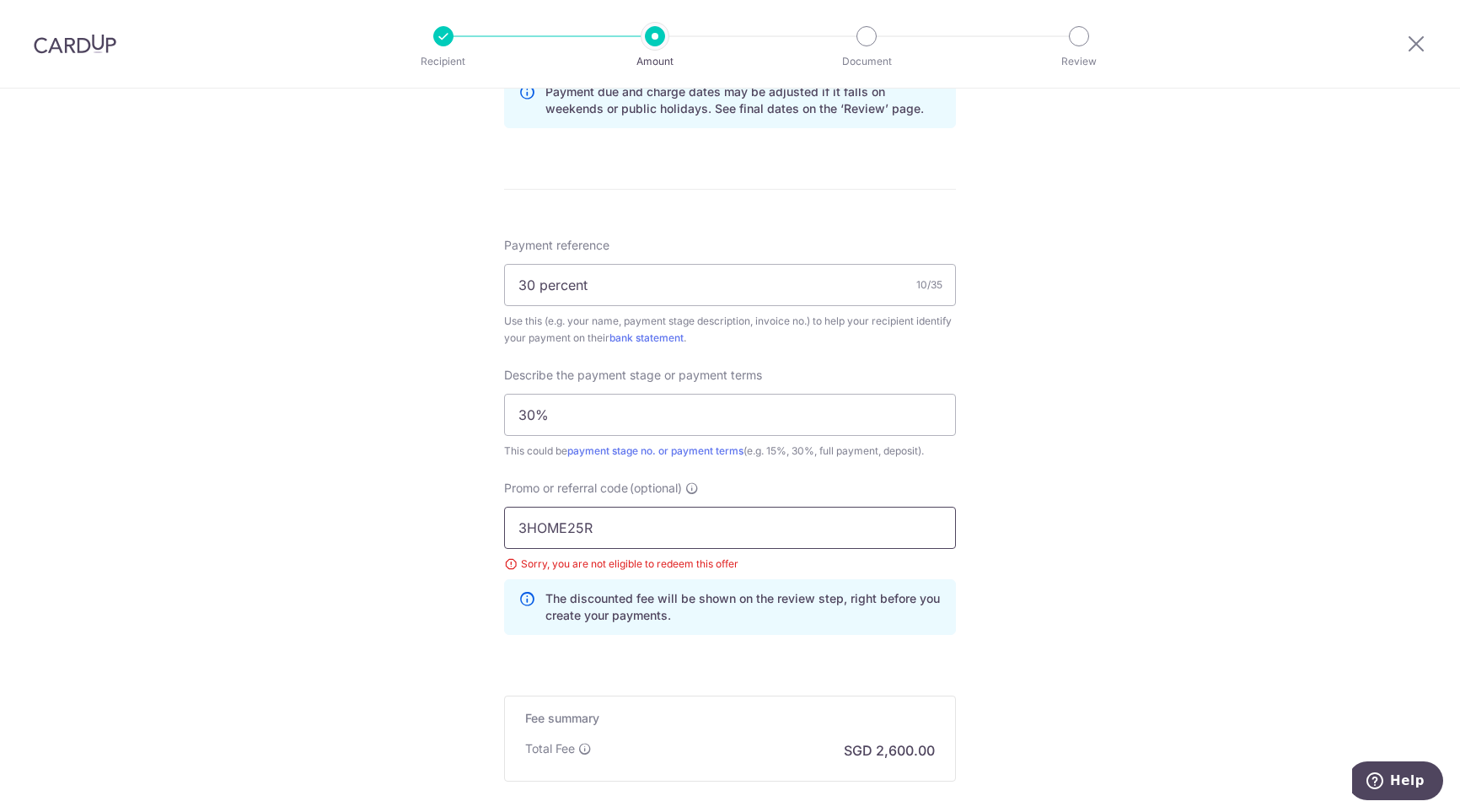
scroll to position [998, 0]
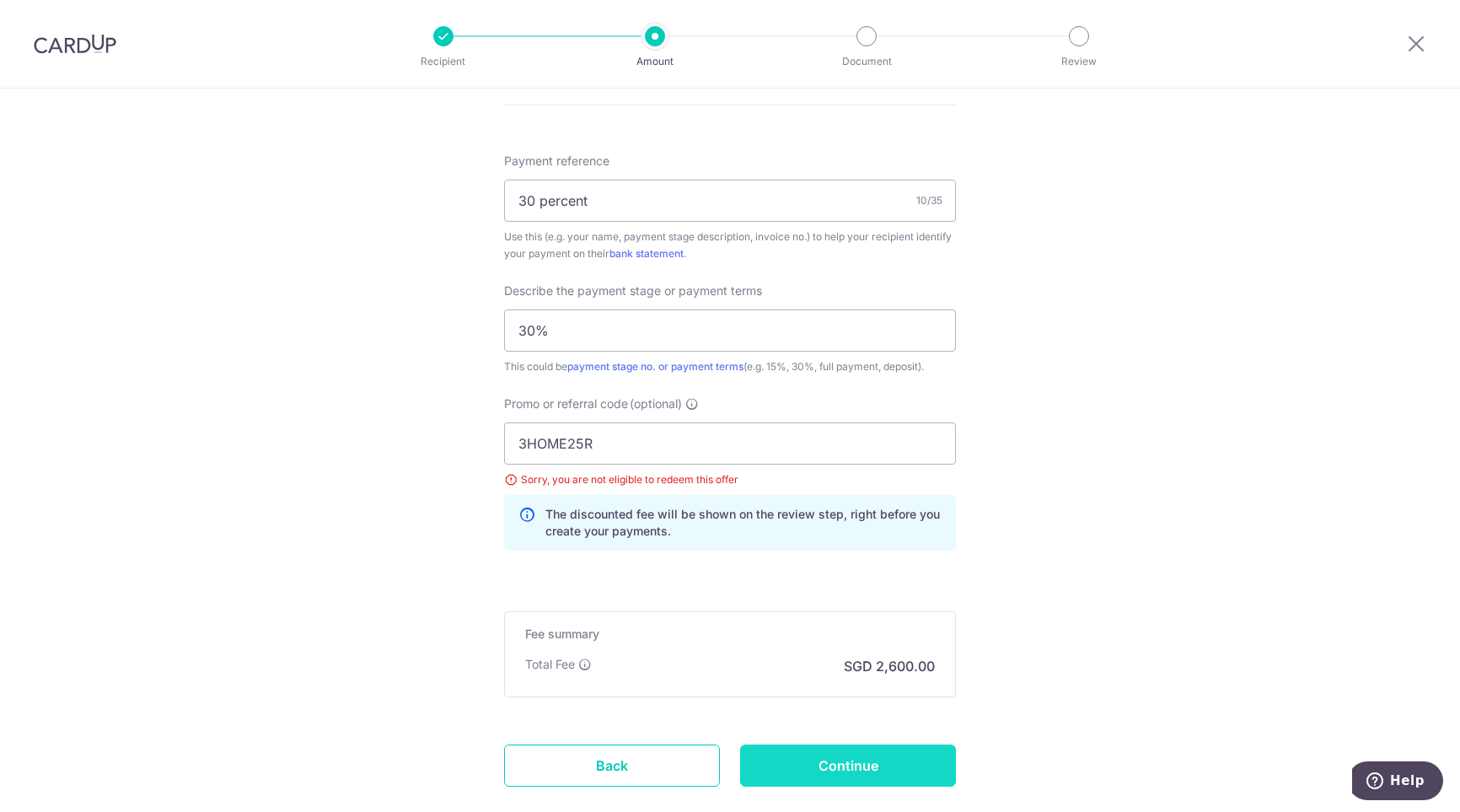
click at [870, 777] on input "Continue" at bounding box center [848, 765] width 216 height 42
type input "Update Schedule"
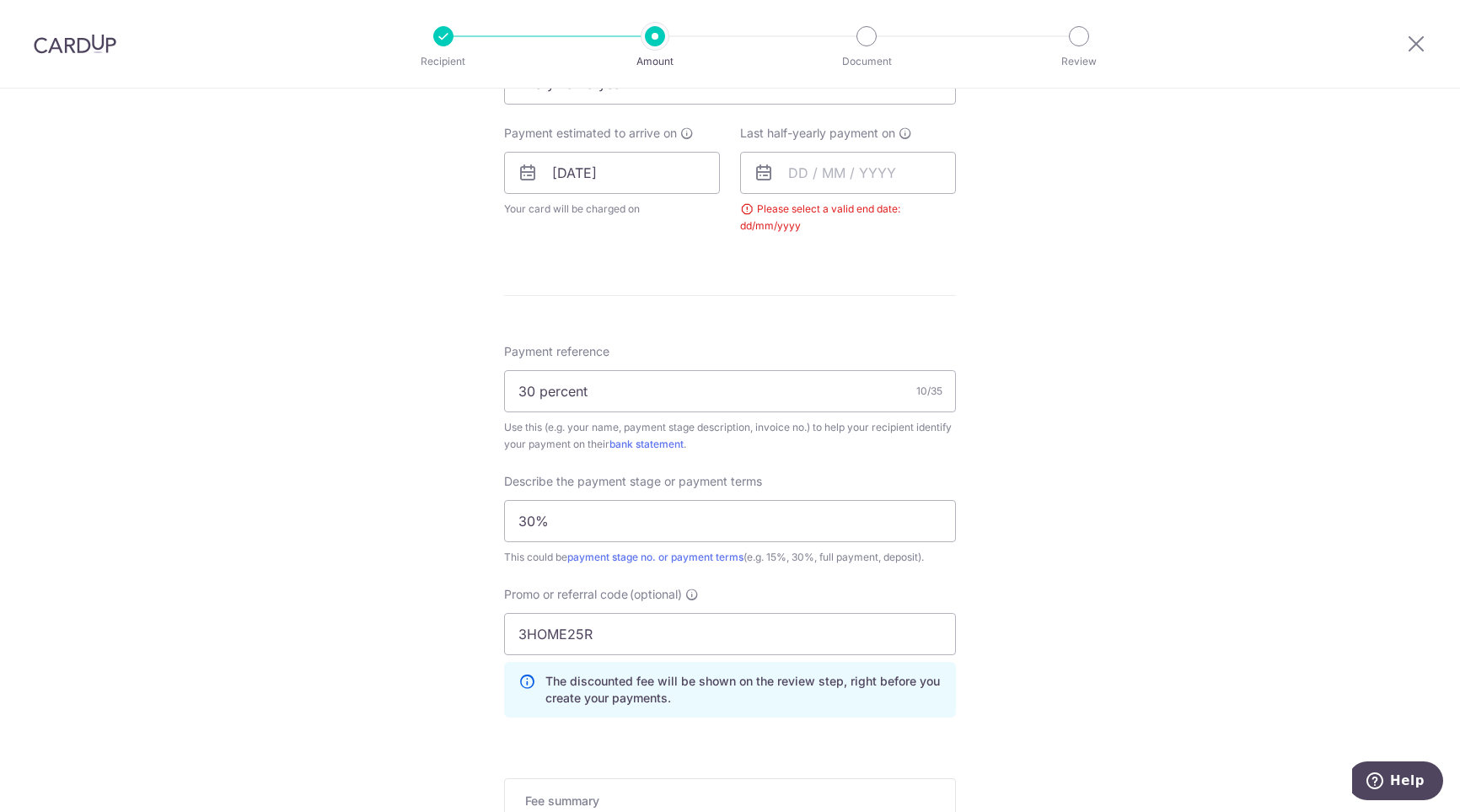
scroll to position [586, 0]
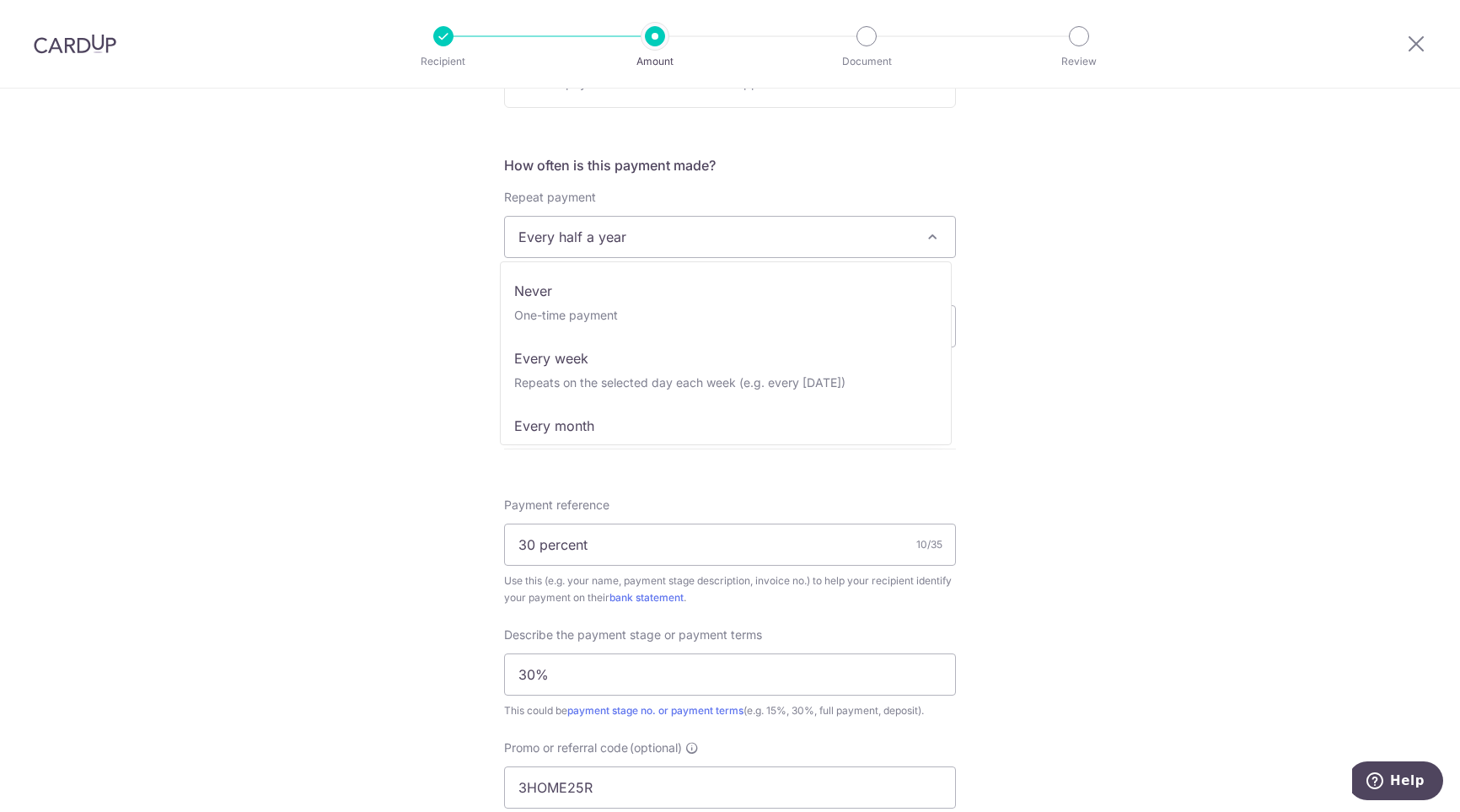
click at [656, 246] on span "Every half a year" at bounding box center [730, 237] width 450 height 40
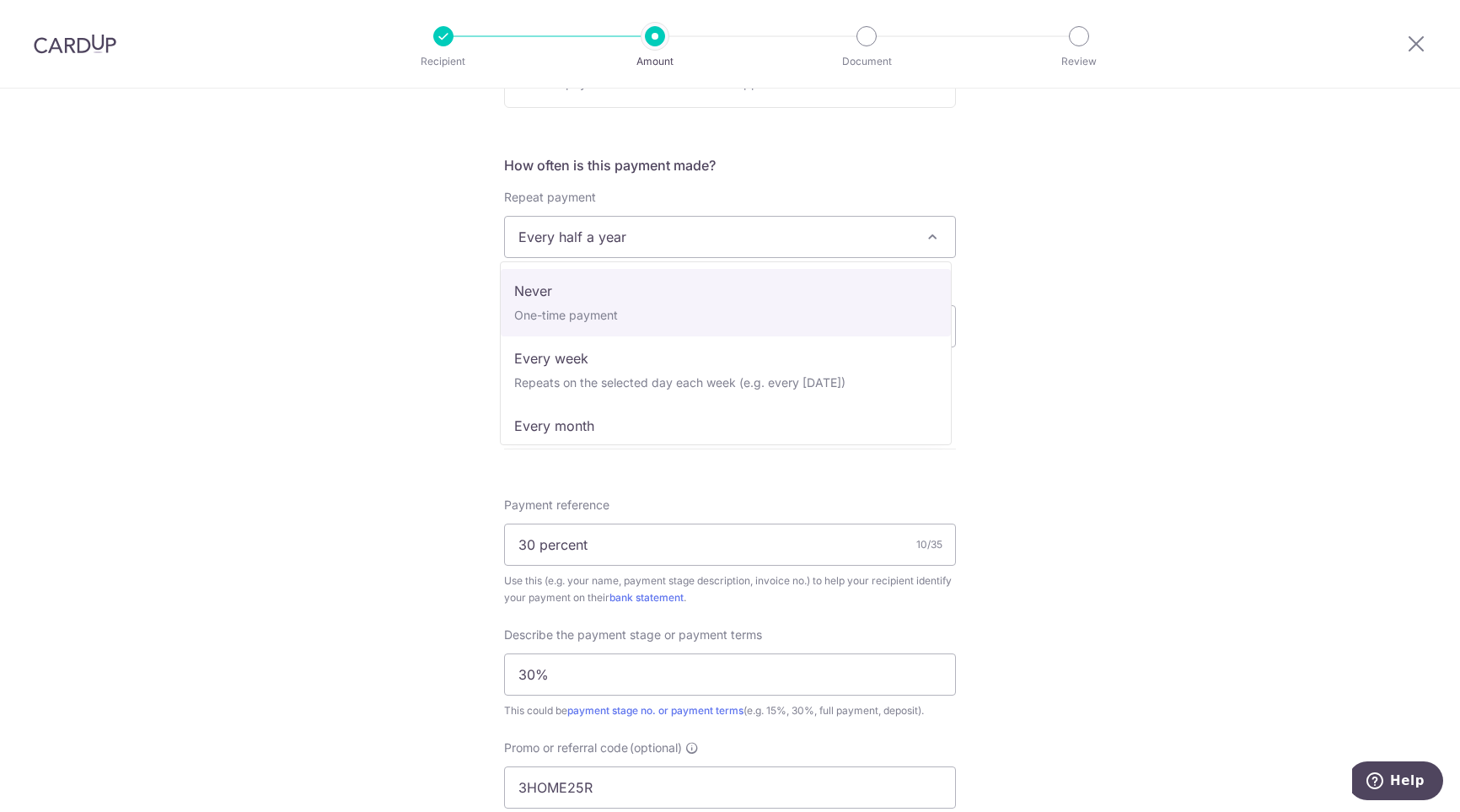
select select "1"
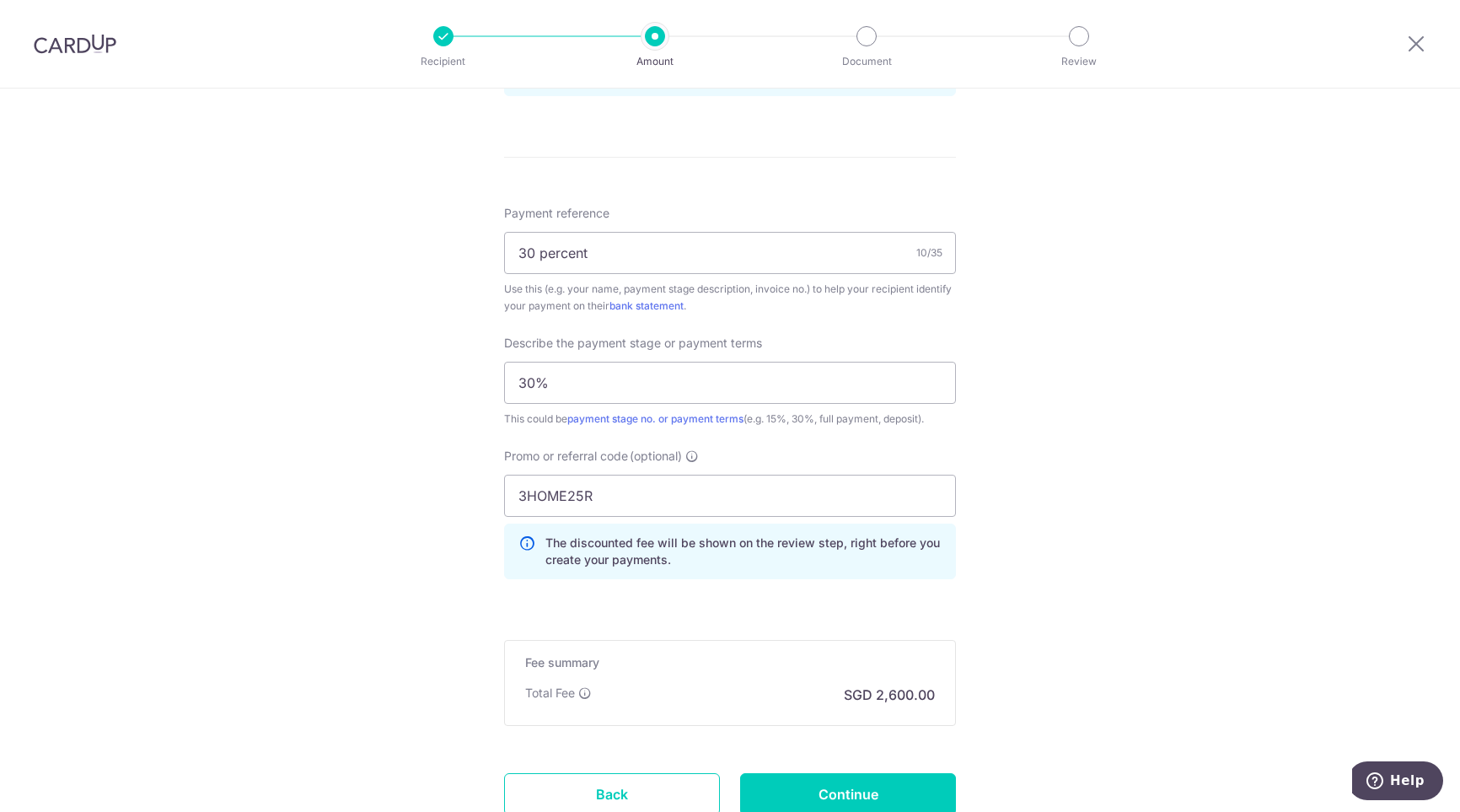
scroll to position [1060, 0]
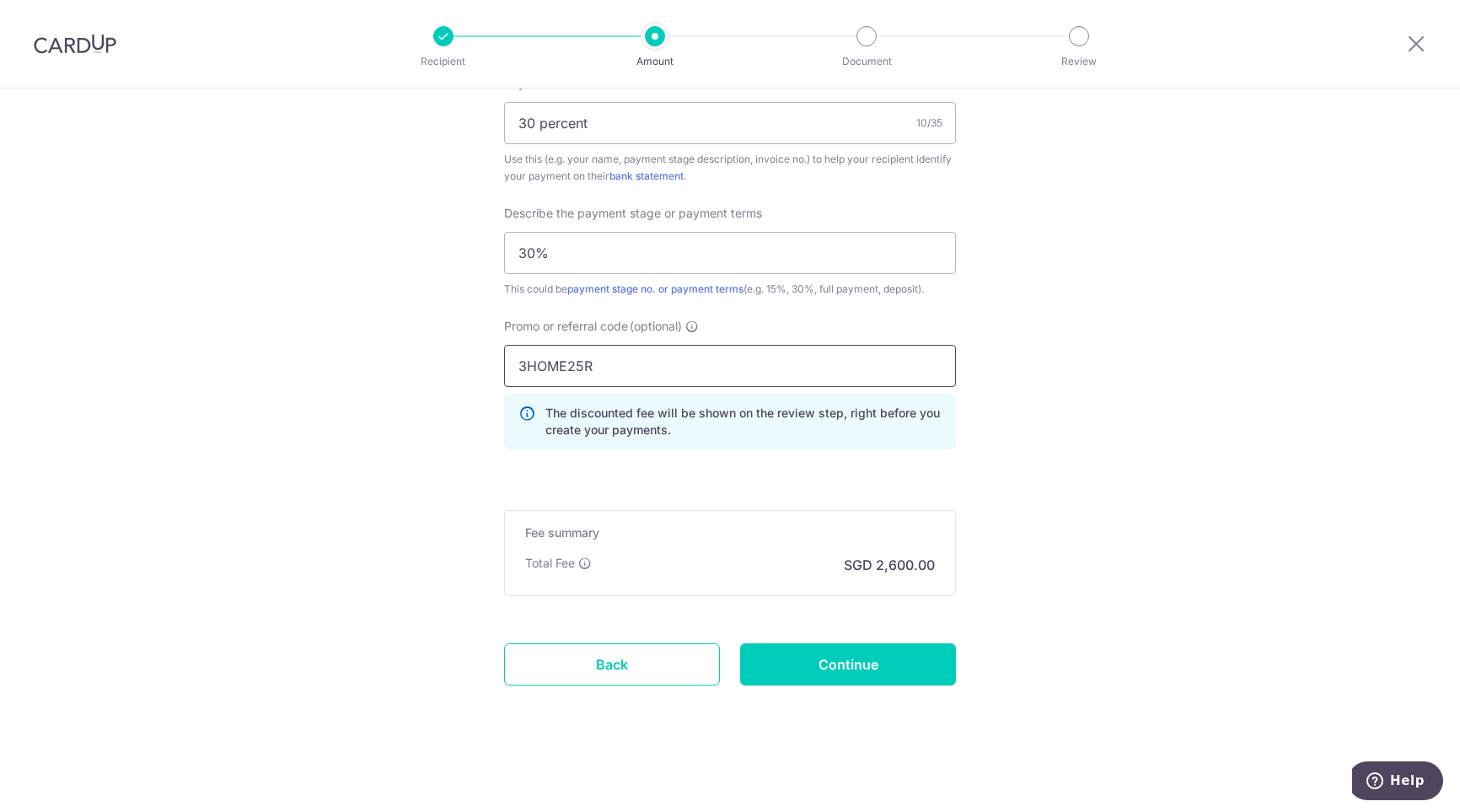
drag, startPoint x: 603, startPoint y: 367, endPoint x: 328, endPoint y: 344, distance: 276.0
paste input "RENO25ONE"
type input "RENO25ONE"
click at [794, 650] on input "Continue" at bounding box center [848, 664] width 216 height 42
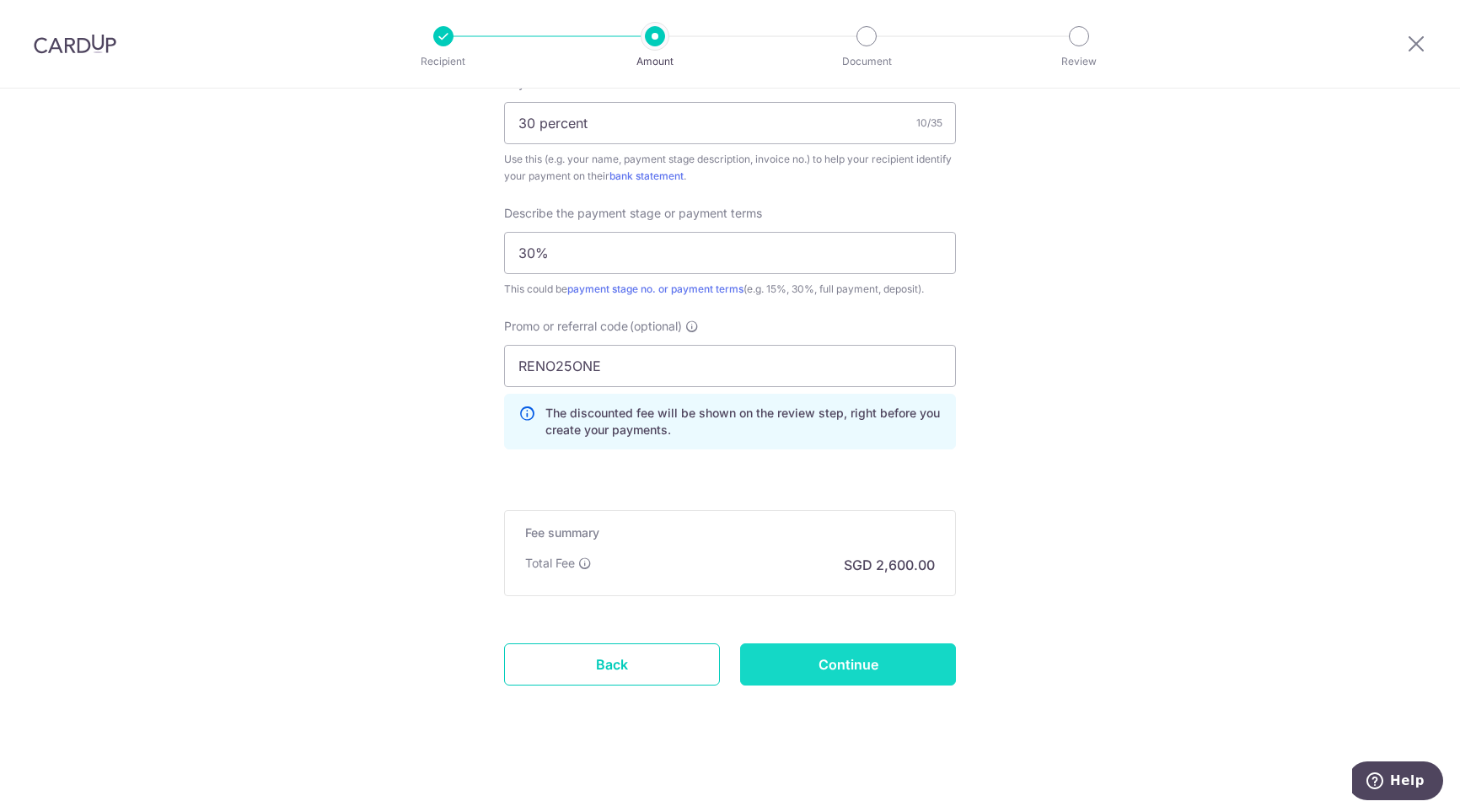
type input "Update Schedule"
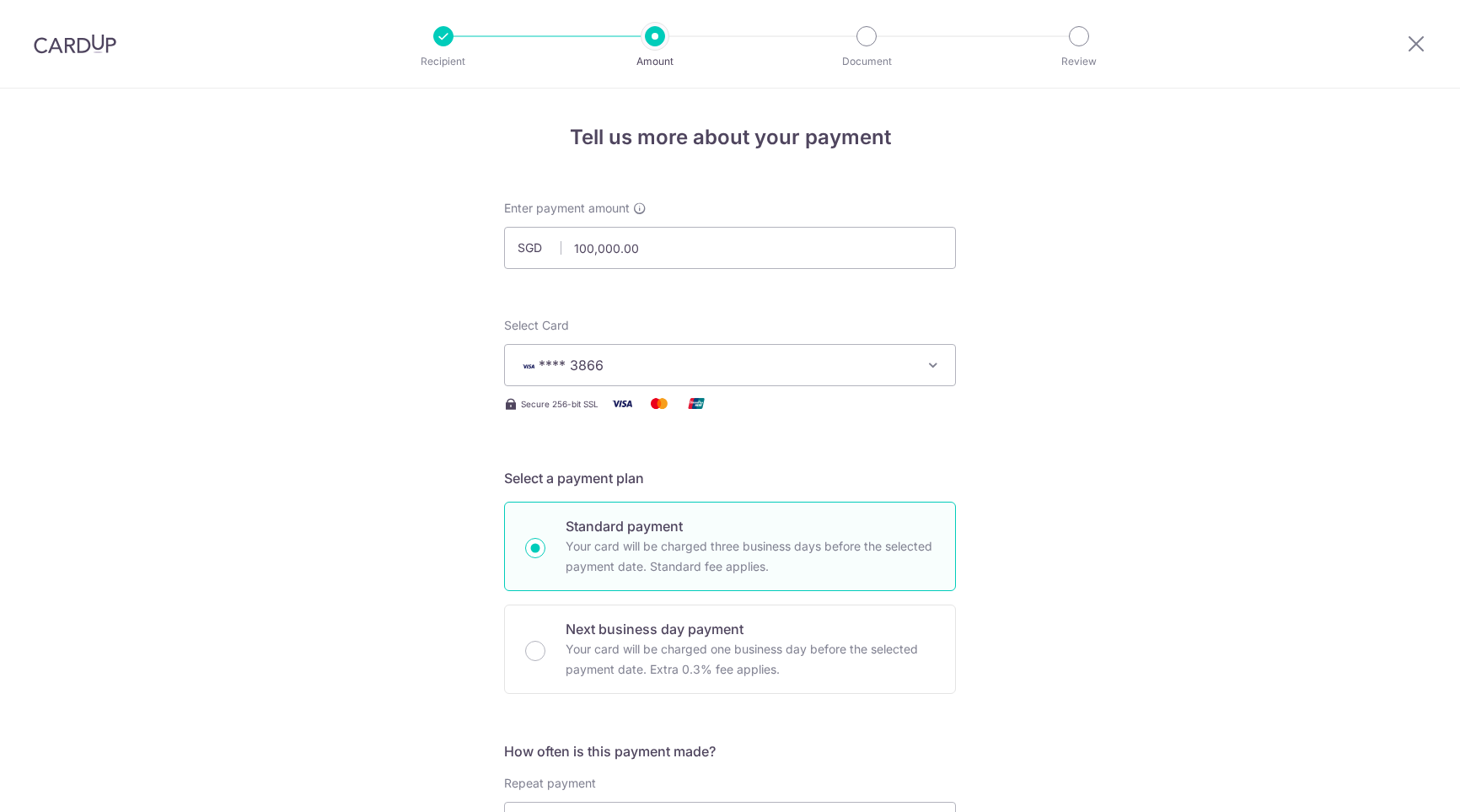
scroll to position [1083, 0]
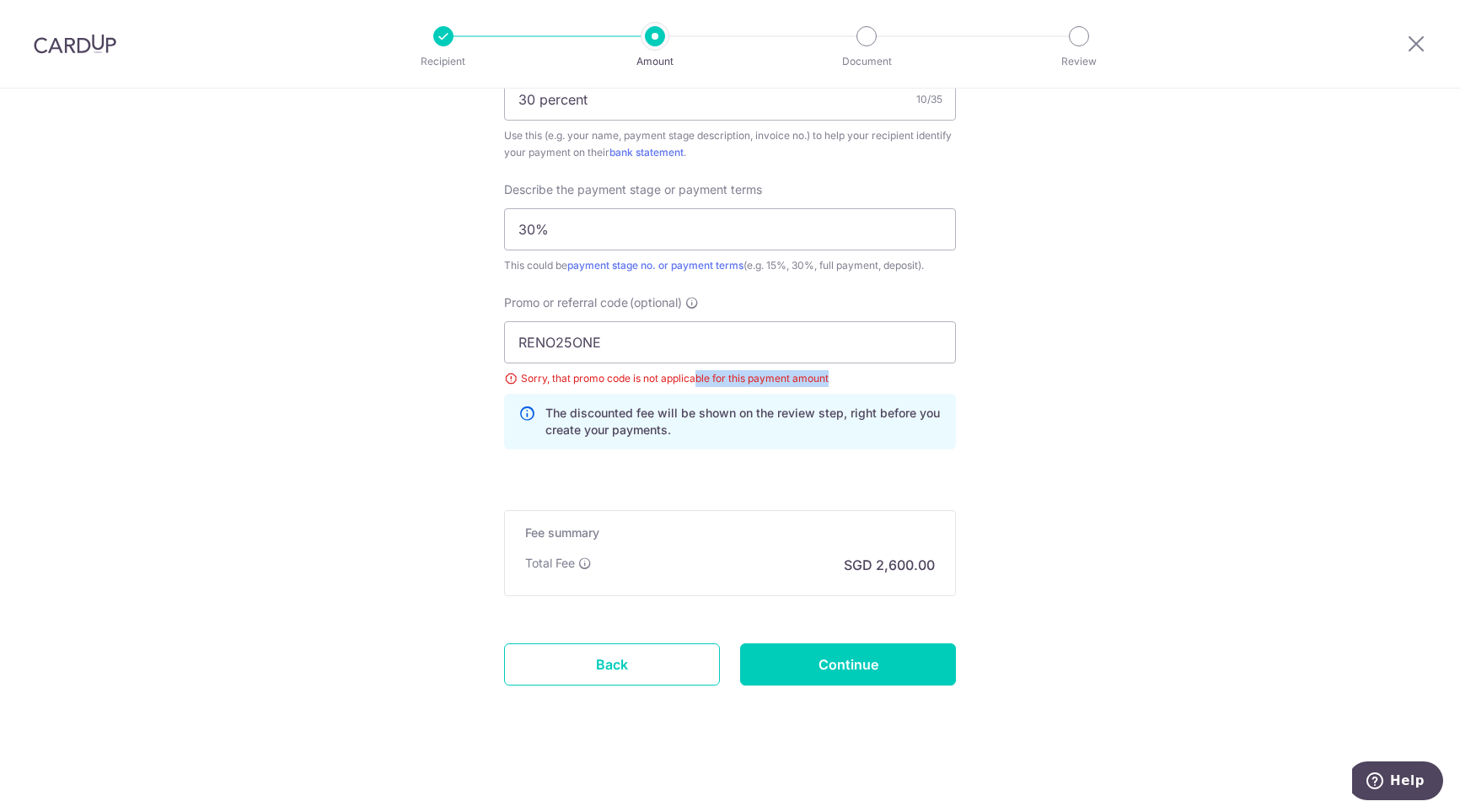
drag, startPoint x: 696, startPoint y: 381, endPoint x: 841, endPoint y: 378, distance: 145.0
click at [841, 378] on div "Sorry, that promo code is not applicable for this payment amount" at bounding box center [730, 378] width 452 height 17
click at [844, 378] on div "Sorry, that promo code is not applicable for this payment amount" at bounding box center [730, 378] width 452 height 17
drag, startPoint x: 730, startPoint y: 383, endPoint x: 853, endPoint y: 381, distance: 123.0
click at [853, 381] on div "Sorry, that promo code is not applicable for this payment amount" at bounding box center [730, 378] width 452 height 17
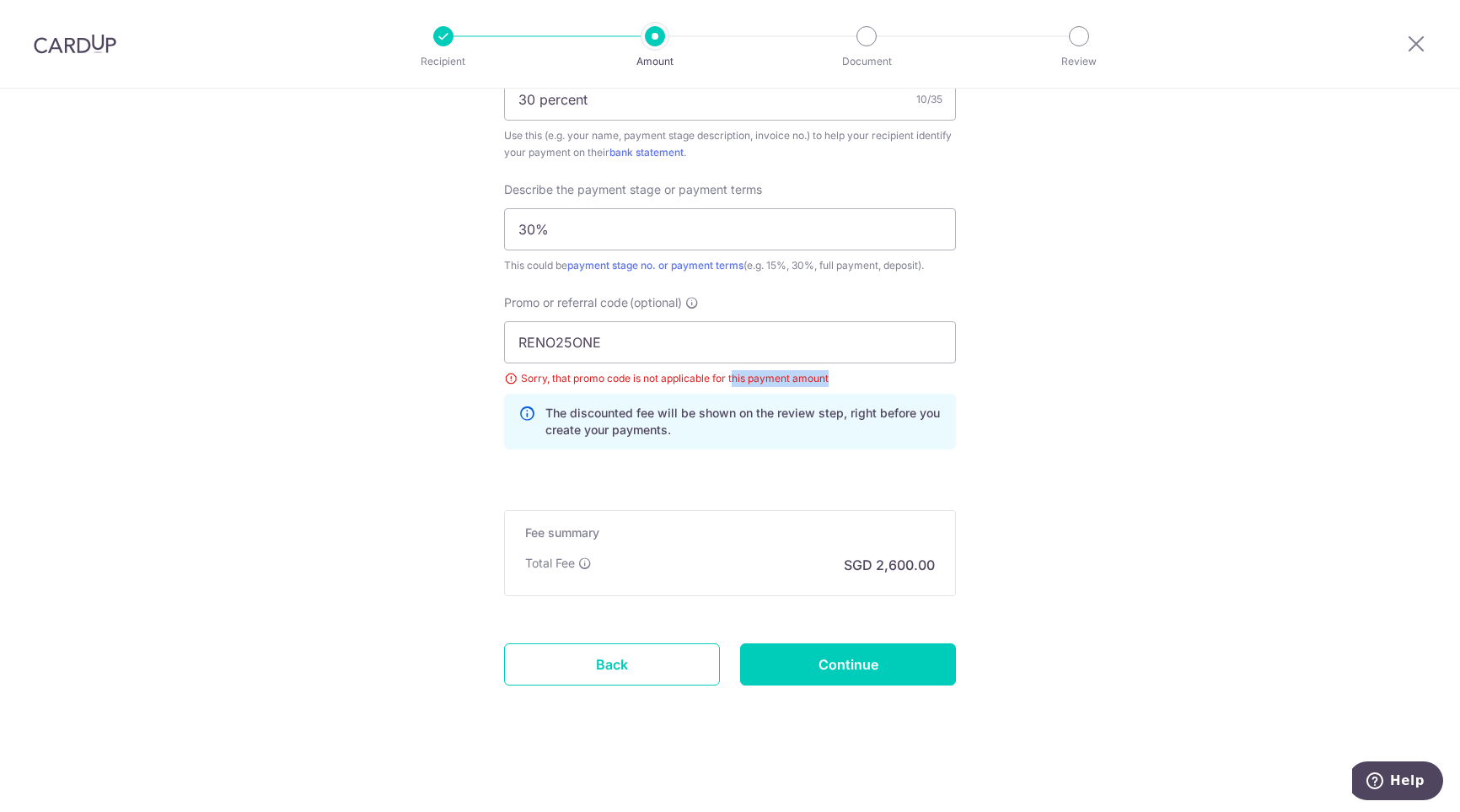
click at [853, 381] on div "Sorry, that promo code is not applicable for this payment amount" at bounding box center [730, 378] width 452 height 17
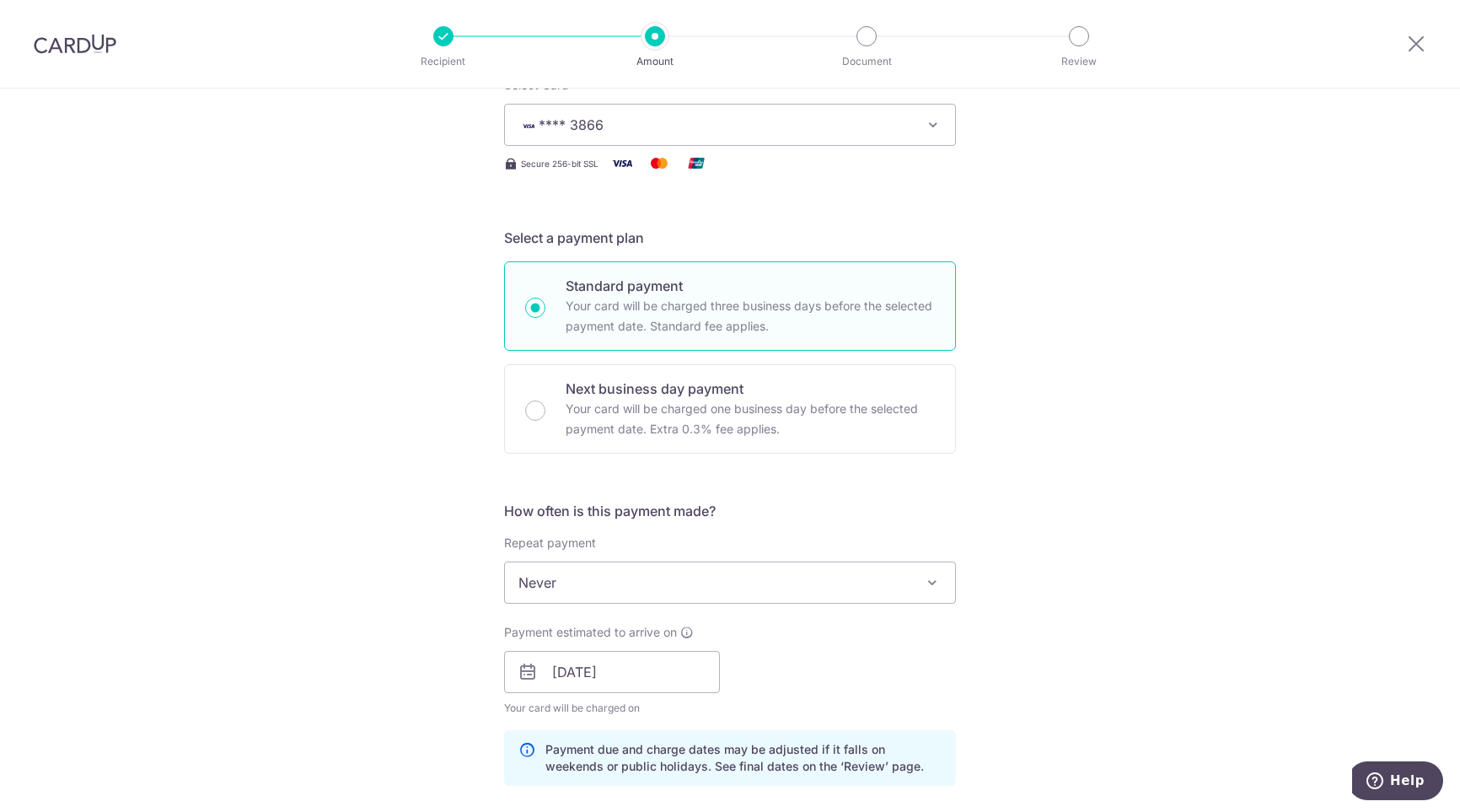
scroll to position [72, 0]
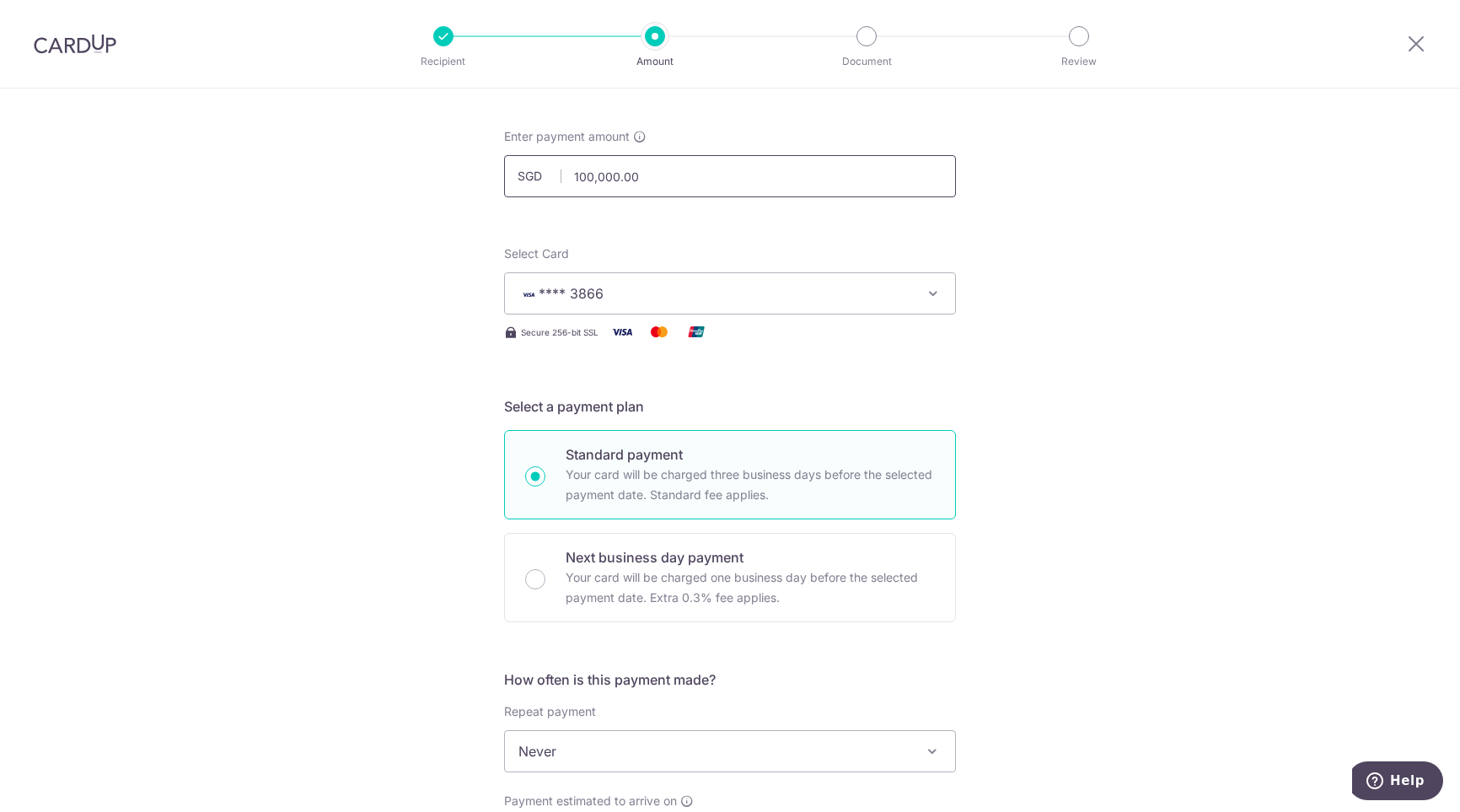
drag, startPoint x: 659, startPoint y: 182, endPoint x: 388, endPoint y: 181, distance: 271.0
type input "100000.0"
drag, startPoint x: 673, startPoint y: 177, endPoint x: 63, endPoint y: 200, distance: 610.4
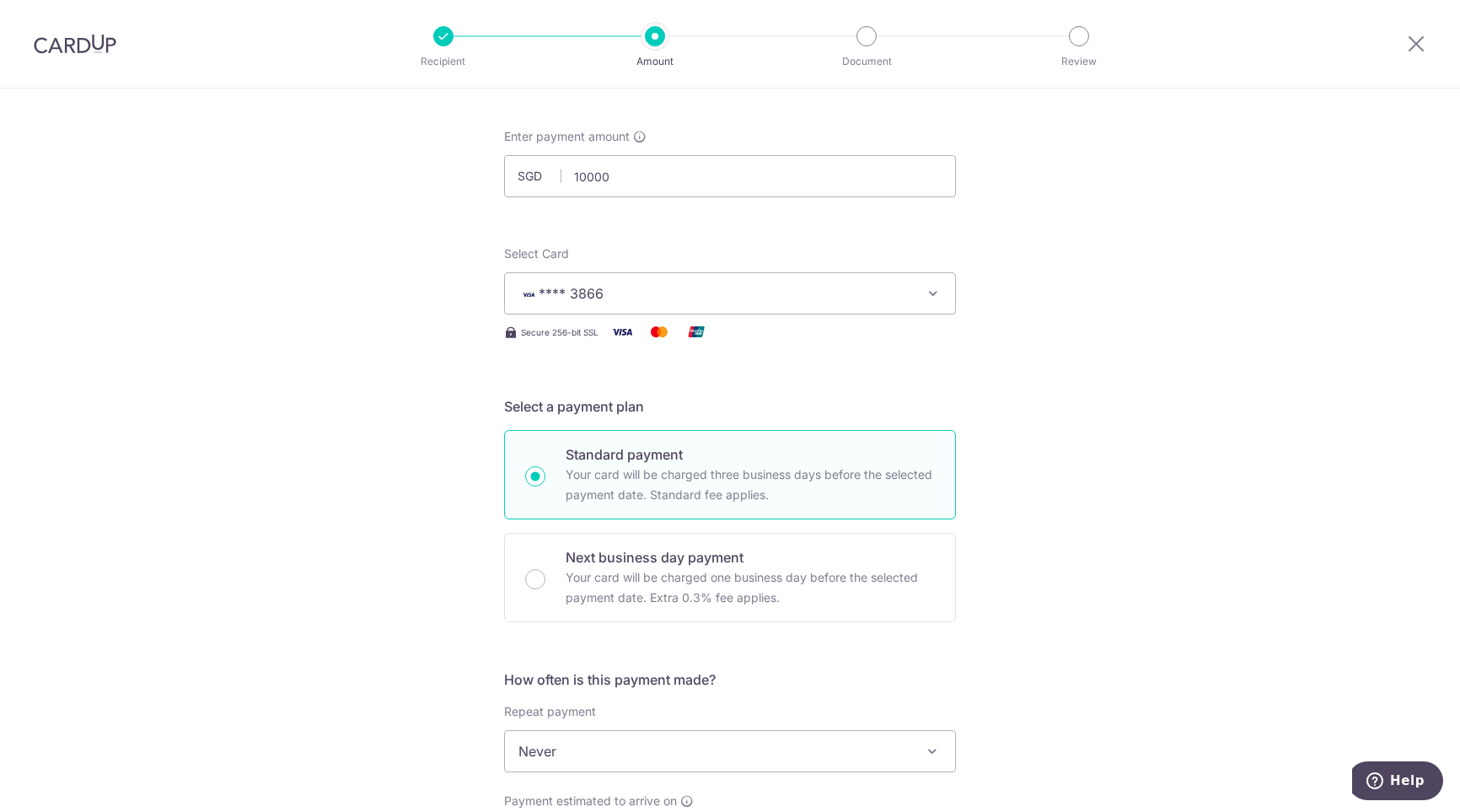
type input "10,000.00"
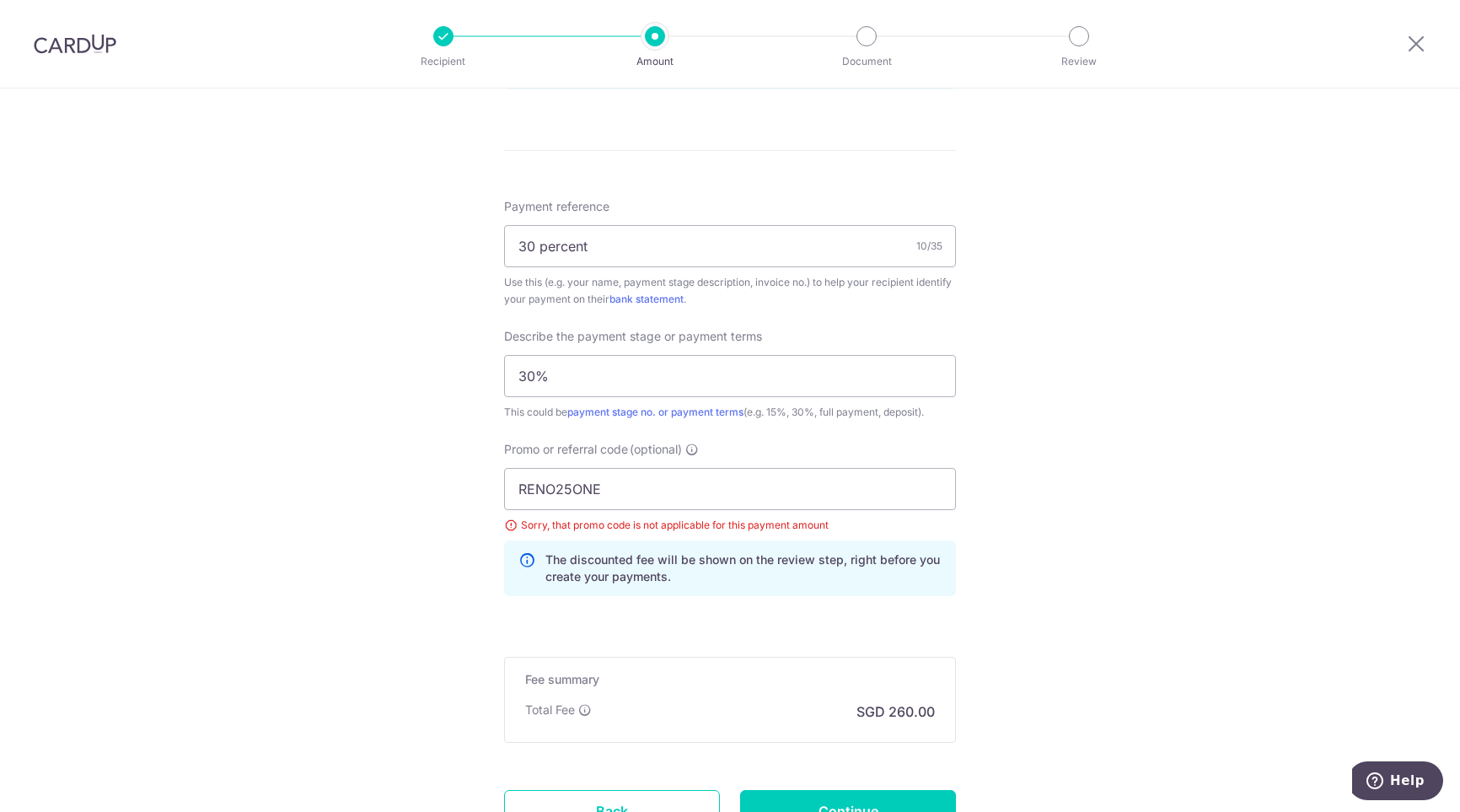
scroll to position [1083, 0]
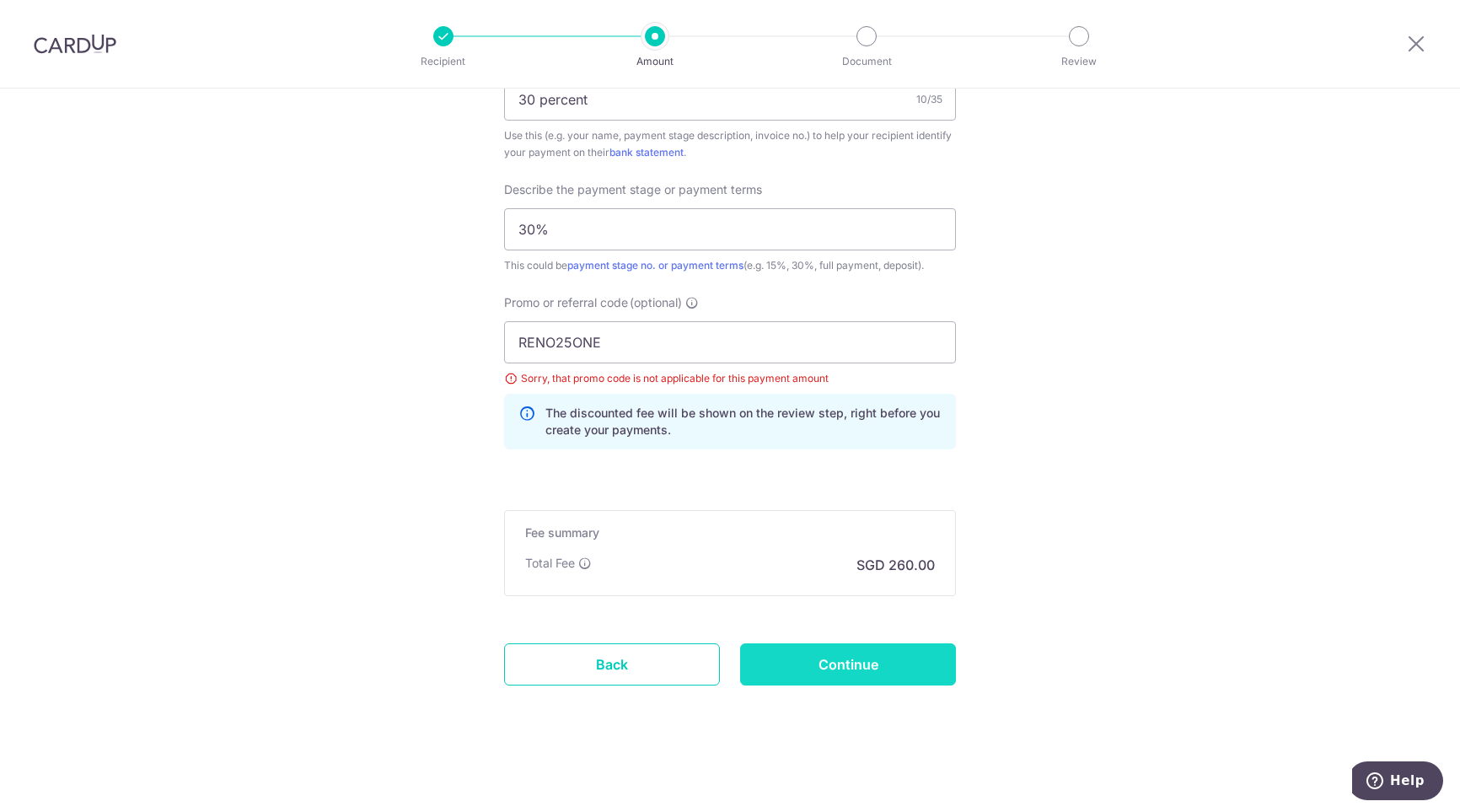
click at [833, 676] on input "Continue" at bounding box center [848, 664] width 216 height 42
type input "Update Schedule"
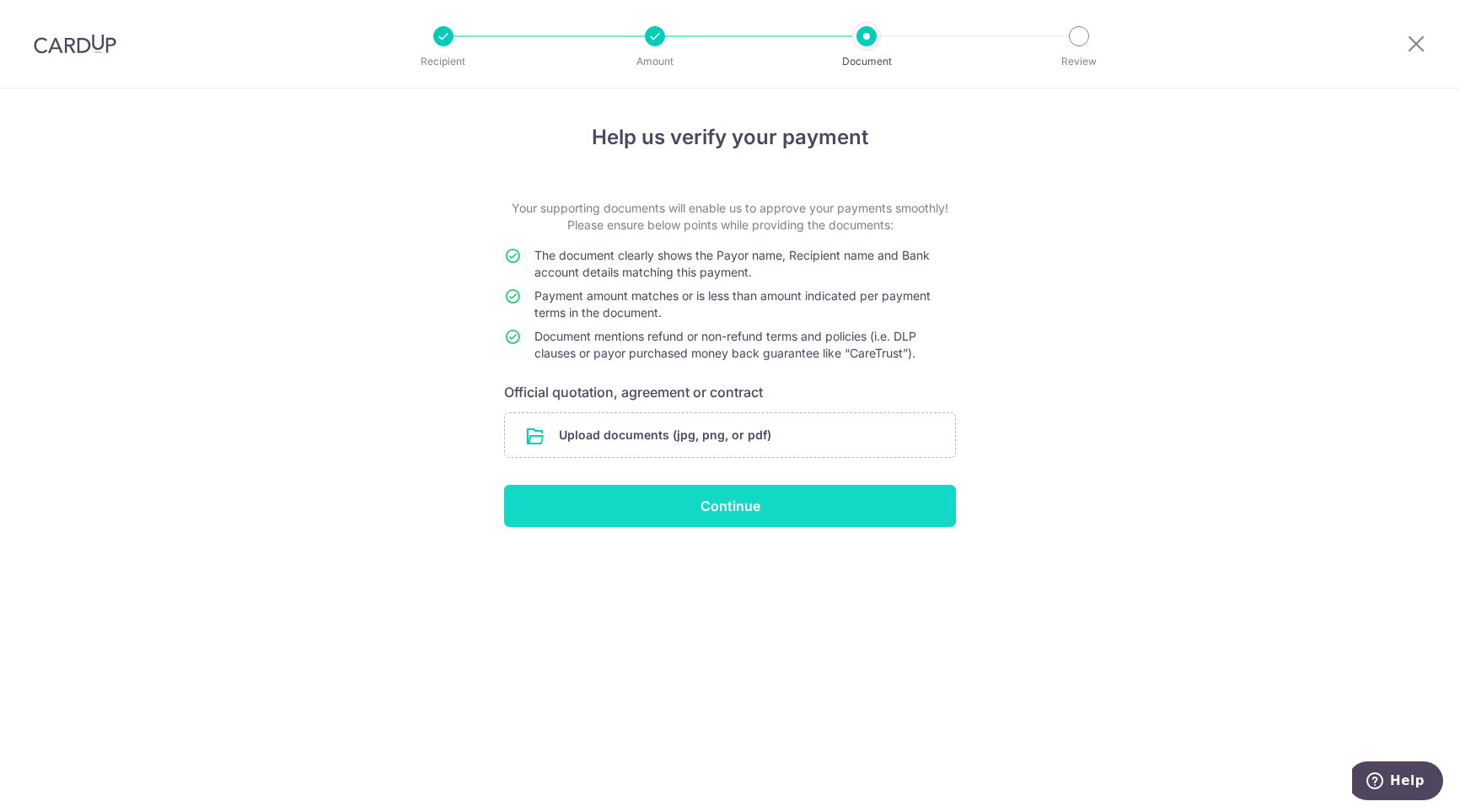
click at [697, 501] on input "Continue" at bounding box center [730, 505] width 452 height 42
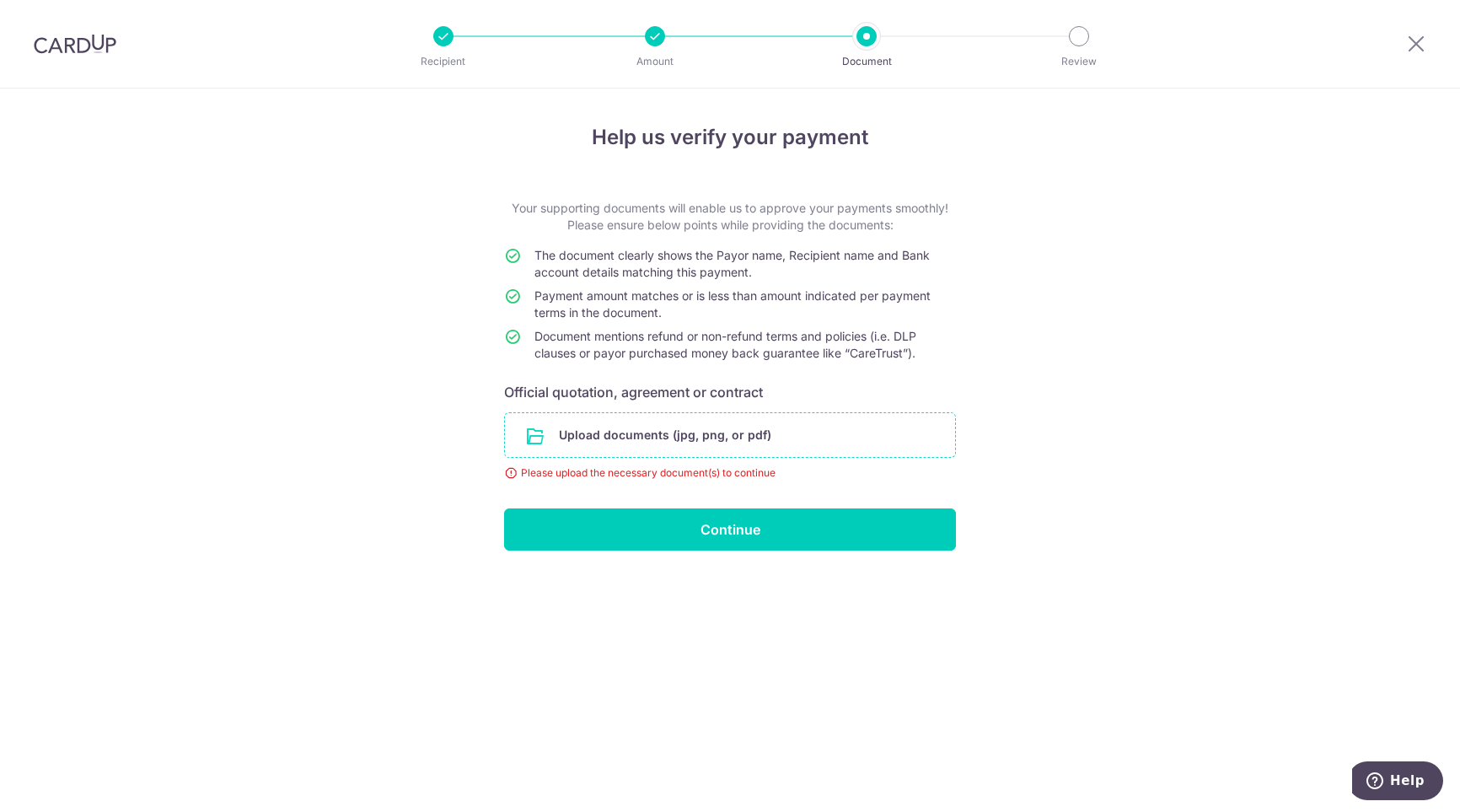
click at [588, 427] on input "file" at bounding box center [730, 435] width 450 height 43
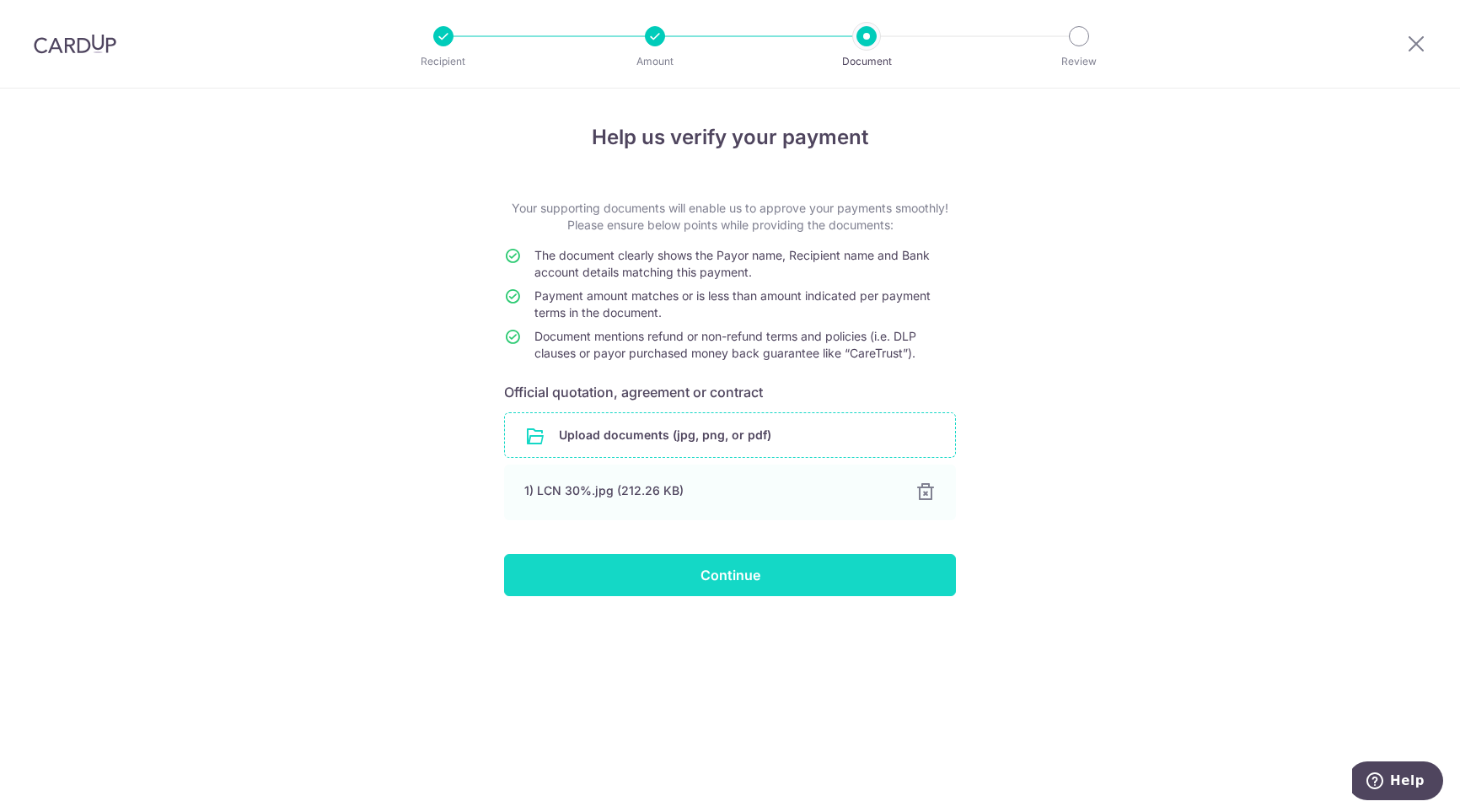
click at [740, 567] on input "Continue" at bounding box center [730, 574] width 452 height 42
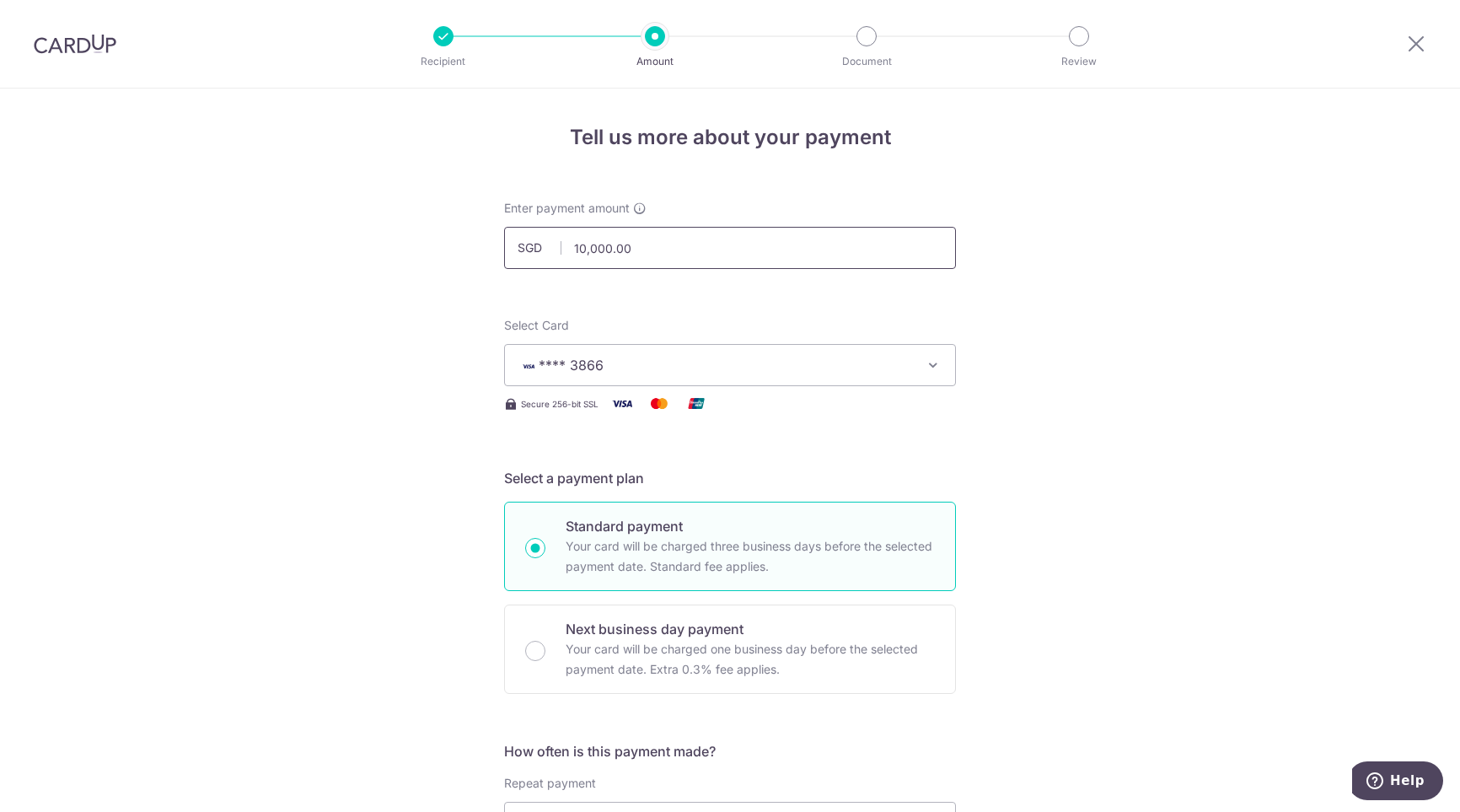
drag, startPoint x: 675, startPoint y: 241, endPoint x: -43, endPoint y: 374, distance: 730.2
click at [0, 374] on html "Recipient Amount Document Review Tell us more about your payment Enter payment …" at bounding box center [730, 406] width 1460 height 812
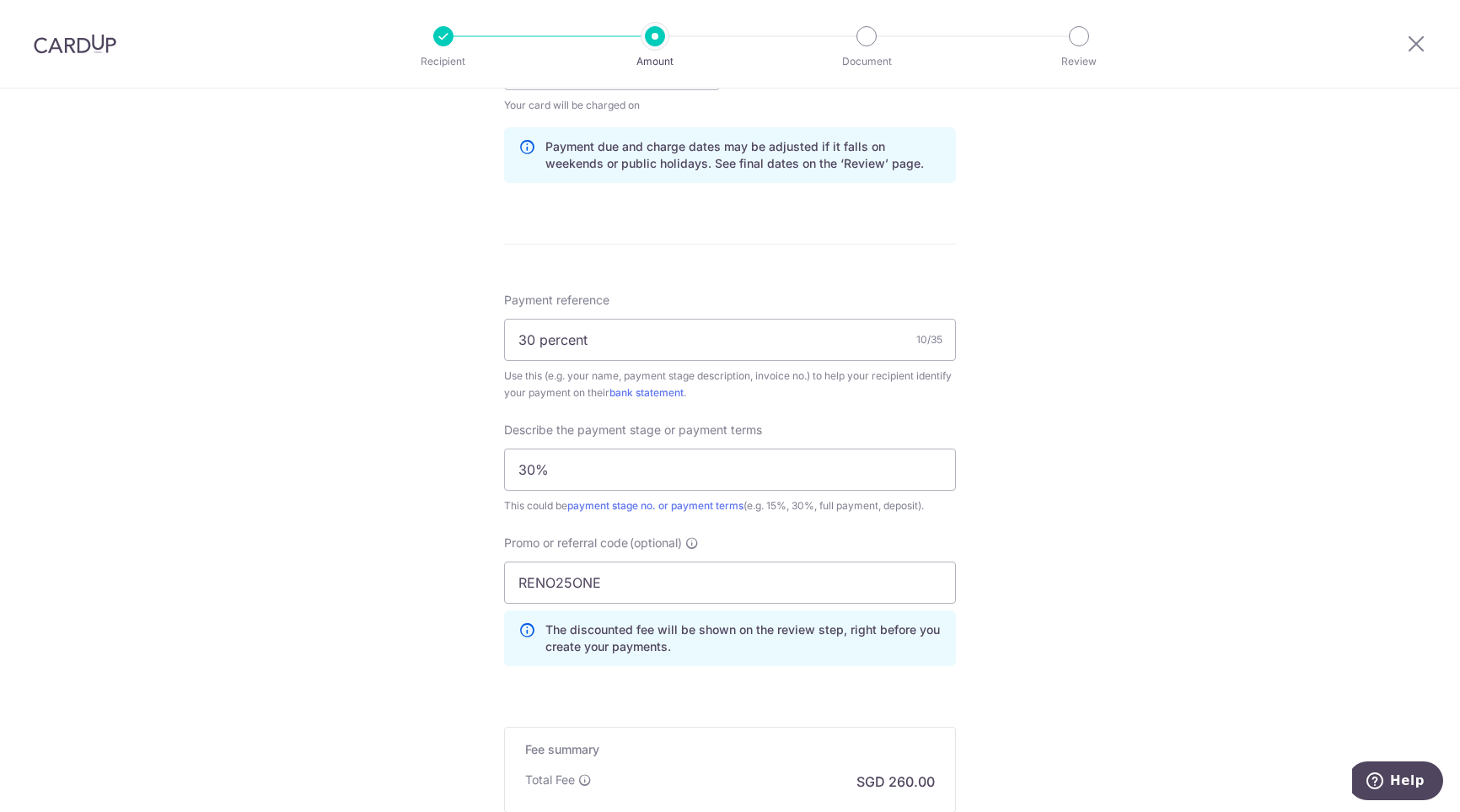
scroll to position [1011, 0]
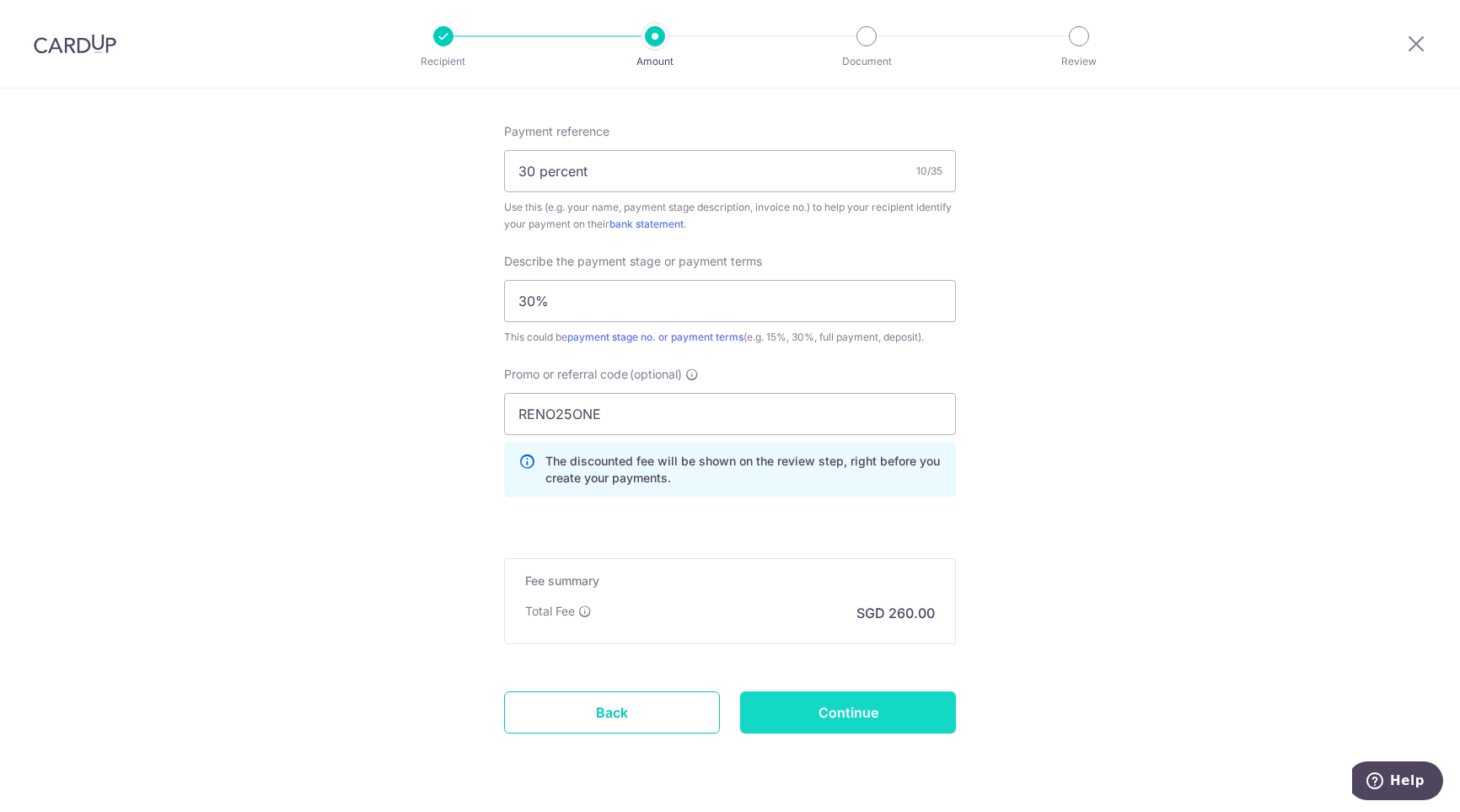
click at [828, 708] on input "Continue" at bounding box center [848, 711] width 216 height 42
type input "71,400.00"
type input "Update Schedule"
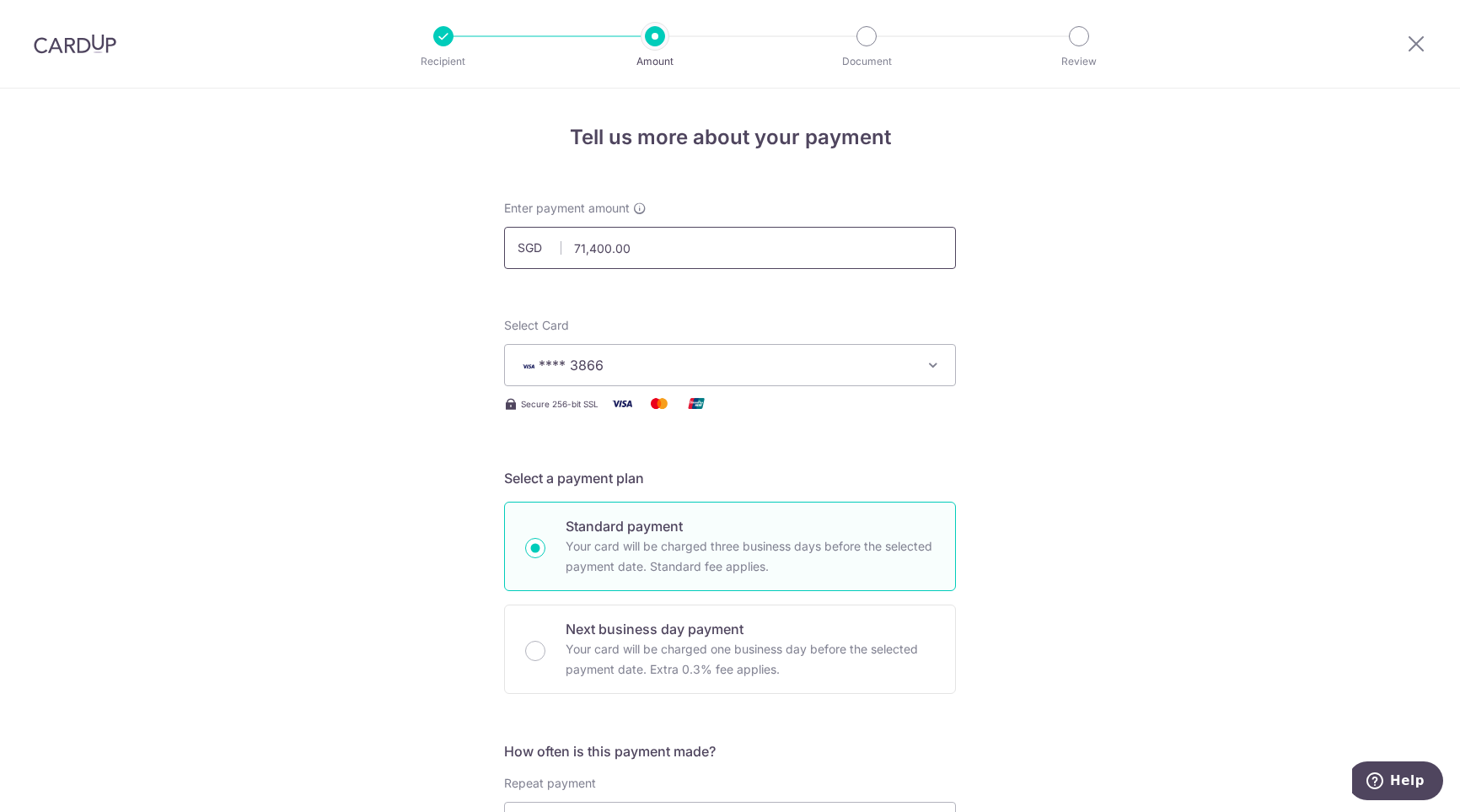
drag, startPoint x: 653, startPoint y: 243, endPoint x: 377, endPoint y: 245, distance: 276.0
type input "50000"
type input "50,000.00"
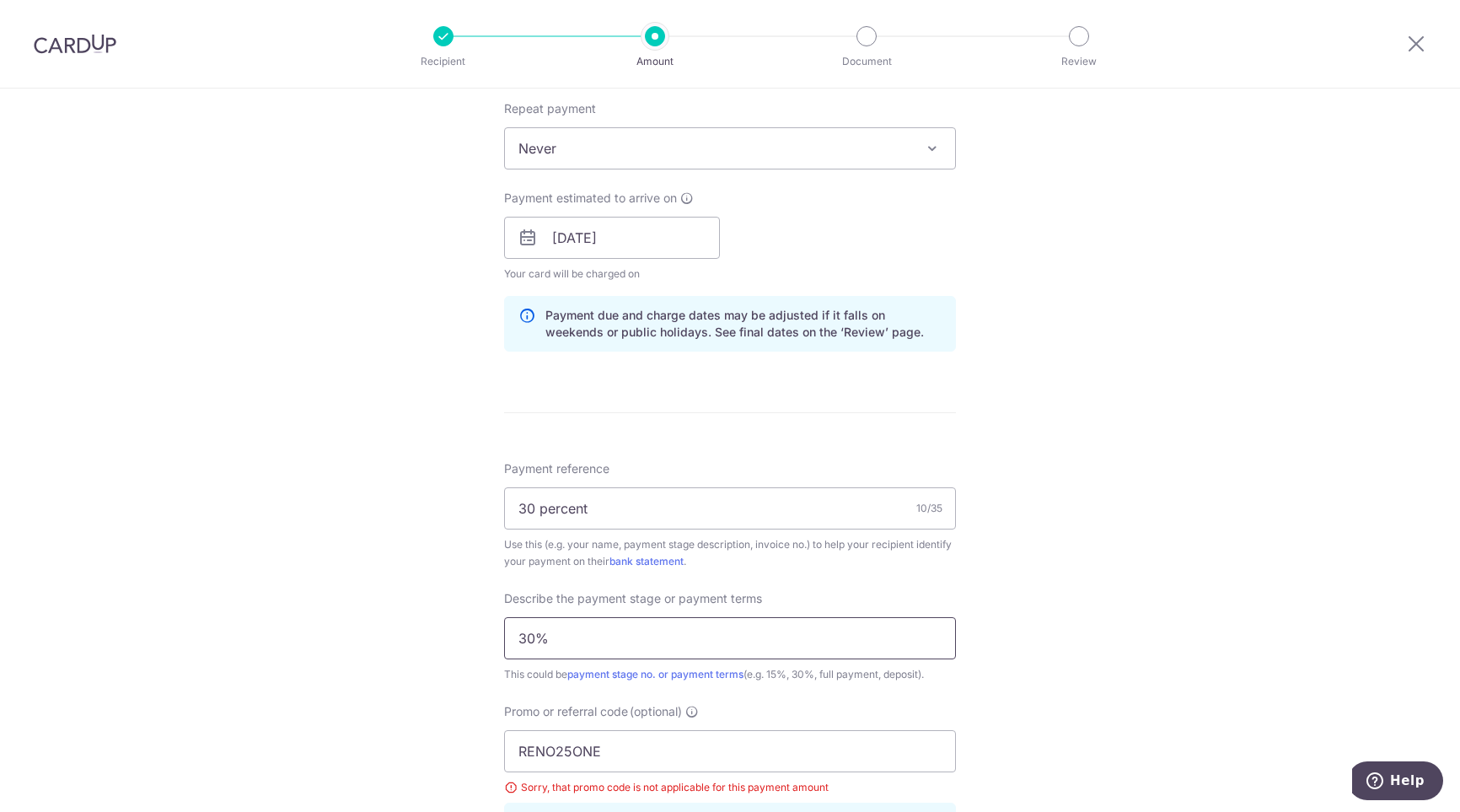
scroll to position [1083, 0]
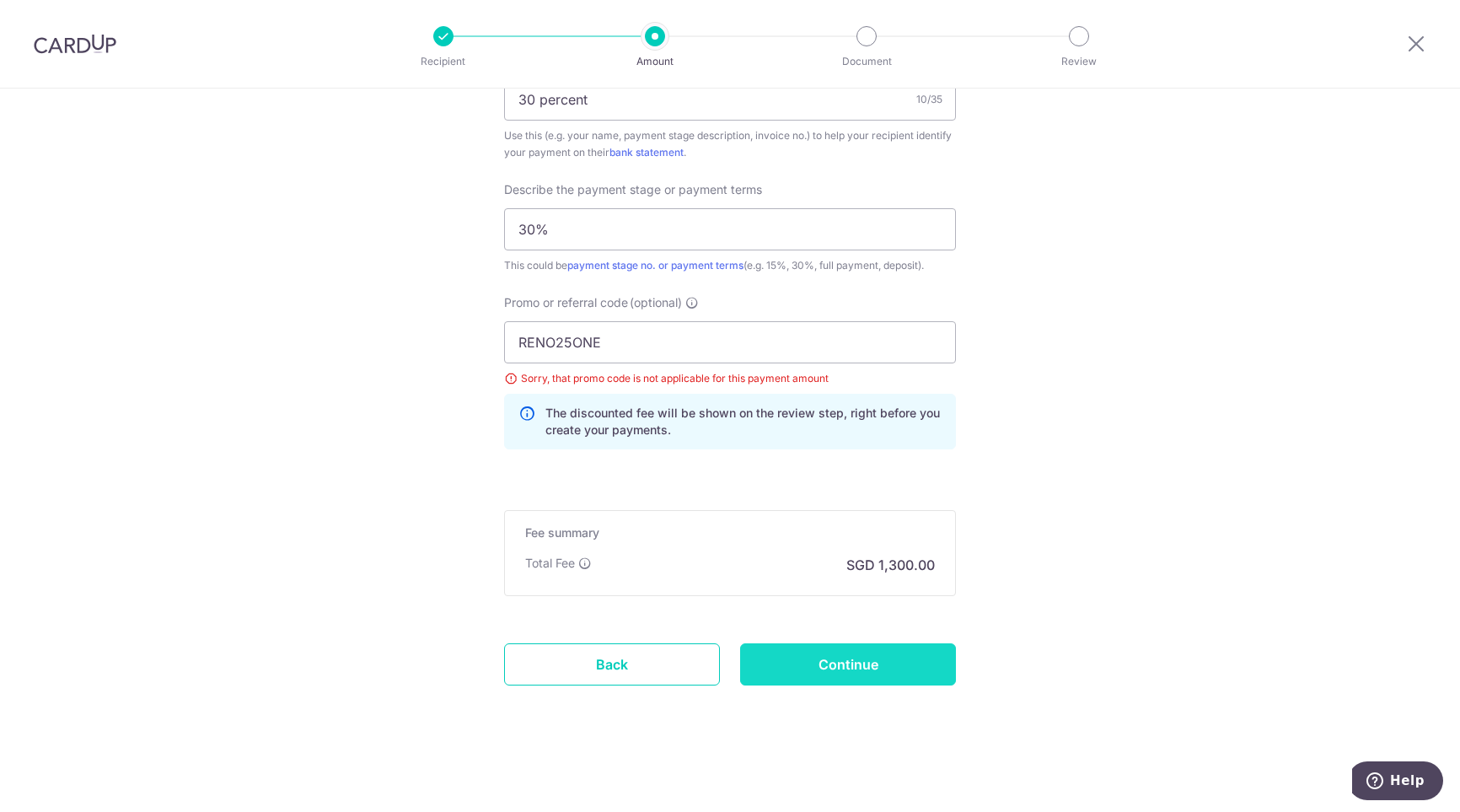
click at [865, 656] on input "Continue" at bounding box center [848, 664] width 216 height 42
type input "Update Schedule"
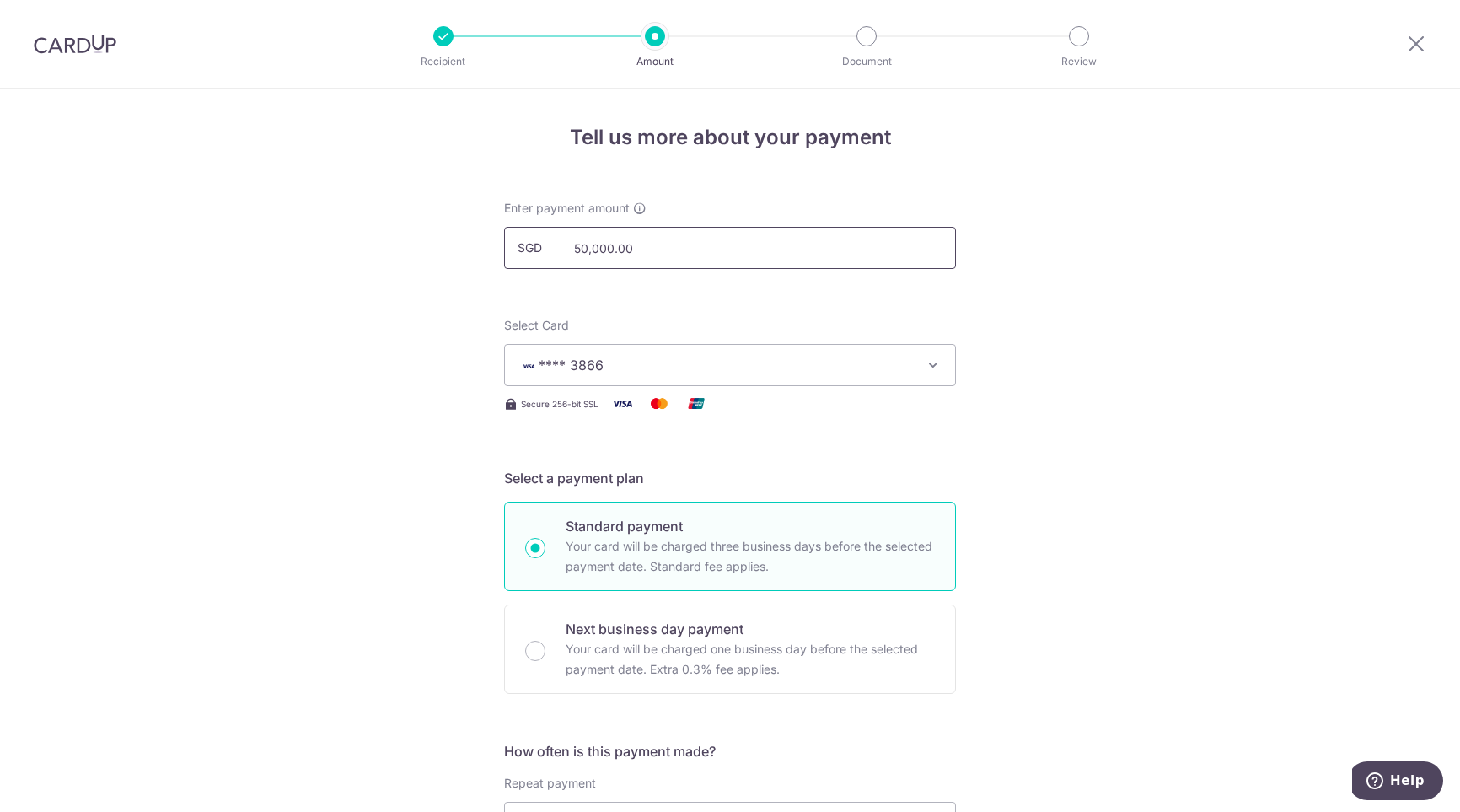
type input "30000"
type input "30,000.00"
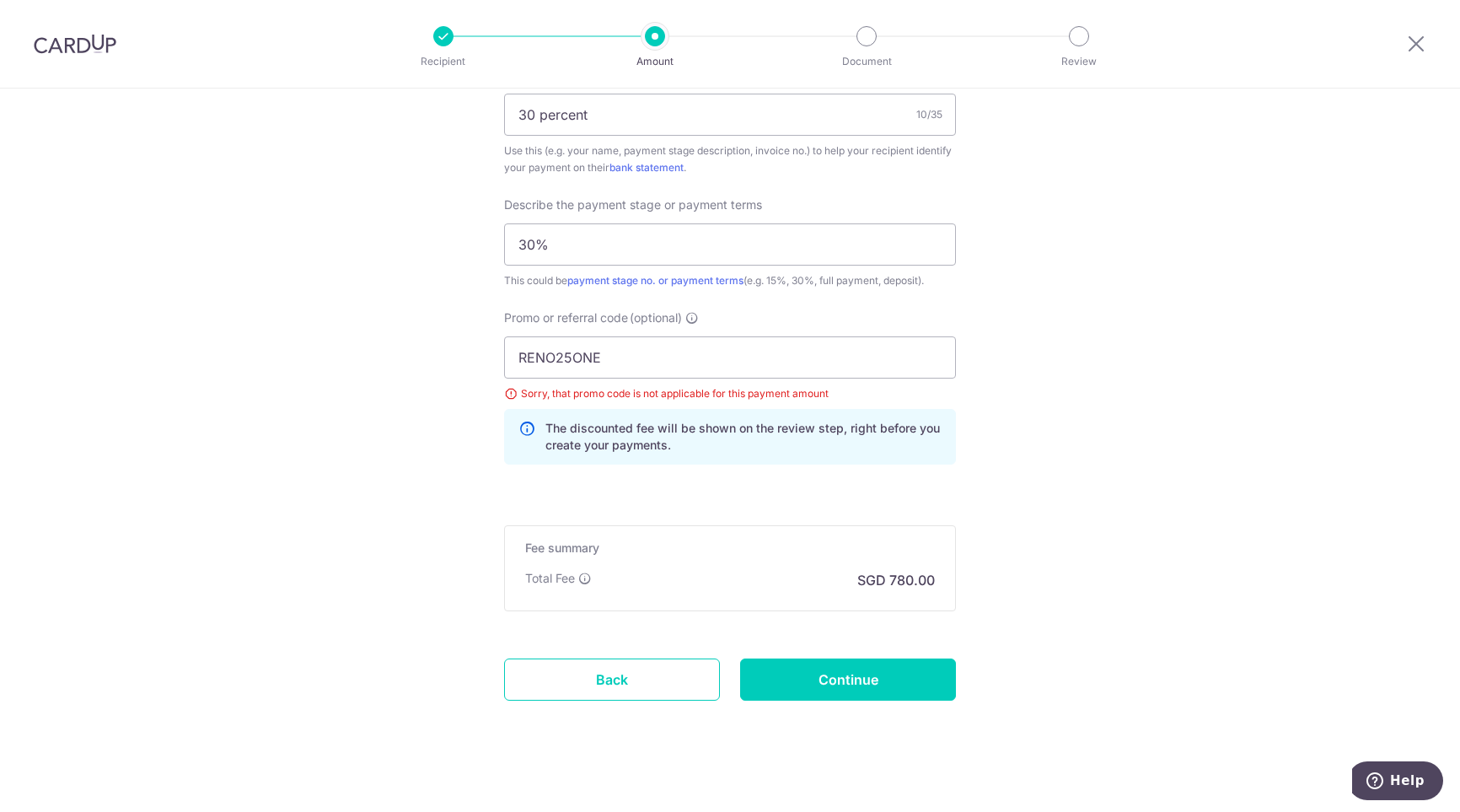
scroll to position [1083, 0]
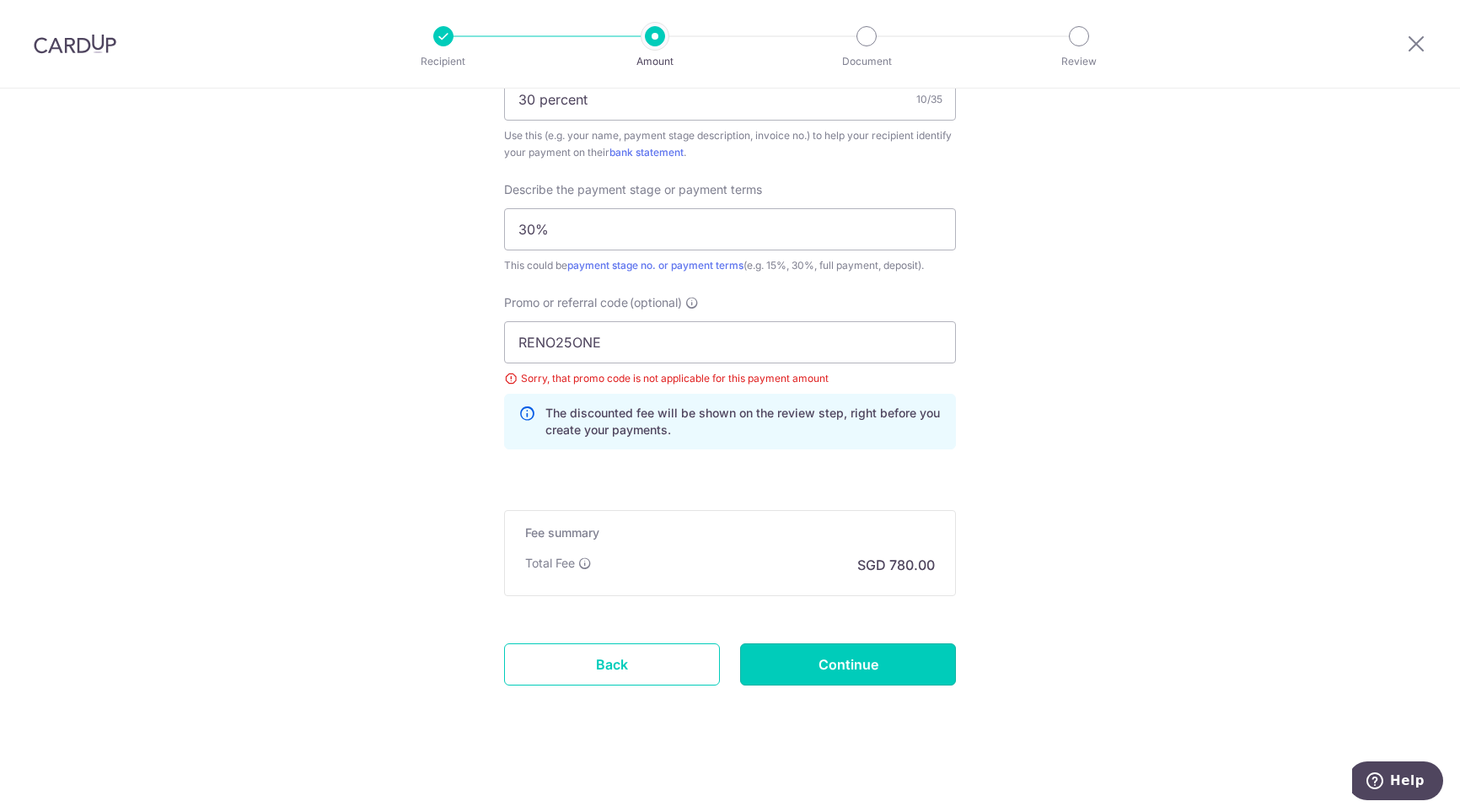
click at [892, 657] on input "Continue" at bounding box center [848, 664] width 216 height 42
type input "Update Schedule"
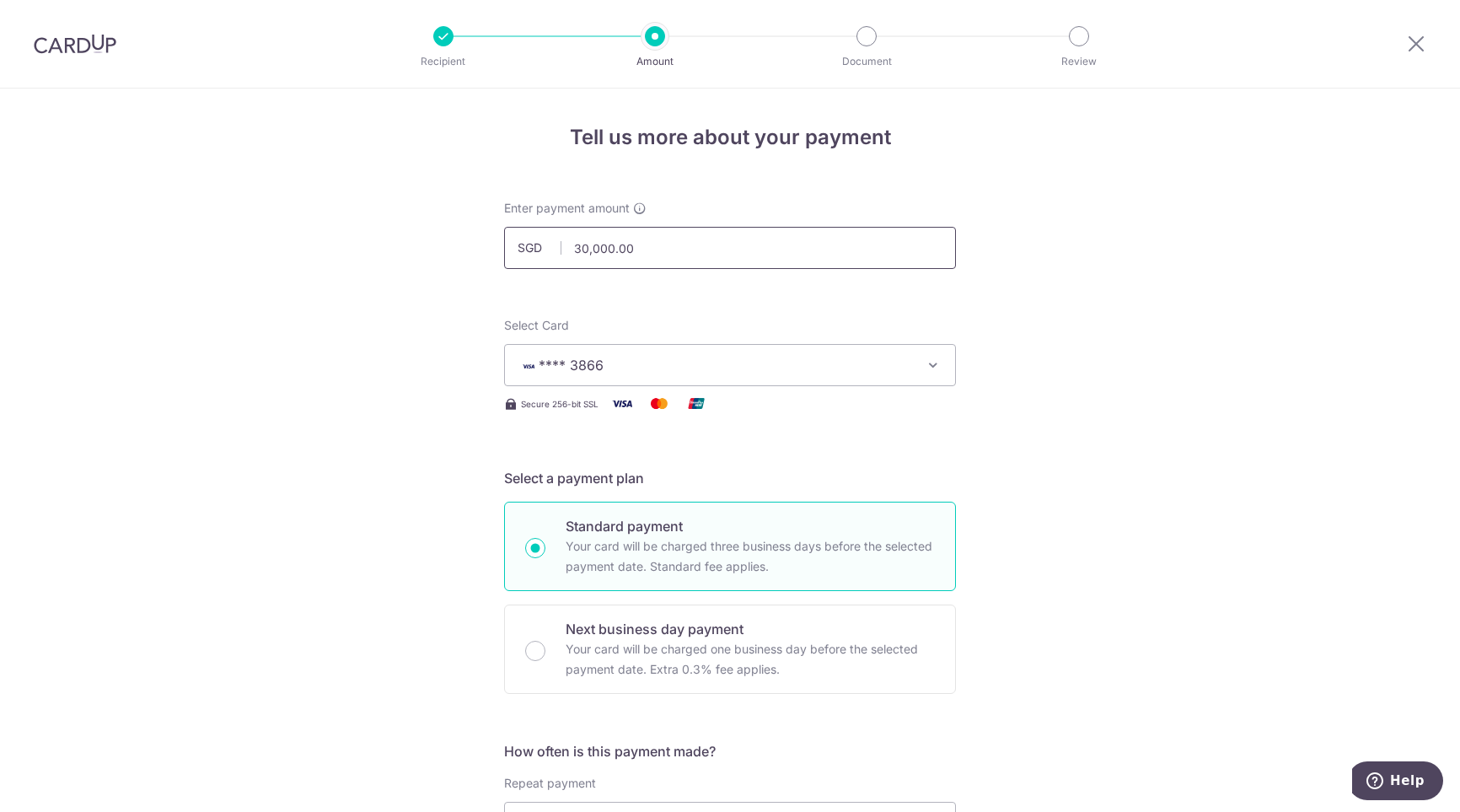
drag, startPoint x: 679, startPoint y: 248, endPoint x: 402, endPoint y: 210, distance: 279.6
type input "20000"
type input "20,000.00"
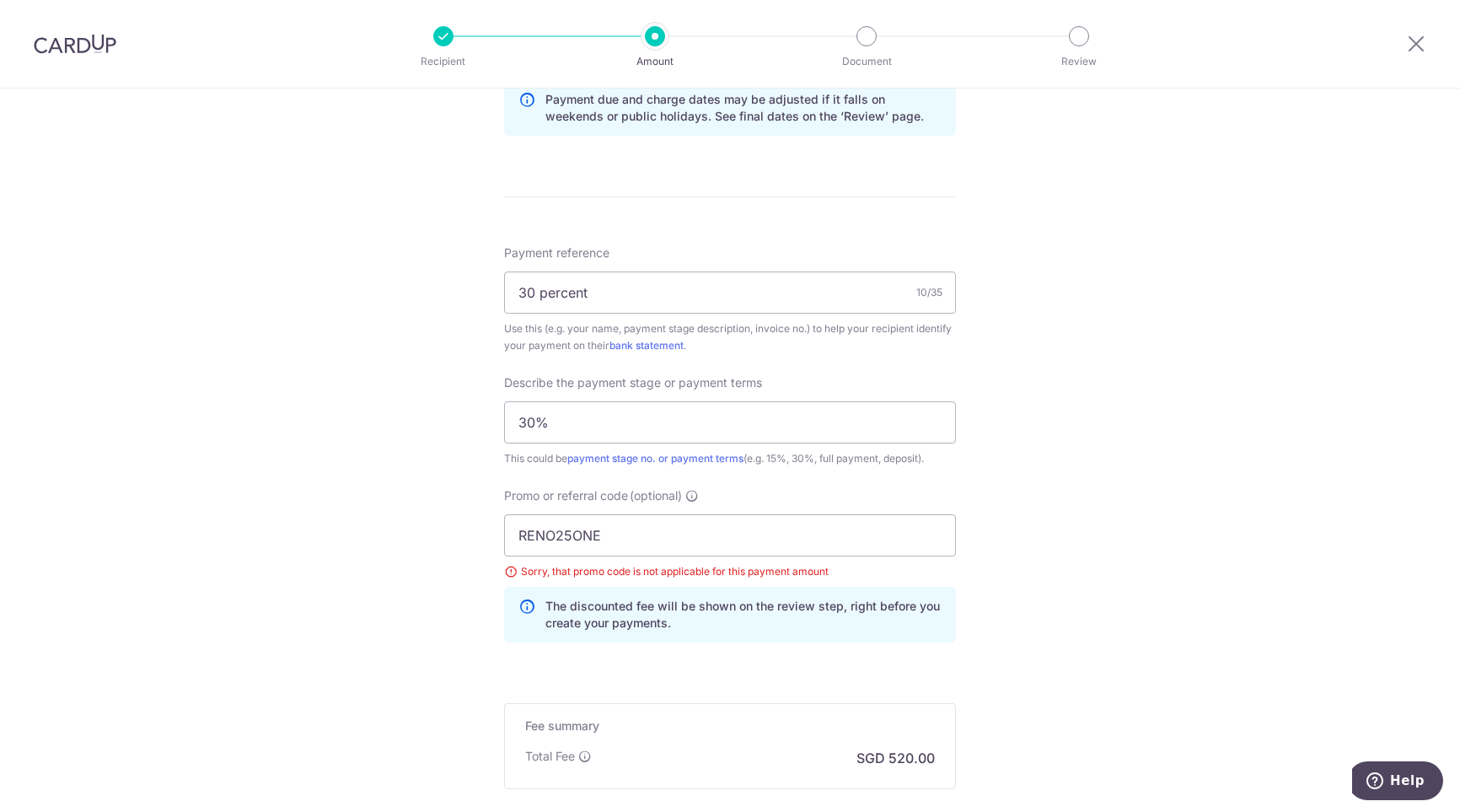
scroll to position [1011, 0]
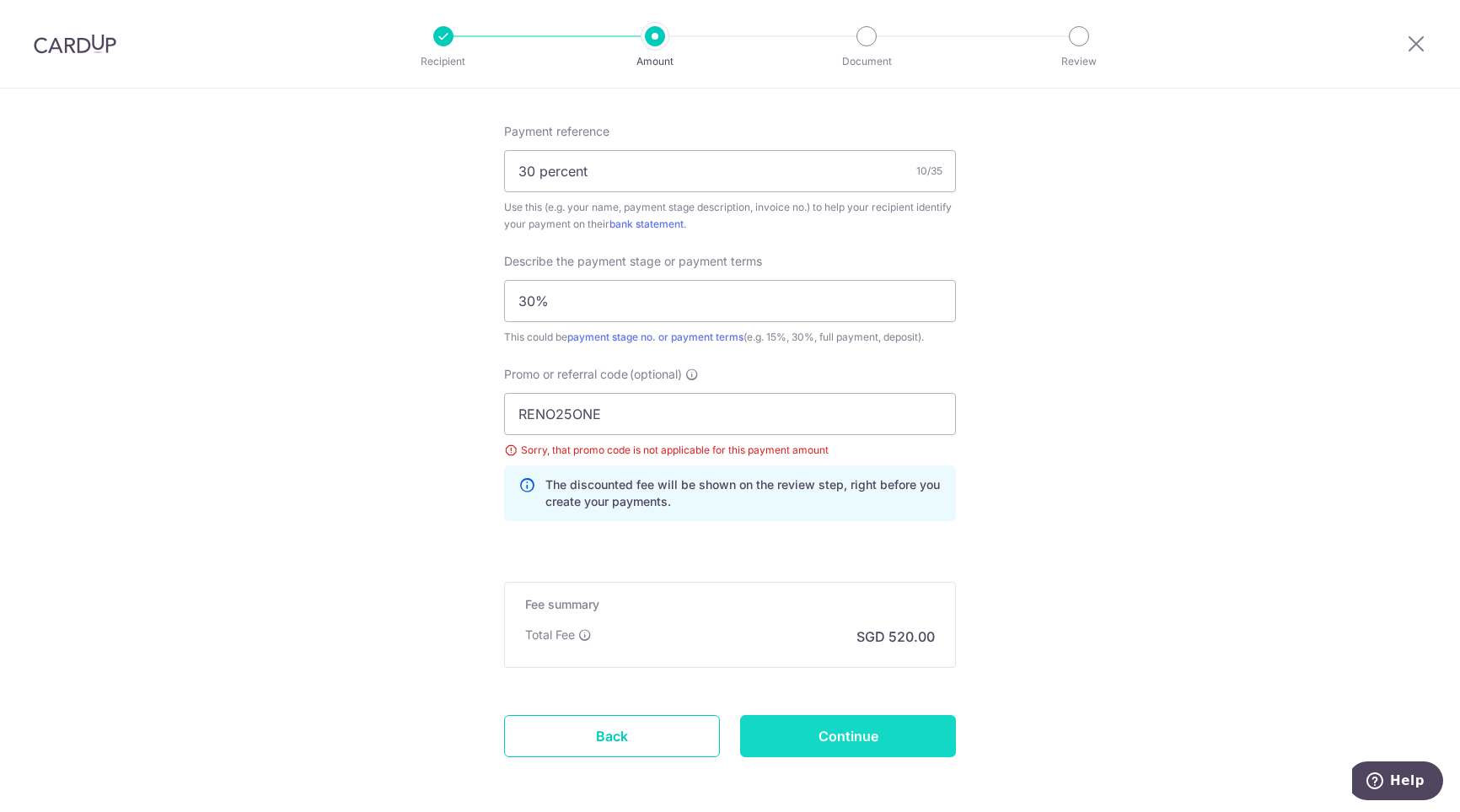
click at [856, 723] on input "Continue" at bounding box center [848, 735] width 216 height 42
type input "Update Schedule"
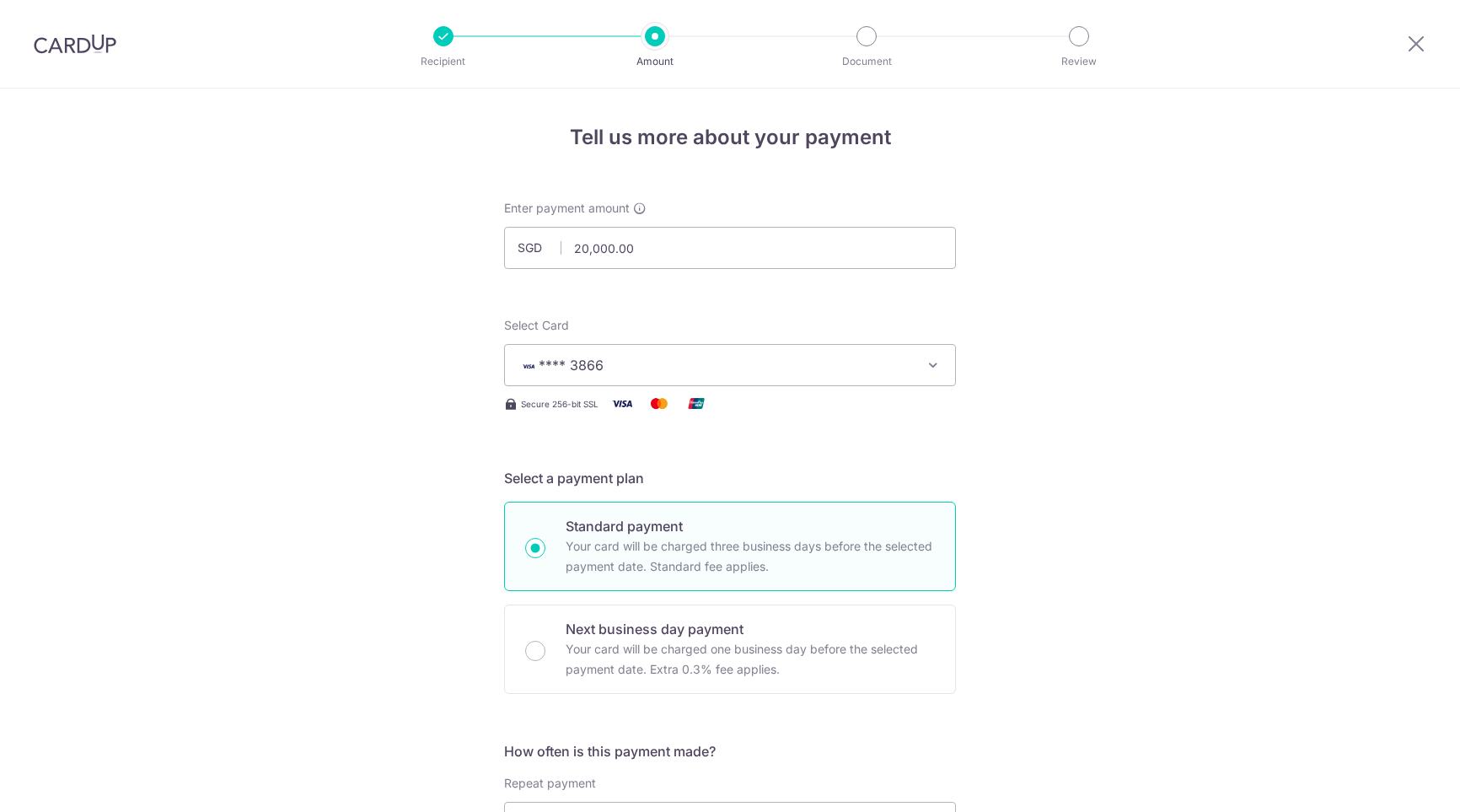
click at [766, 261] on input "20,000.00" at bounding box center [730, 248] width 452 height 42
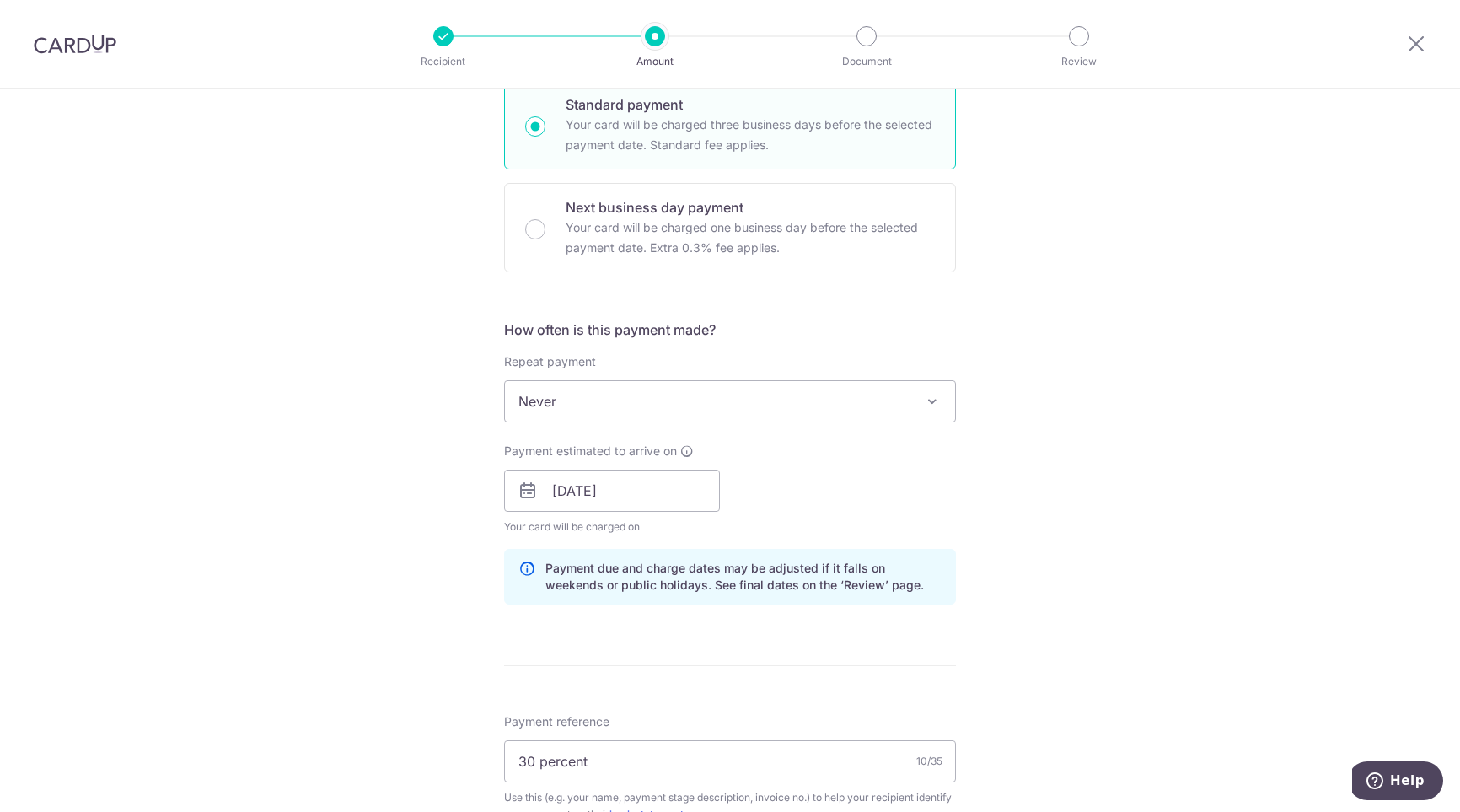
click at [680, 396] on span "Never" at bounding box center [730, 401] width 450 height 40
type input "20,000.00"
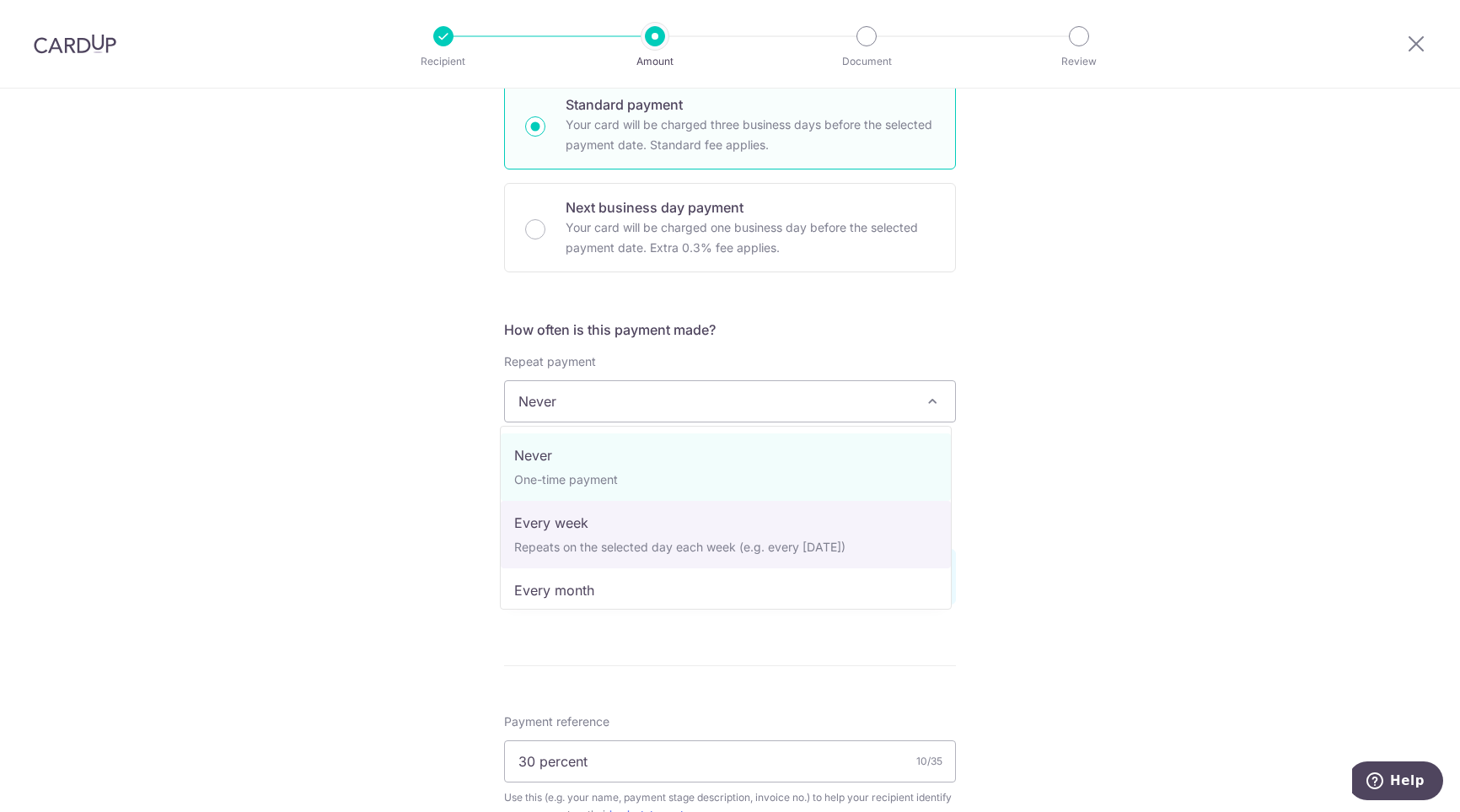
select select "2"
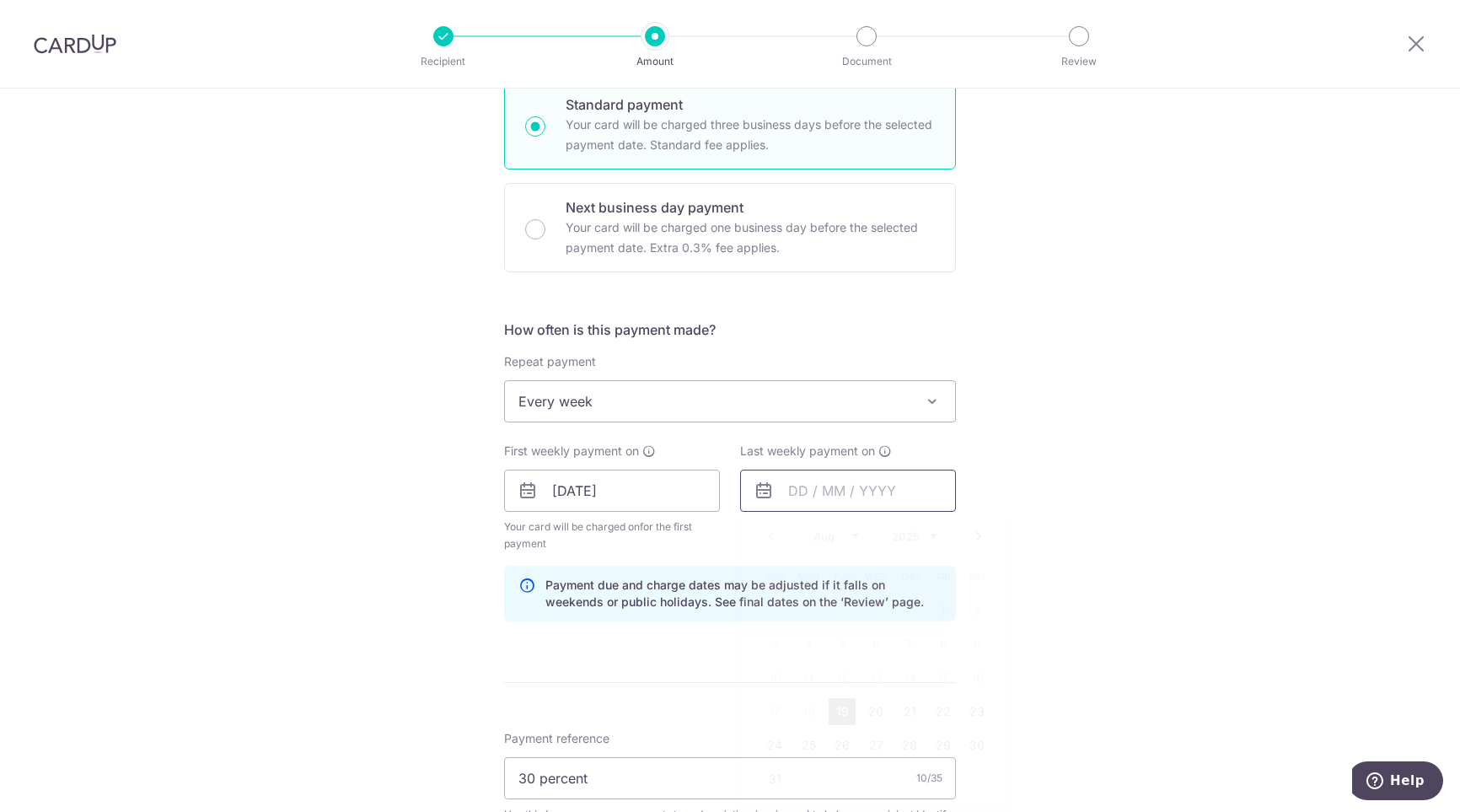
click at [808, 493] on input "text" at bounding box center [848, 490] width 216 height 42
click at [980, 539] on link "Next" at bounding box center [978, 536] width 20 height 20
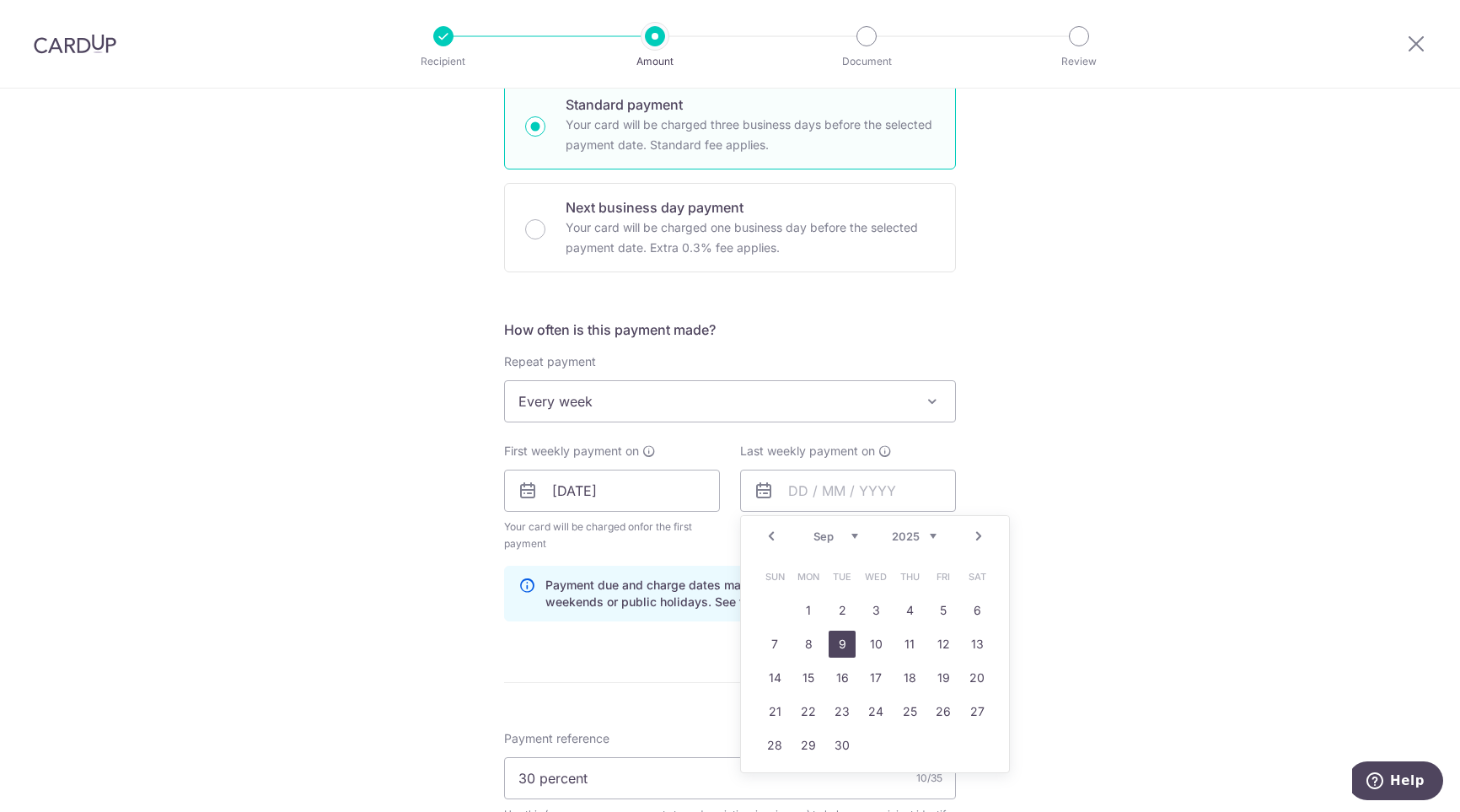
click at [829, 637] on link "9" at bounding box center [842, 643] width 27 height 27
type input "[DATE]"
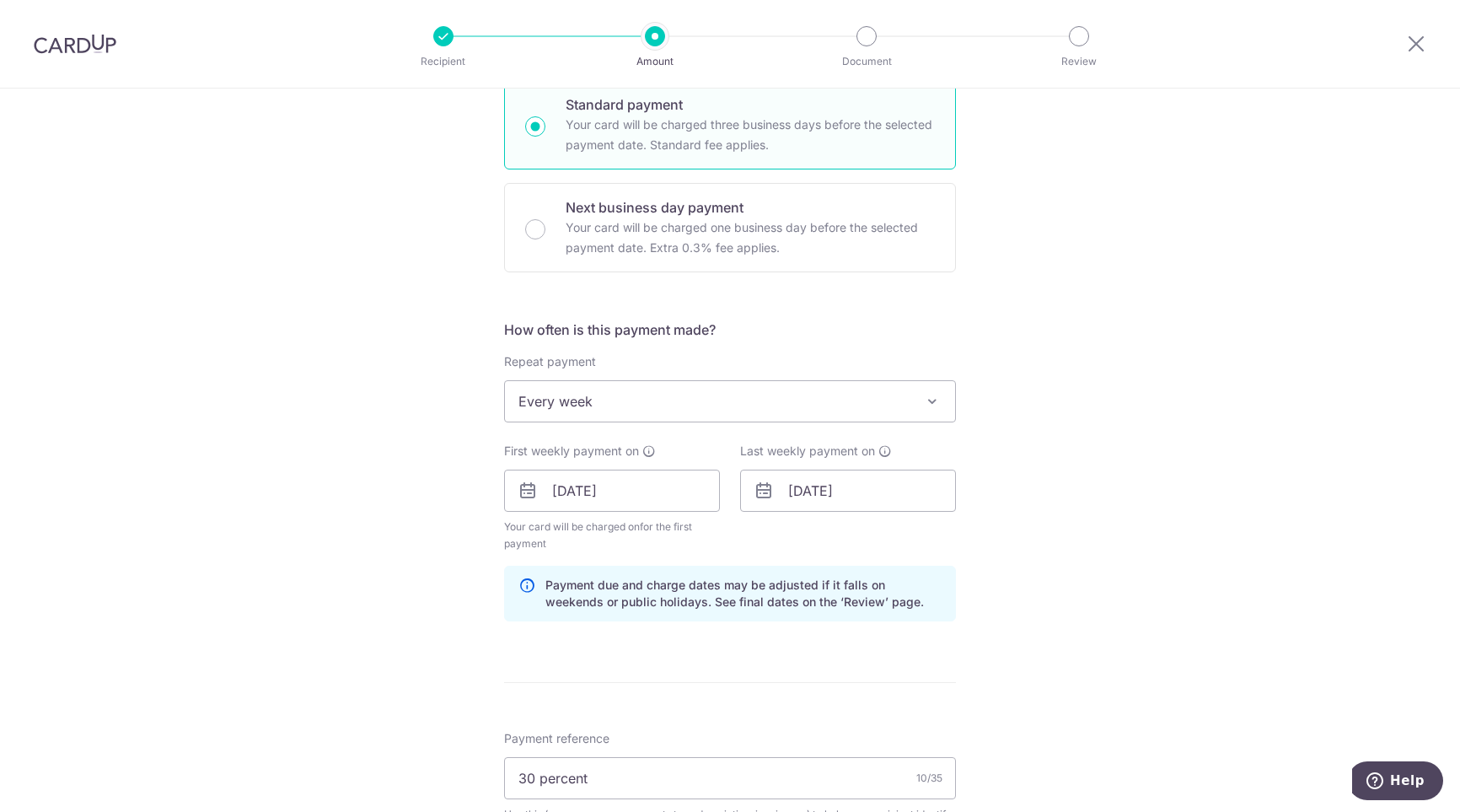
click at [251, 530] on div "Tell us more about your payment Enter payment amount SGD 20,000.00 20000.00 Sel…" at bounding box center [730, 567] width 1460 height 1800
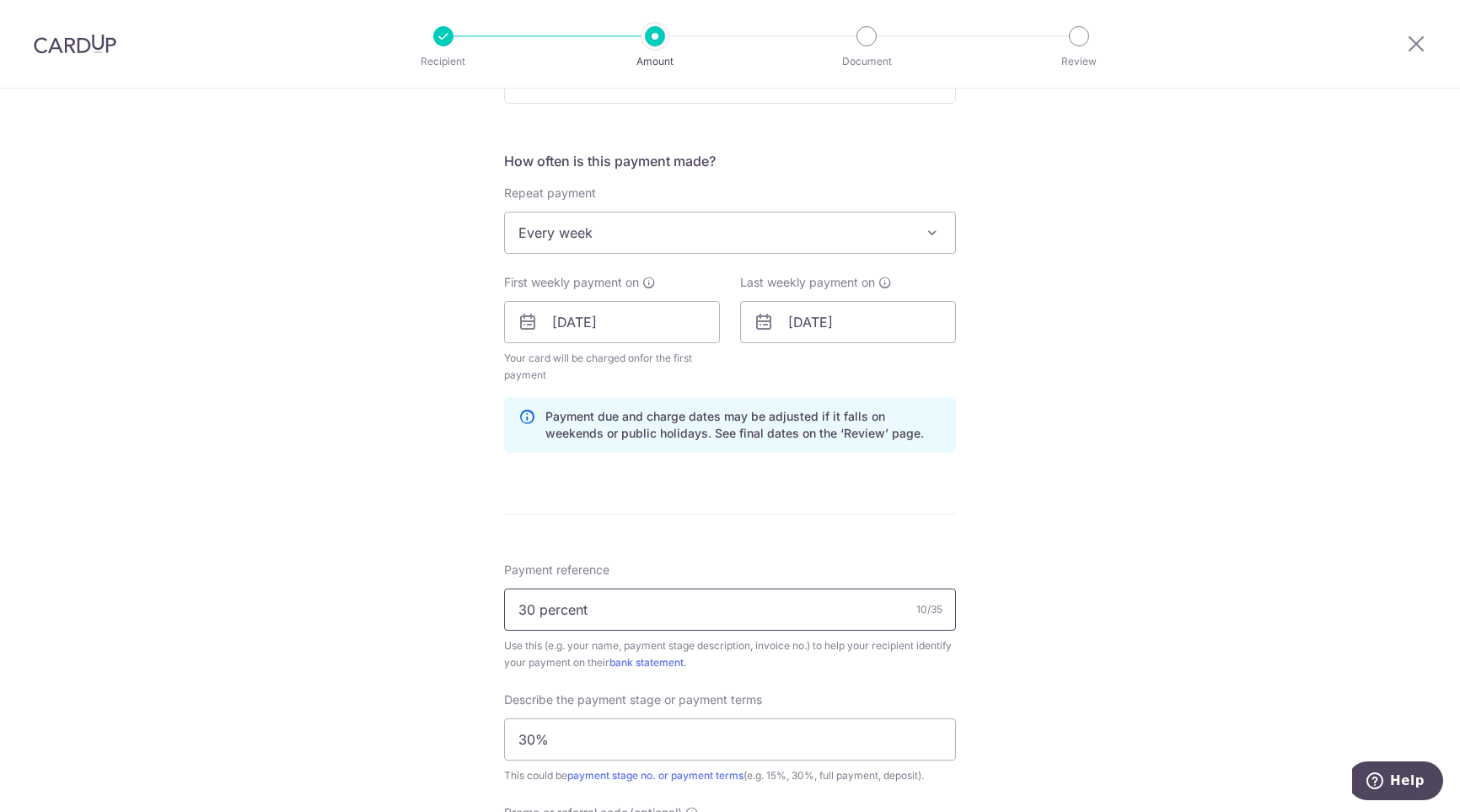
scroll to position [1011, 0]
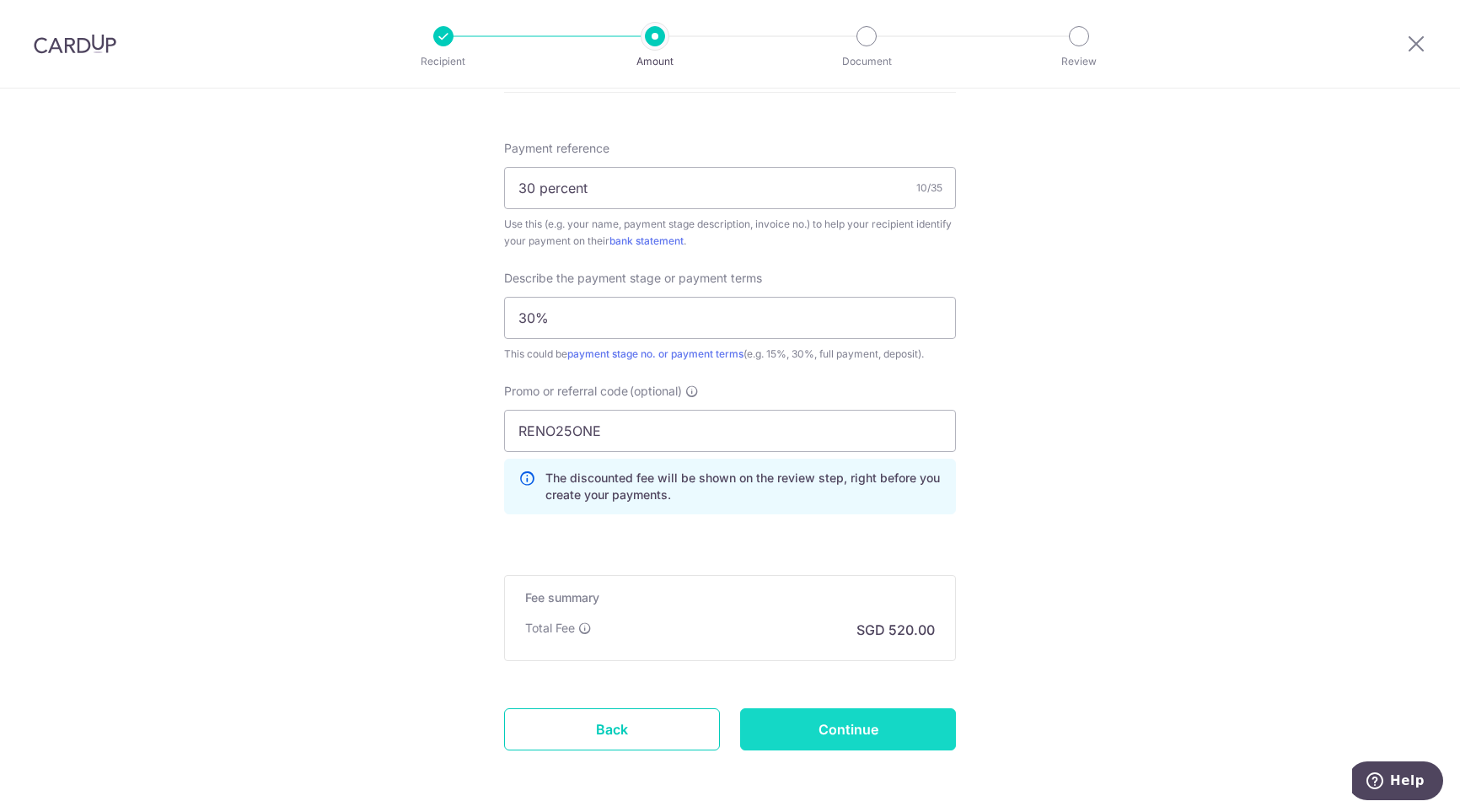
click at [804, 723] on input "Continue" at bounding box center [848, 728] width 216 height 42
type input "Update Schedule"
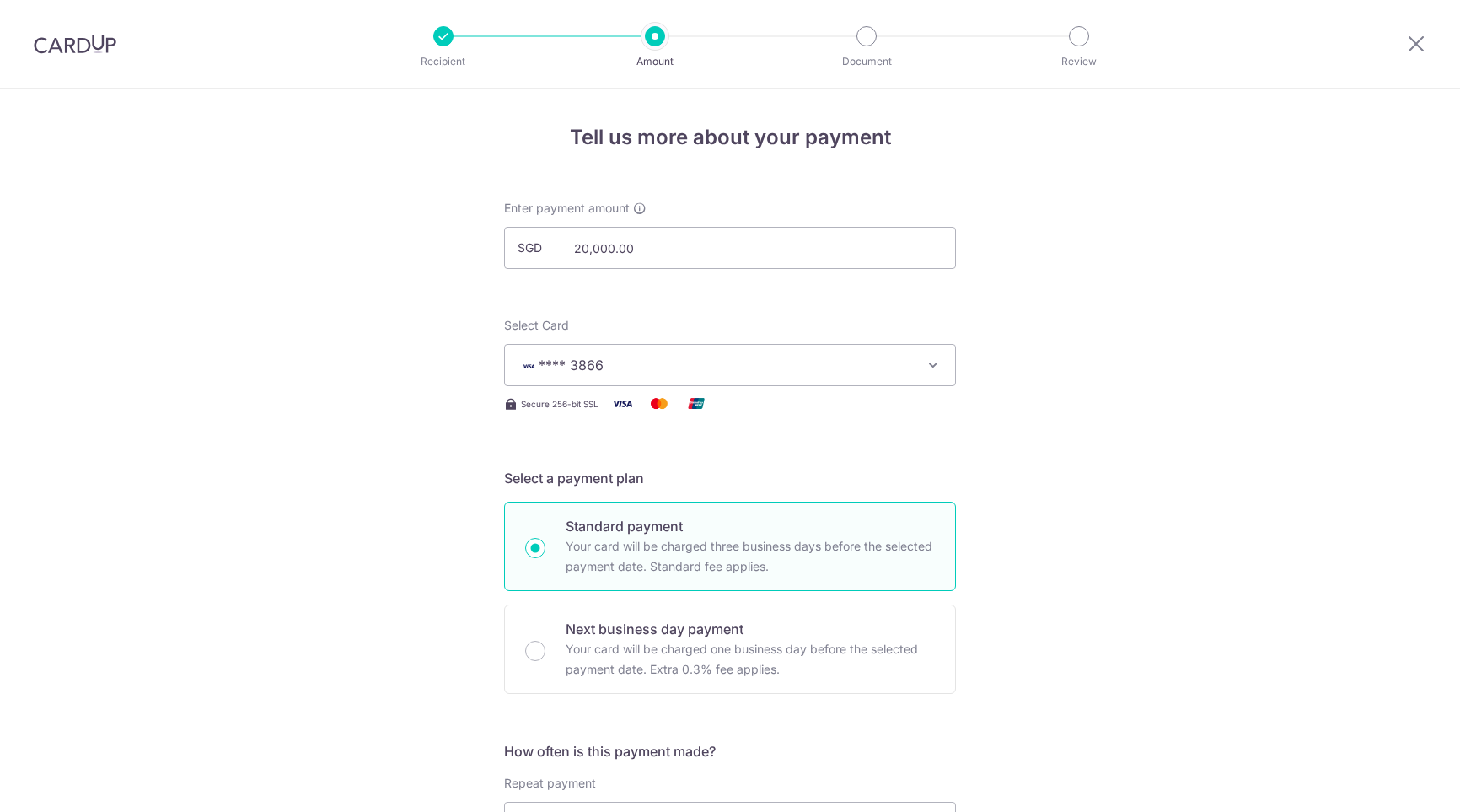
scroll to position [1014, 0]
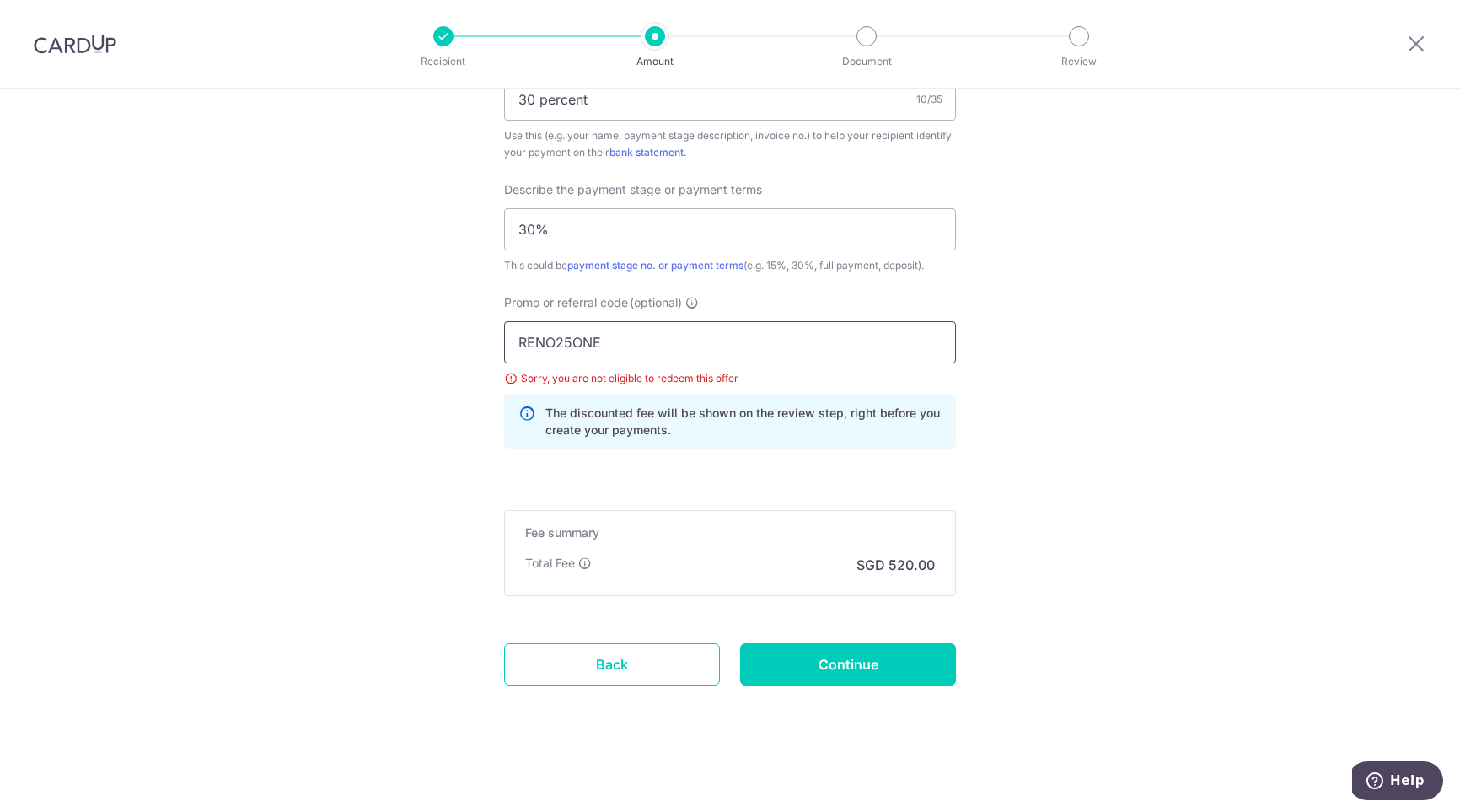
drag, startPoint x: 612, startPoint y: 349, endPoint x: 294, endPoint y: 332, distance: 318.5
paste input "3HOME25R"
type input "3HOME25R"
click at [778, 658] on input "Continue" at bounding box center [848, 664] width 216 height 42
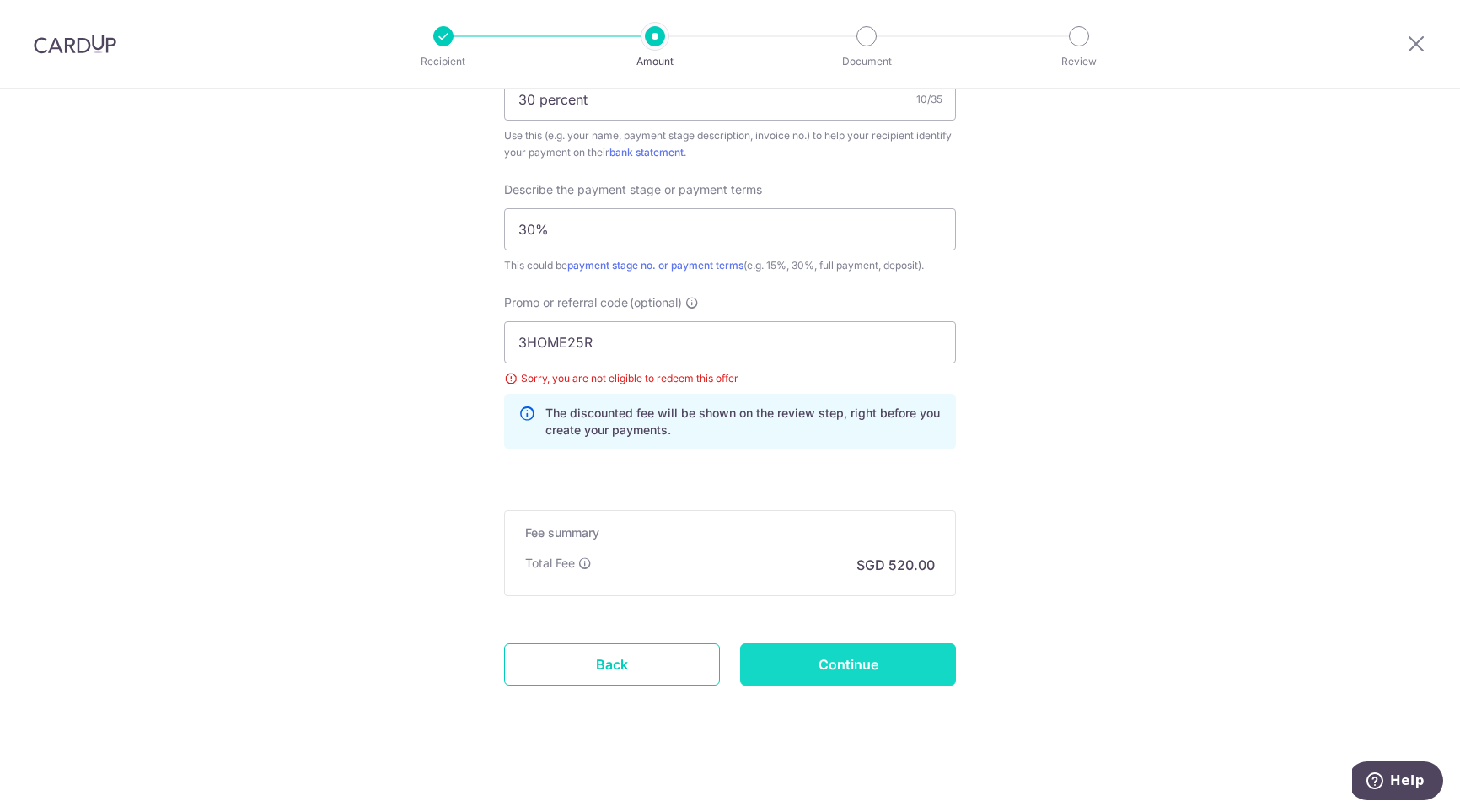
type input "Update Schedule"
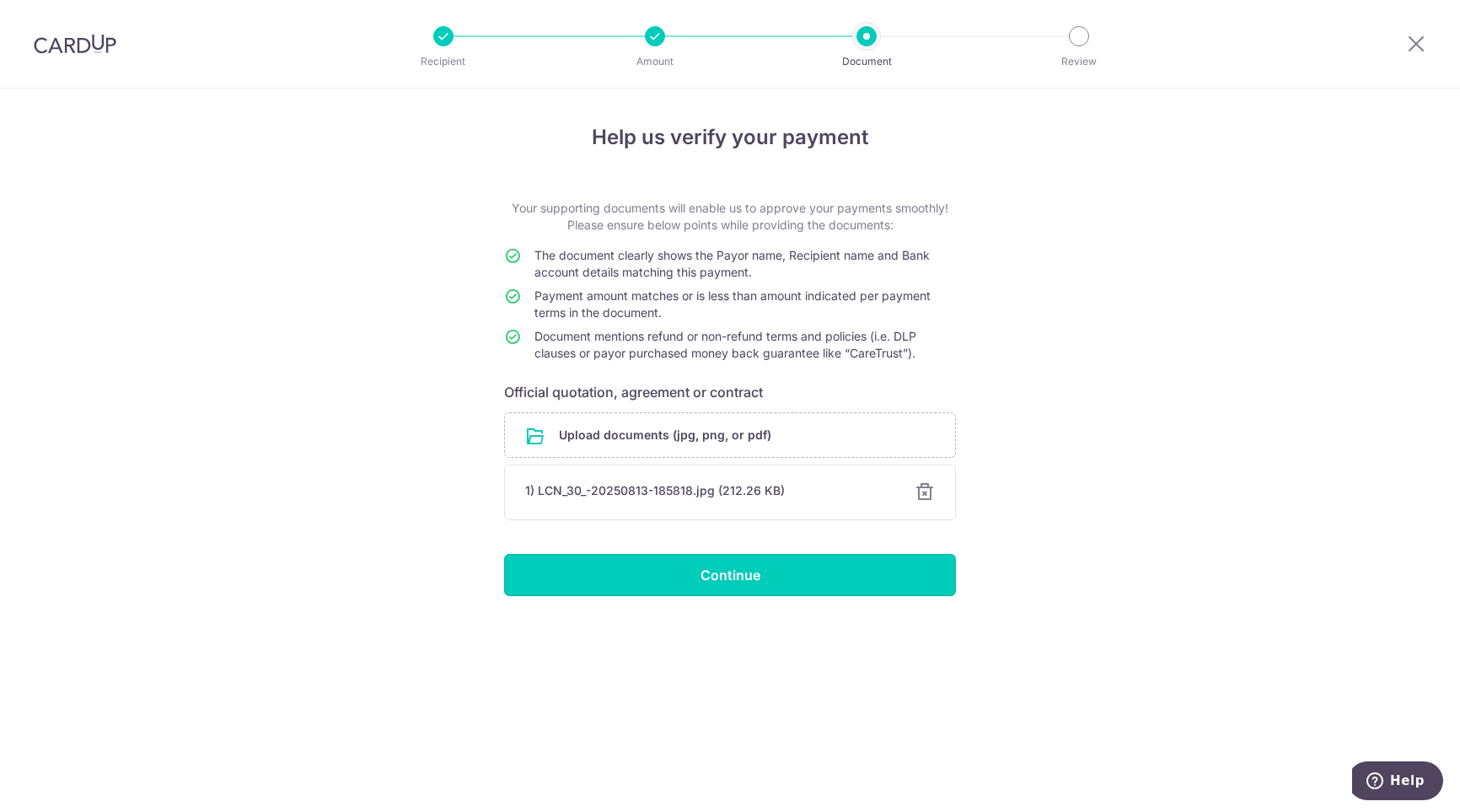
click at [708, 559] on input "Continue" at bounding box center [730, 574] width 452 height 42
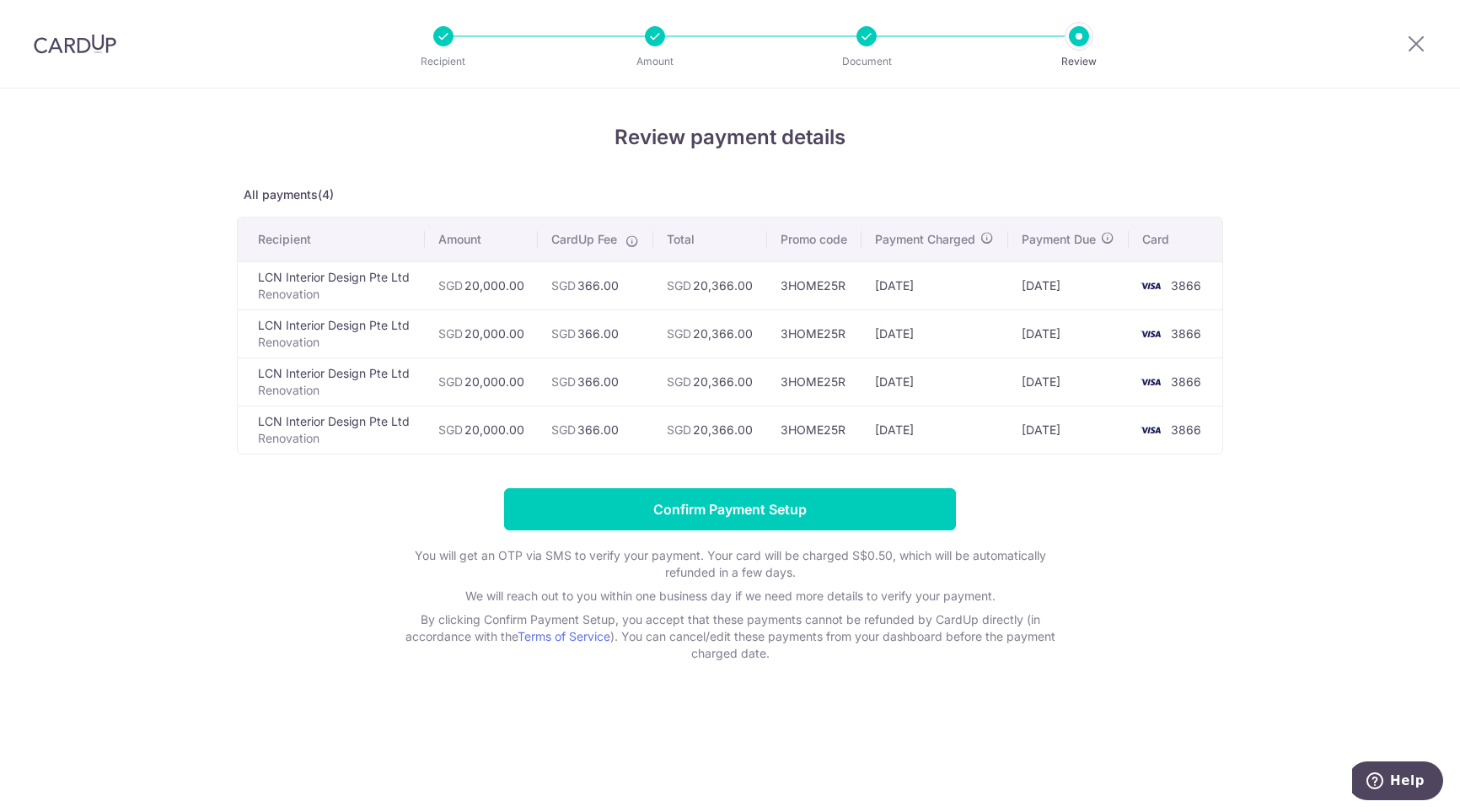
drag, startPoint x: 0, startPoint y: 69, endPoint x: 143, endPoint y: 601, distance: 550.9
click at [143, 601] on div "Review payment details All payments(4) Recipient Amount CardUp Fee Total Promo …" at bounding box center [730, 450] width 1460 height 723
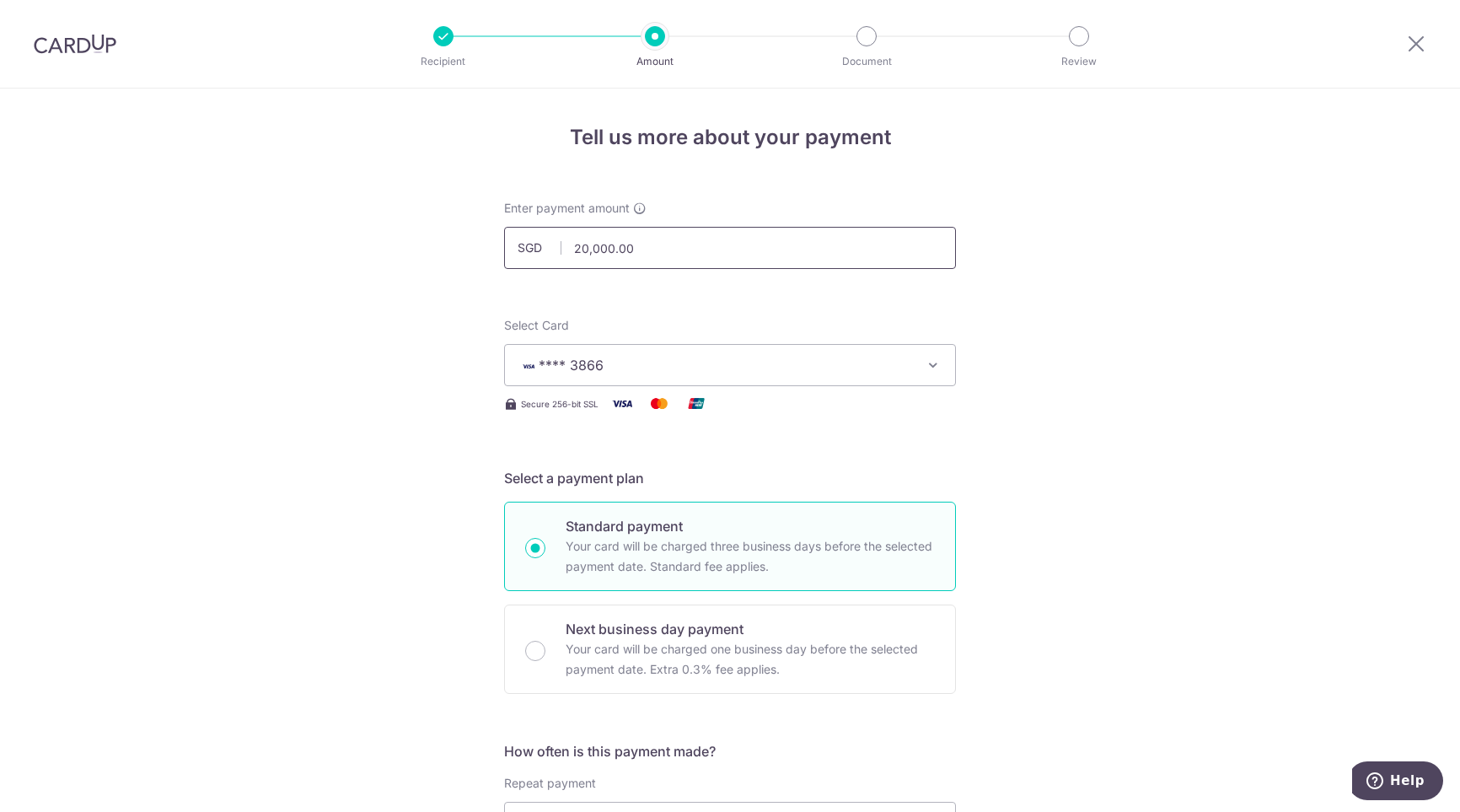
drag, startPoint x: 777, startPoint y: 252, endPoint x: 121, endPoint y: 252, distance: 656.0
type input "25000"
type input "25,000.00"
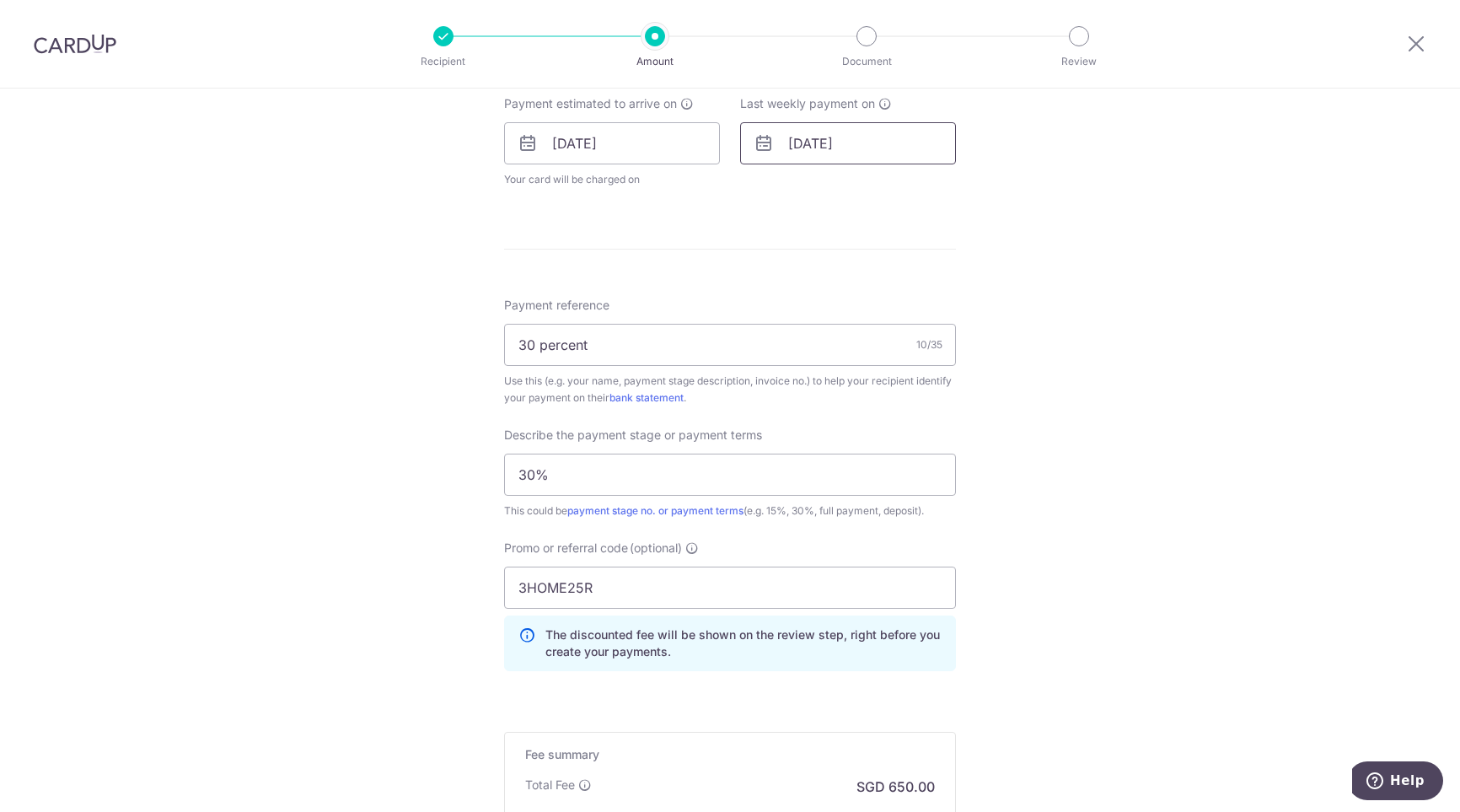
scroll to position [590, 0]
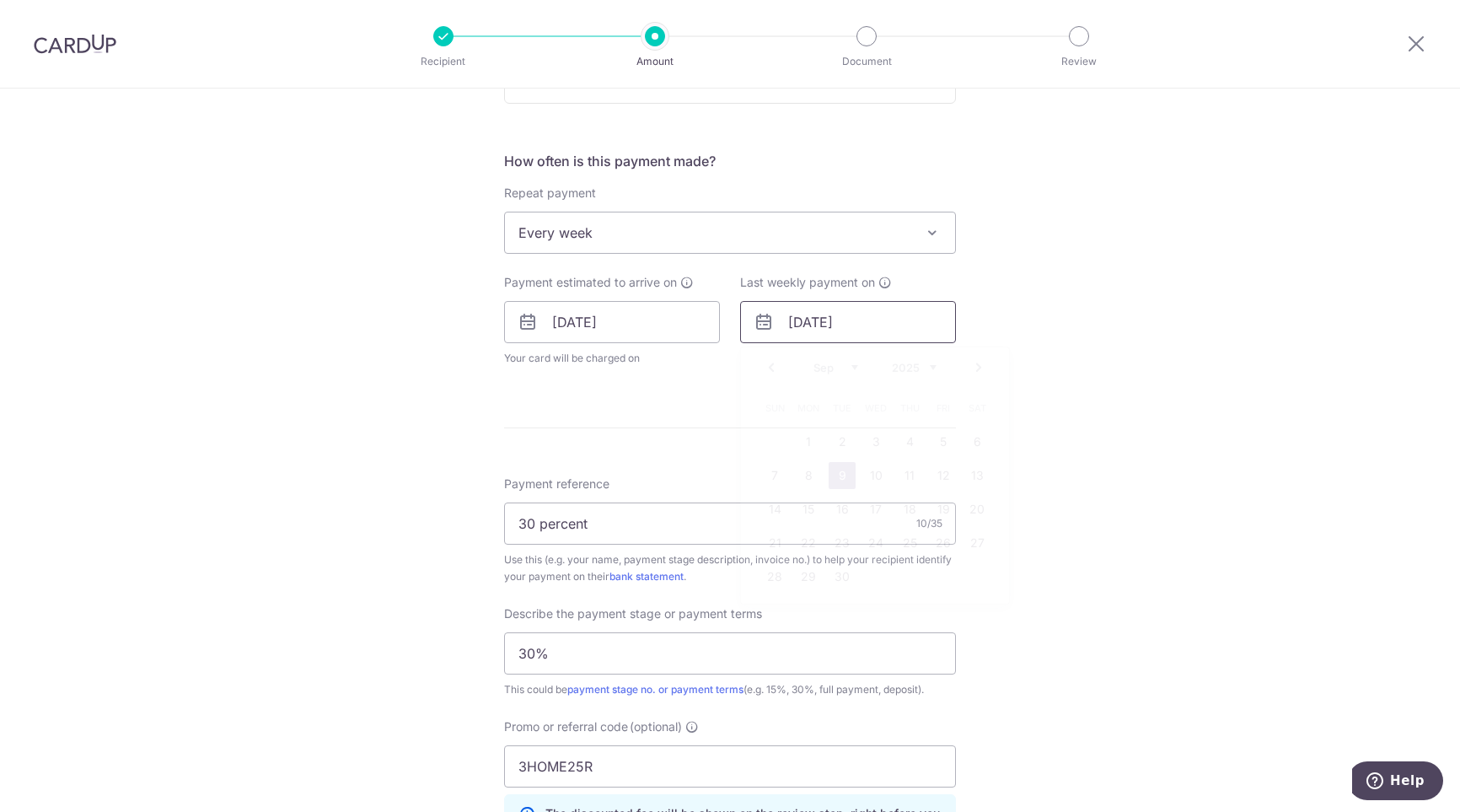
click at [841, 329] on input "[DATE]" at bounding box center [848, 322] width 216 height 42
click at [842, 436] on link "2" at bounding box center [842, 441] width 27 height 27
type input "[DATE]"
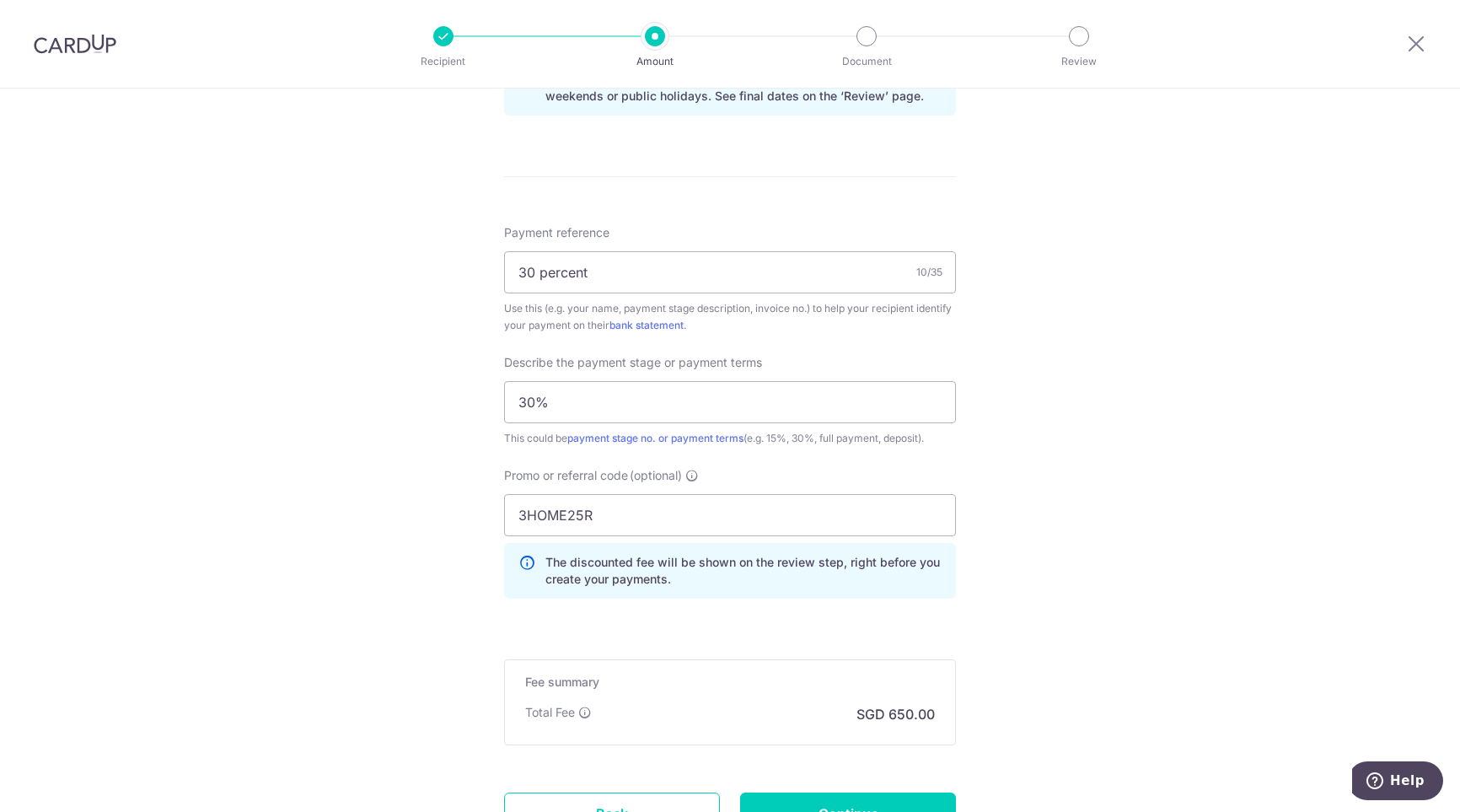
scroll to position [927, 0]
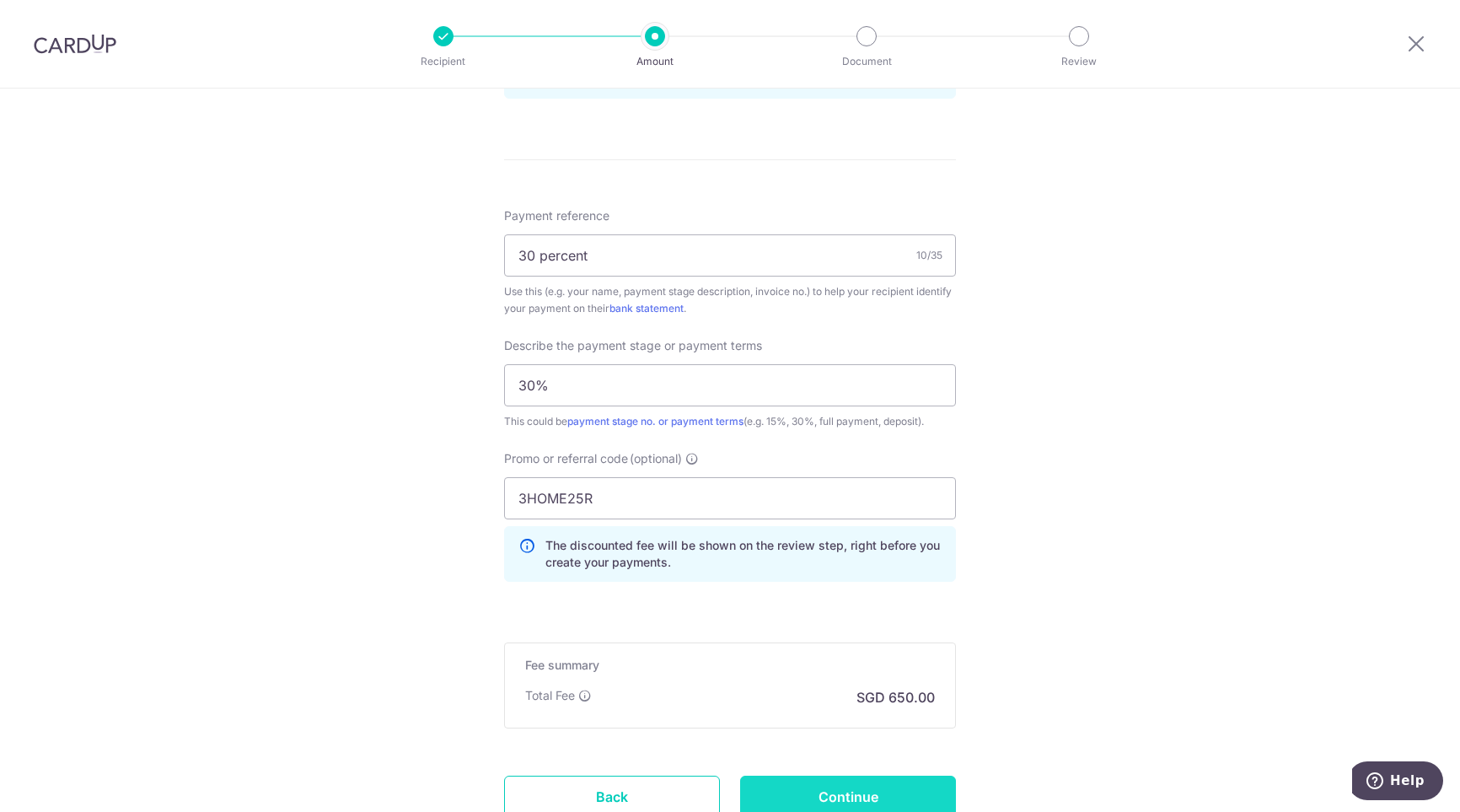
click at [845, 796] on input "Continue" at bounding box center [848, 796] width 216 height 42
type input "Update Schedule"
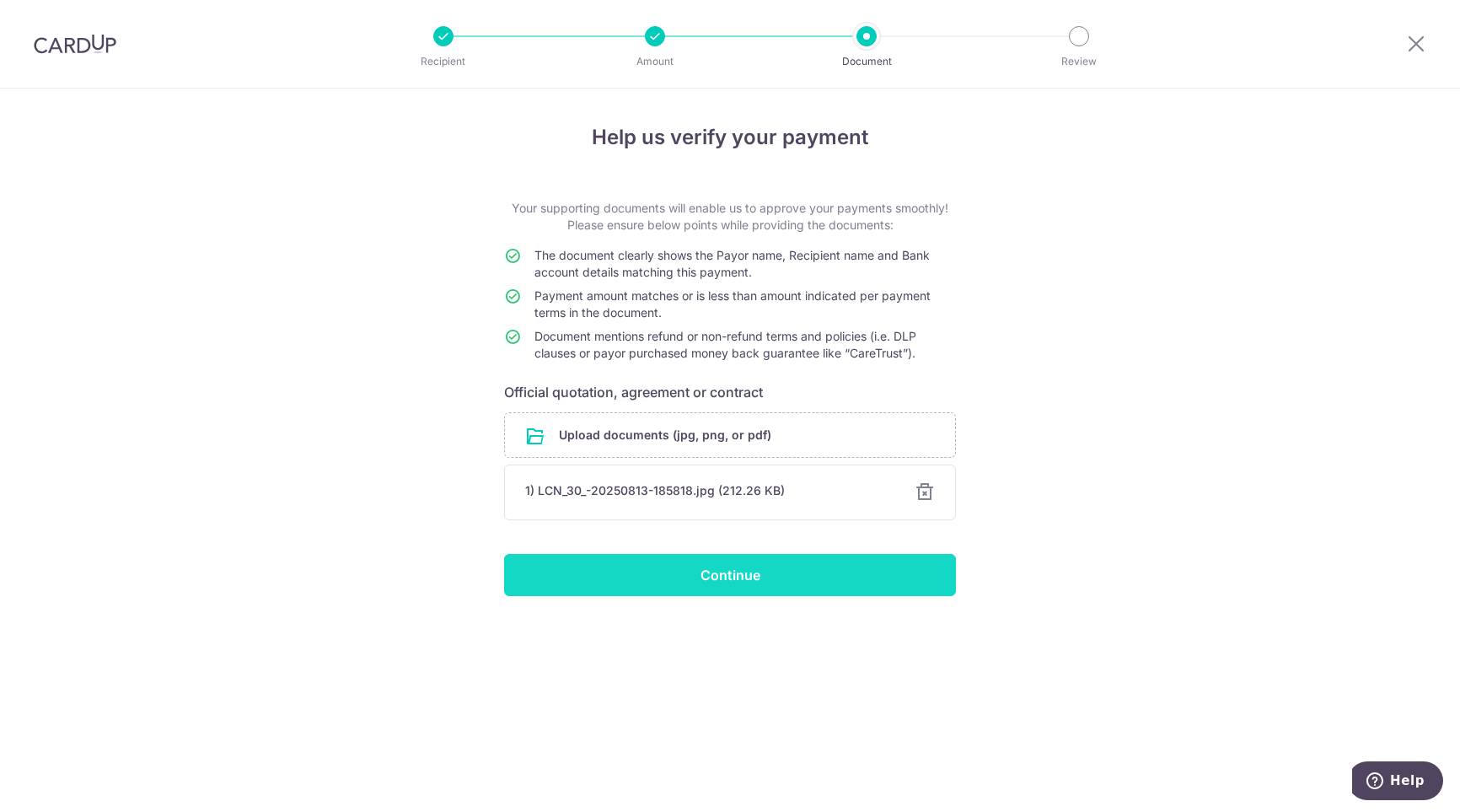
click at [718, 576] on input "Continue" at bounding box center [730, 574] width 452 height 42
